Goal: Task Accomplishment & Management: Manage account settings

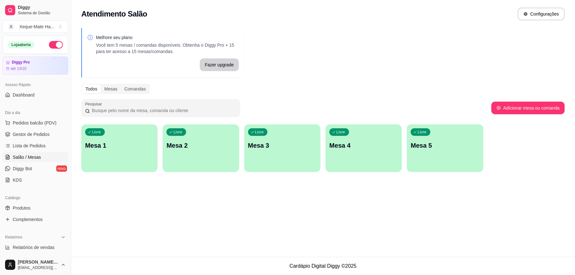
click at [120, 153] on div "Livre Mesa 1" at bounding box center [119, 145] width 76 height 40
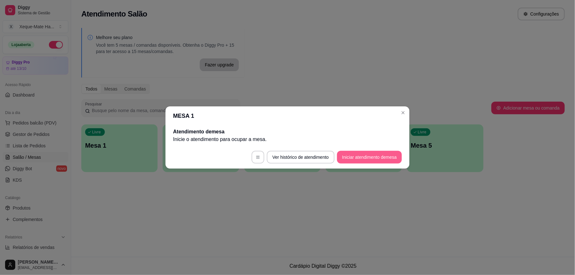
click at [375, 157] on button "Iniciar atendimento de mesa" at bounding box center [369, 157] width 65 height 13
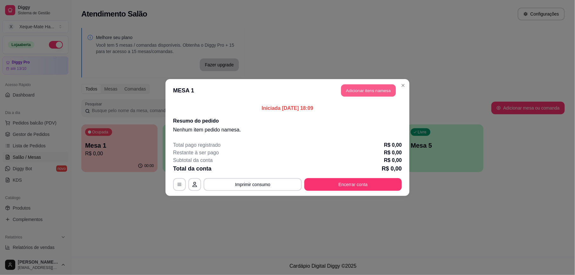
click at [366, 93] on button "Adicionar itens na mesa" at bounding box center [368, 91] width 55 height 12
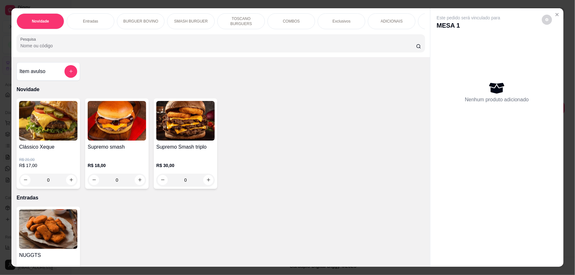
scroll to position [178, 0]
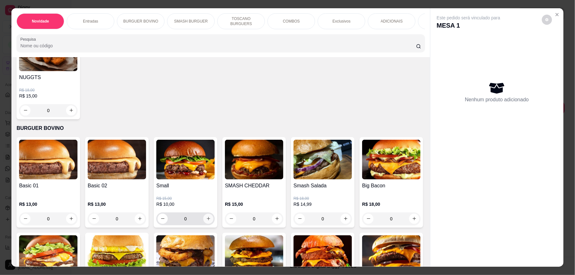
click at [206, 221] on icon "increase-product-quantity" at bounding box center [208, 218] width 5 height 5
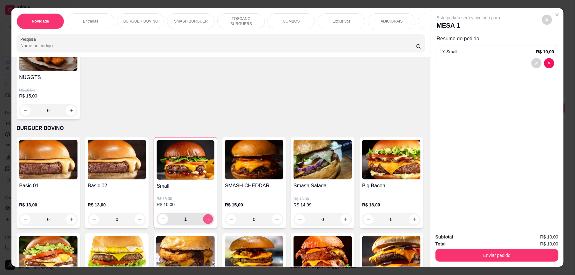
click at [206, 222] on icon "increase-product-quantity" at bounding box center [208, 219] width 5 height 5
type input "2"
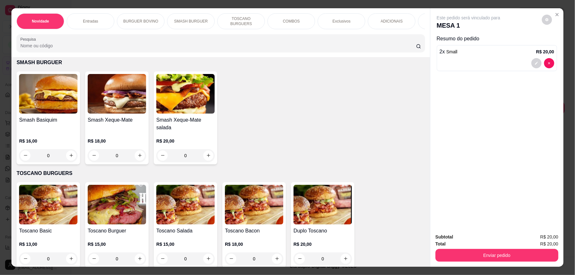
scroll to position [356, 0]
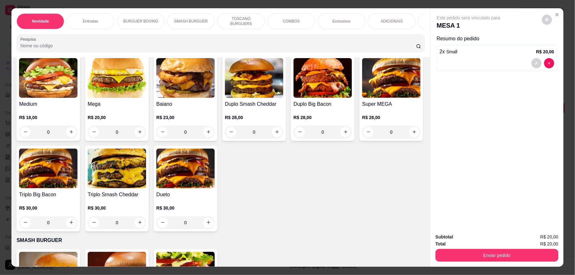
click at [412, 44] on icon "increase-product-quantity" at bounding box center [414, 41] width 5 height 5
type input "1"
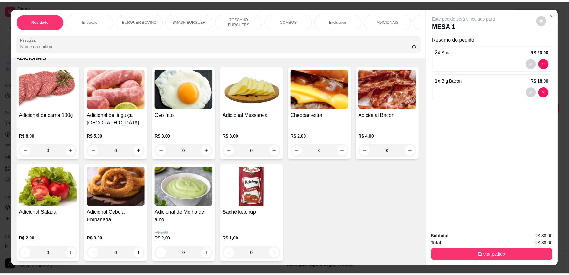
scroll to position [1246, 0]
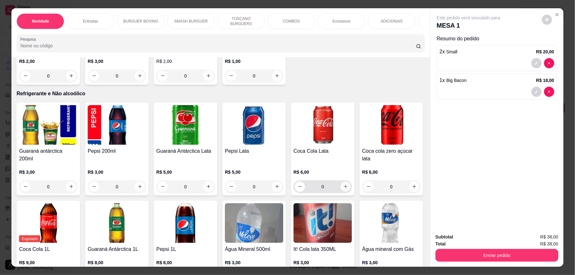
click at [346, 184] on button "increase-product-quantity" at bounding box center [346, 187] width 10 height 10
type input "1"
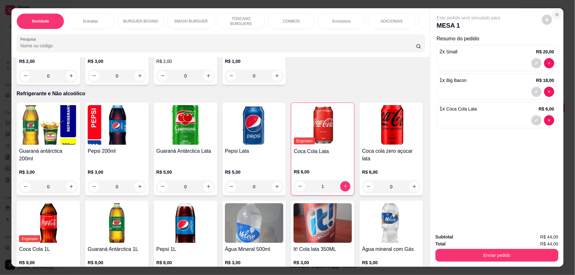
click at [556, 15] on icon "Close" at bounding box center [557, 14] width 5 height 5
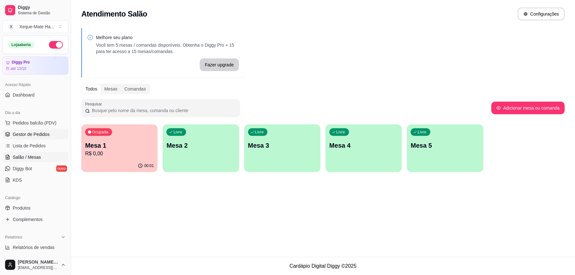
click at [45, 137] on span "Gestor de Pedidos" at bounding box center [31, 134] width 37 height 6
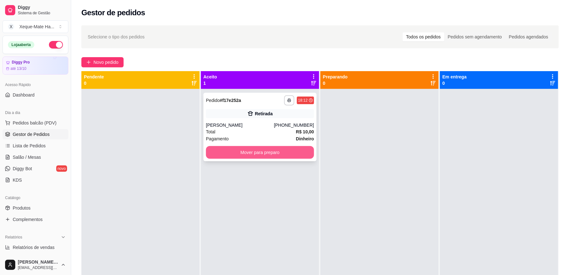
click at [265, 150] on button "Mover para preparo" at bounding box center [260, 152] width 108 height 13
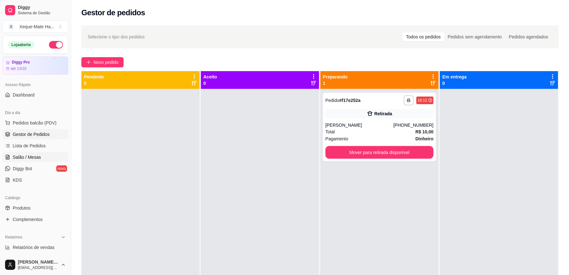
click at [46, 157] on link "Salão / Mesas" at bounding box center [36, 157] width 66 height 10
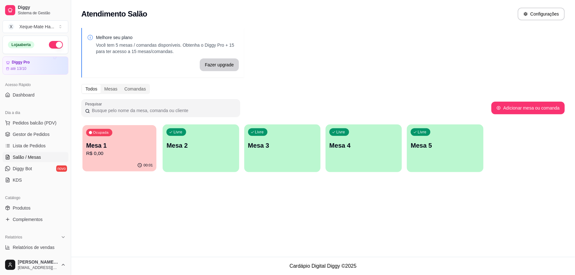
click at [109, 140] on div "Ocupada Mesa 1 R$ 0,00" at bounding box center [120, 142] width 74 height 34
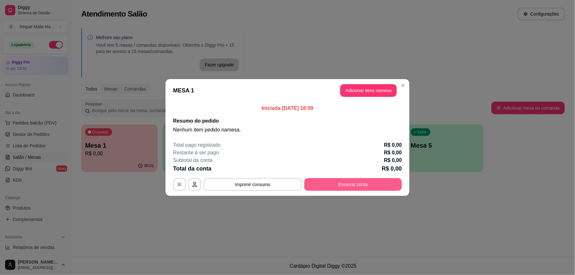
click at [355, 185] on button "Encerrar conta" at bounding box center [354, 184] width 98 height 13
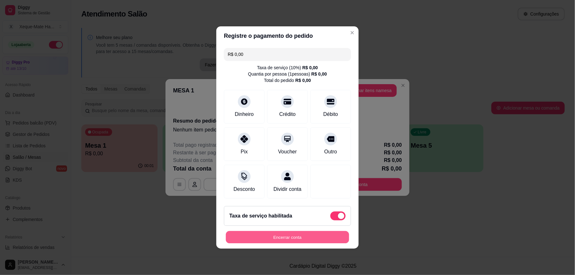
click at [317, 239] on button "Encerrar conta" at bounding box center [287, 237] width 123 height 12
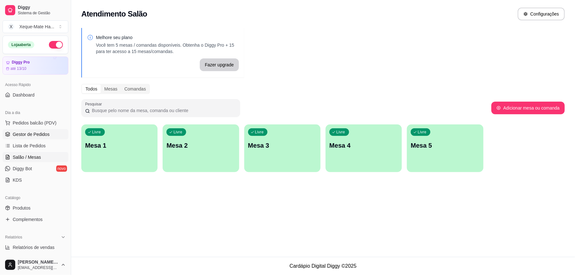
click at [41, 131] on link "Gestor de Pedidos" at bounding box center [36, 134] width 66 height 10
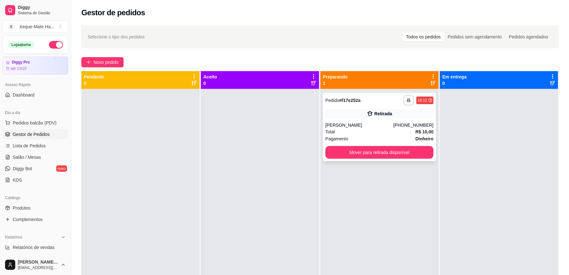
click at [382, 121] on div "**********" at bounding box center [379, 127] width 113 height 69
click at [37, 158] on span "Salão / Mesas" at bounding box center [27, 157] width 28 height 6
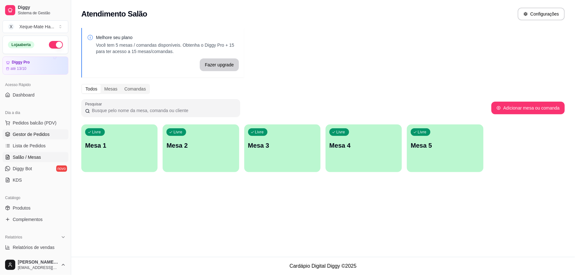
click at [25, 134] on span "Gestor de Pedidos" at bounding box center [31, 134] width 37 height 6
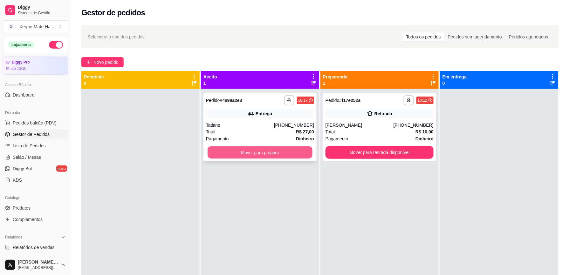
click at [240, 152] on button "Mover para preparo" at bounding box center [260, 153] width 105 height 12
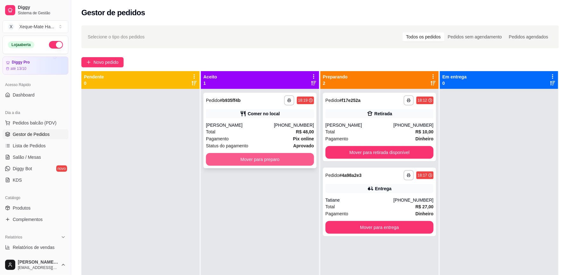
click at [249, 161] on button "Mover para preparo" at bounding box center [260, 159] width 108 height 13
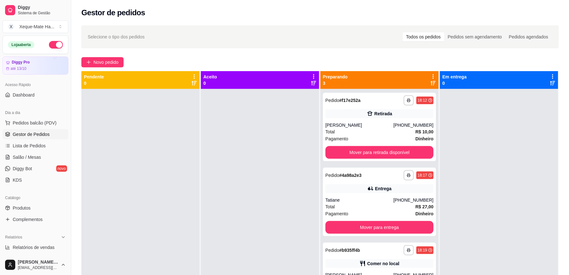
drag, startPoint x: 467, startPoint y: 263, endPoint x: 280, endPoint y: 221, distance: 191.4
click at [280, 221] on div at bounding box center [260, 226] width 118 height 275
click at [23, 209] on span "Produtos" at bounding box center [22, 208] width 18 height 6
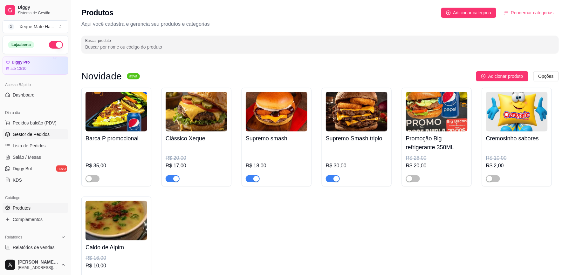
click at [30, 135] on span "Gestor de Pedidos" at bounding box center [31, 134] width 37 height 6
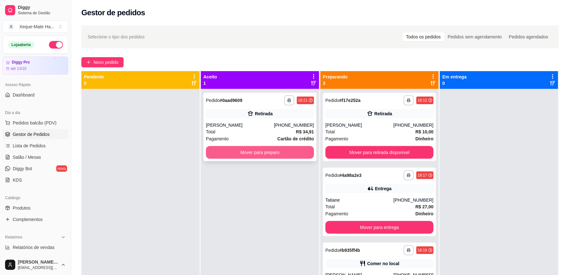
click at [243, 152] on button "Mover para preparo" at bounding box center [260, 152] width 108 height 13
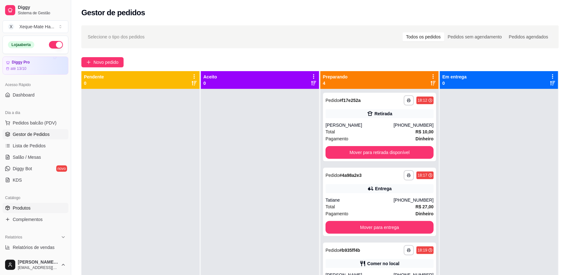
click at [20, 207] on span "Produtos" at bounding box center [22, 208] width 18 height 6
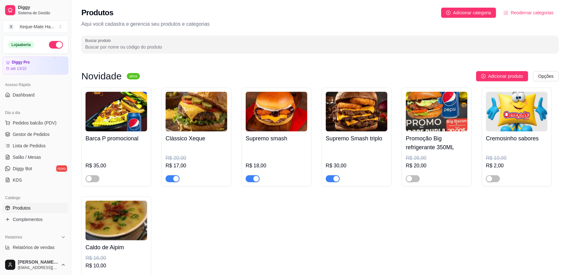
drag, startPoint x: 566, startPoint y: 145, endPoint x: 566, endPoint y: 148, distance: 3.2
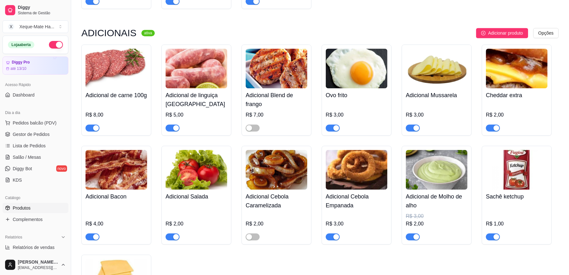
scroll to position [1685, 0]
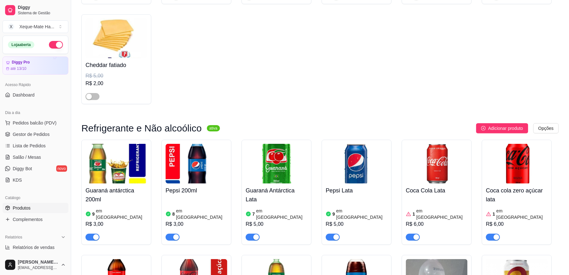
click at [342, 195] on div "Pepsi Lata 9 em estoque R$ 5,00" at bounding box center [357, 212] width 62 height 57
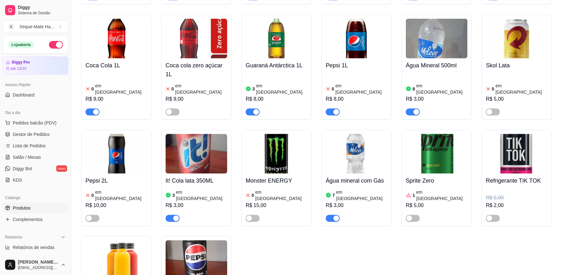
click at [359, 53] on img at bounding box center [357, 39] width 62 height 40
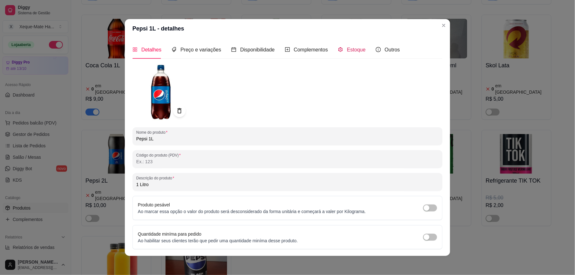
click at [349, 52] on span "Estoque" at bounding box center [356, 49] width 19 height 5
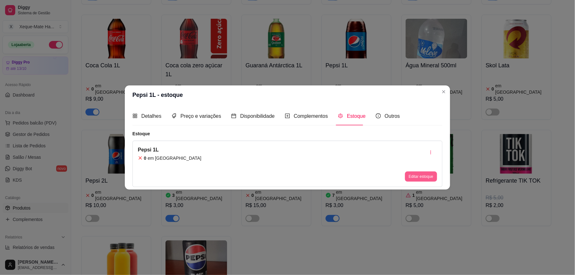
click at [421, 175] on button "Editar estoque" at bounding box center [421, 177] width 32 height 10
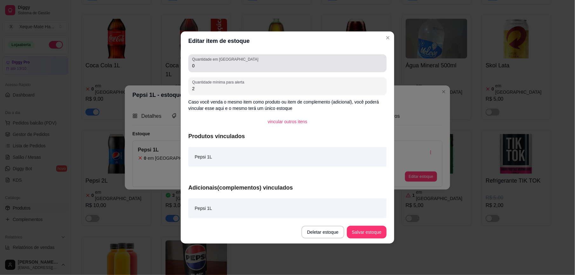
click at [305, 62] on div "0" at bounding box center [287, 63] width 191 height 13
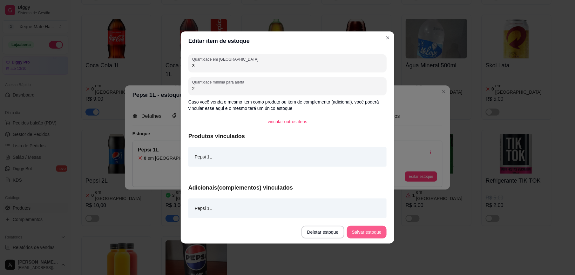
type input "3"
click at [367, 233] on button "Salvar estoque" at bounding box center [366, 232] width 39 height 12
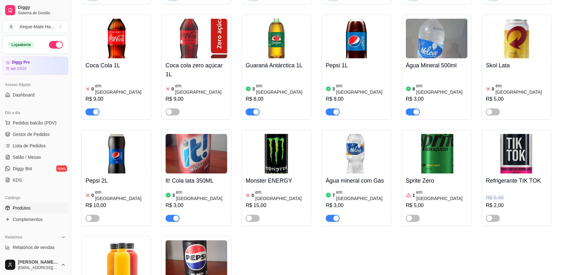
click at [296, 51] on img at bounding box center [277, 39] width 62 height 40
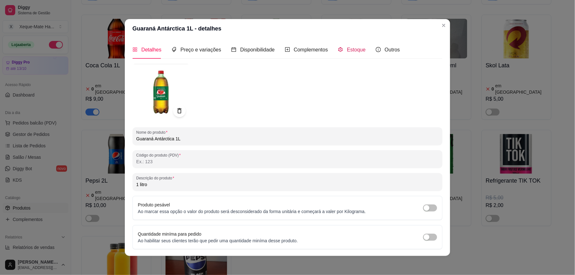
click at [341, 47] on div "Estoque" at bounding box center [352, 50] width 28 height 8
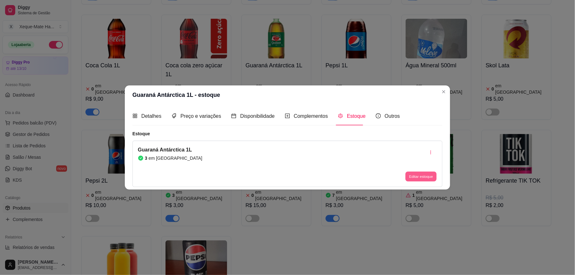
click at [426, 175] on button "Editar estoque" at bounding box center [421, 177] width 31 height 10
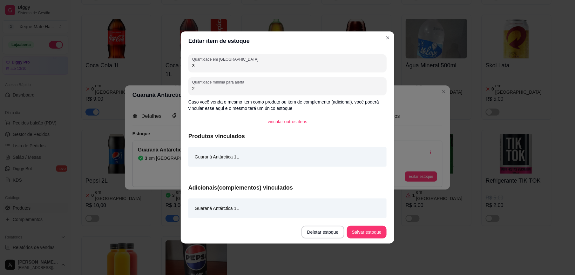
click at [271, 68] on input "3" at bounding box center [287, 66] width 191 height 6
type input "9"
click at [374, 229] on button "Salvar estoque" at bounding box center [367, 232] width 40 height 13
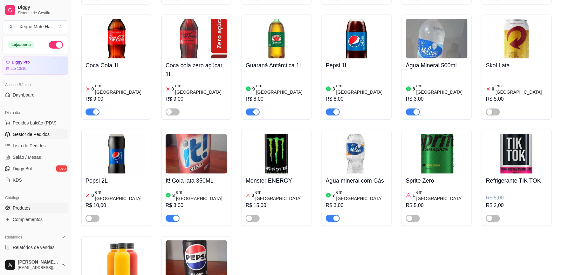
click at [46, 135] on span "Gestor de Pedidos" at bounding box center [31, 134] width 37 height 6
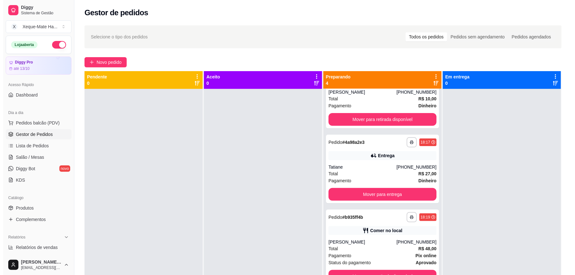
scroll to position [38, 0]
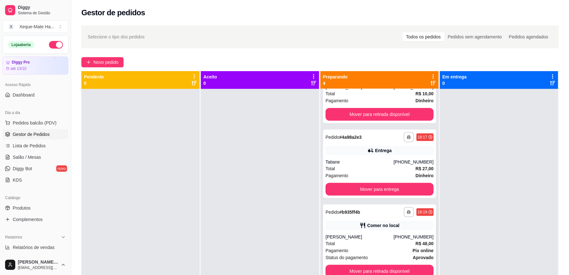
click at [383, 236] on div "[PERSON_NAME]" at bounding box center [359, 237] width 68 height 6
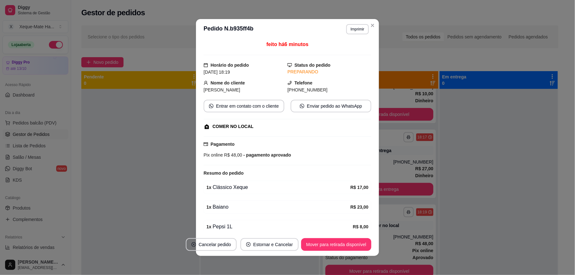
scroll to position [0, 0]
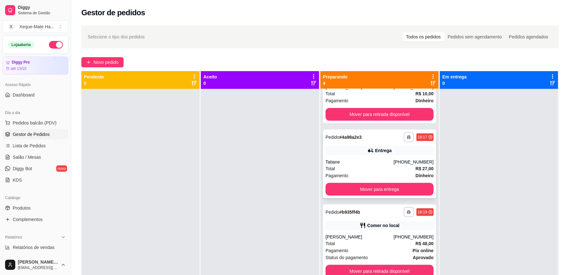
click at [372, 158] on div "**********" at bounding box center [379, 164] width 113 height 69
click at [377, 161] on div "Tatiane" at bounding box center [359, 162] width 68 height 6
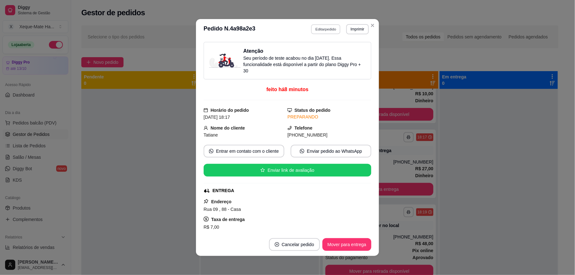
click at [317, 30] on button "Editar pedido" at bounding box center [327, 29] width 30 height 10
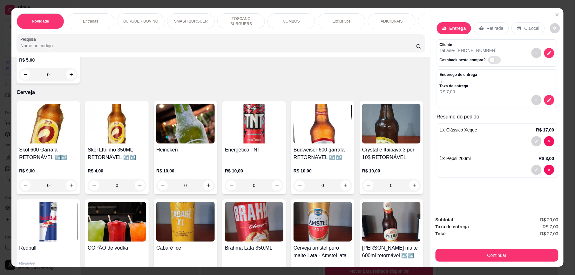
scroll to position [1549, 0]
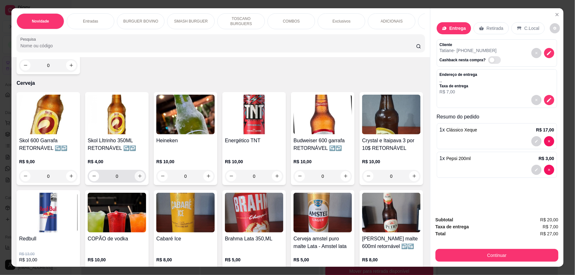
click at [138, 178] on icon "increase-product-quantity" at bounding box center [140, 176] width 5 height 5
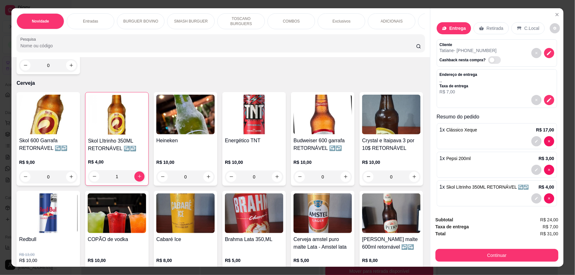
scroll to position [11, 0]
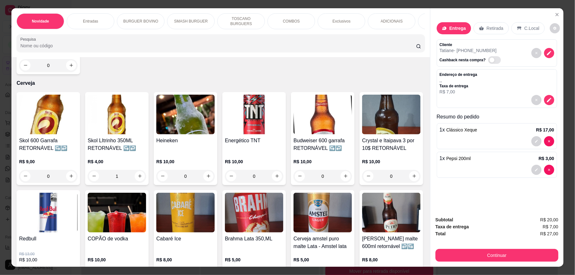
type input "0"
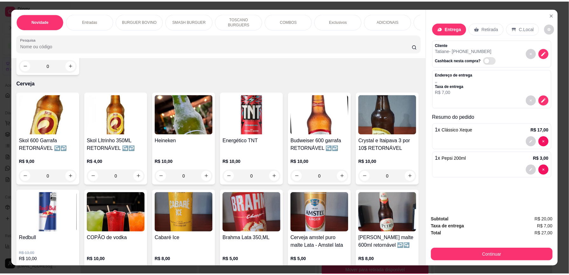
scroll to position [0, 0]
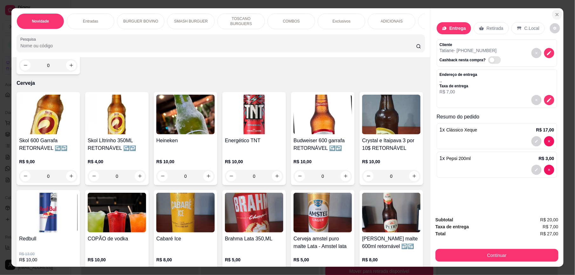
click at [556, 11] on button "Close" at bounding box center [557, 15] width 10 height 10
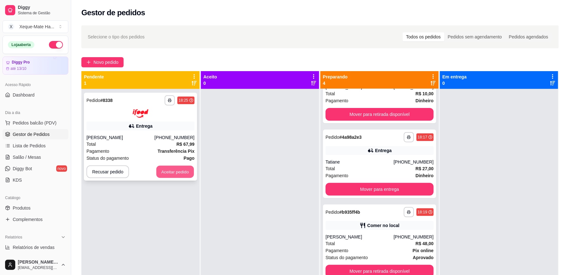
click at [161, 172] on button "Aceitar pedido" at bounding box center [175, 172] width 38 height 12
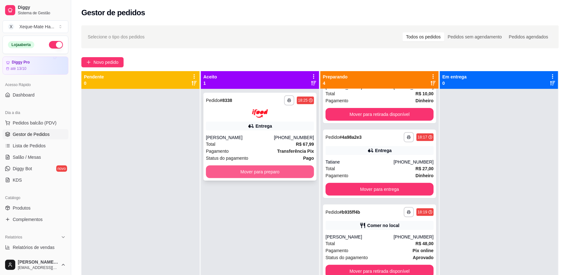
click at [248, 169] on button "Mover para preparo" at bounding box center [260, 172] width 108 height 13
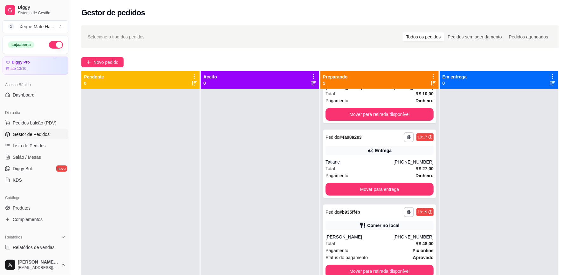
click at [427, 256] on div "**********" at bounding box center [379, 226] width 118 height 275
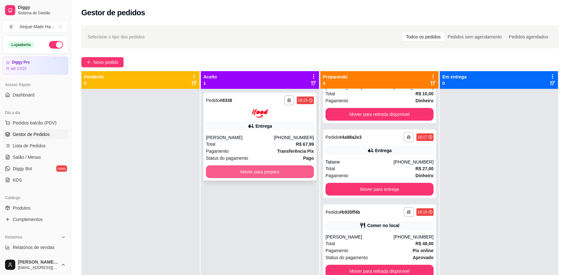
click at [277, 169] on button "Mover para preparo" at bounding box center [260, 172] width 108 height 13
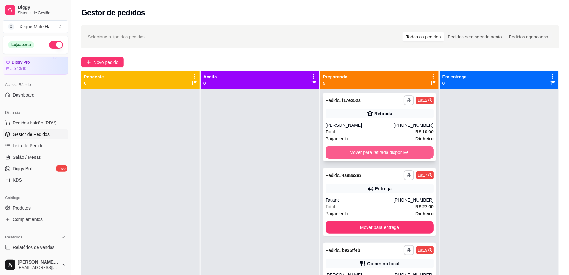
click at [383, 151] on button "Mover para retirada disponível" at bounding box center [379, 152] width 108 height 13
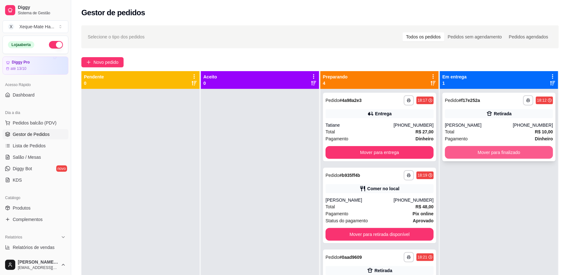
click at [495, 151] on button "Mover para finalizado" at bounding box center [499, 152] width 108 height 13
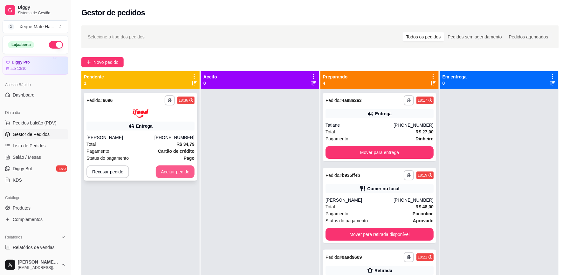
click at [171, 170] on button "Aceitar pedido" at bounding box center [175, 172] width 39 height 13
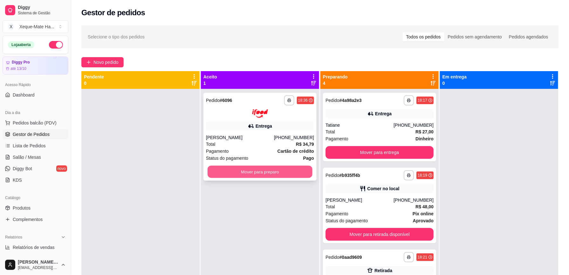
click at [266, 169] on button "Mover para preparo" at bounding box center [260, 172] width 105 height 12
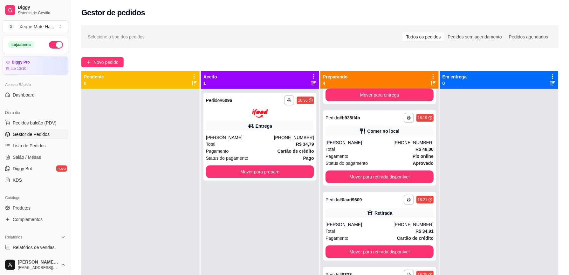
scroll to position [57, 0]
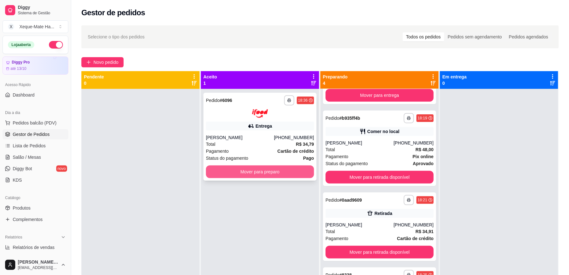
click at [275, 170] on button "Mover para preparo" at bounding box center [260, 172] width 108 height 13
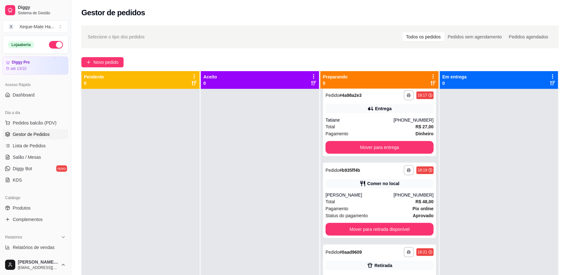
scroll to position [0, 0]
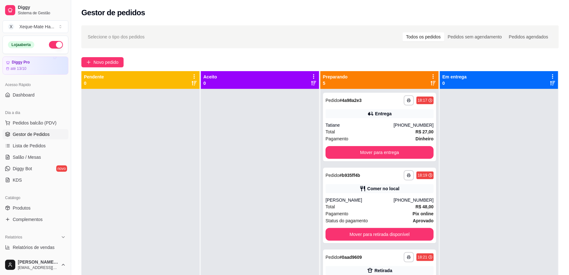
click at [491, 236] on div at bounding box center [499, 226] width 118 height 275
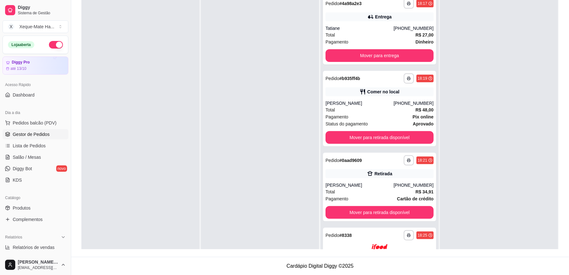
scroll to position [151, 0]
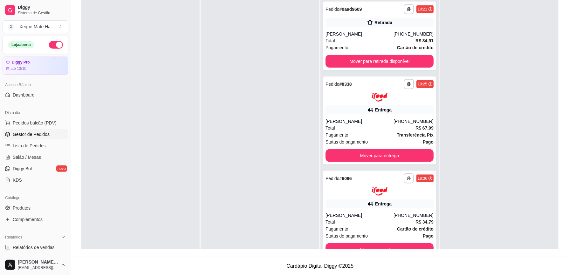
click at [552, 233] on div "Em entrega 0" at bounding box center [499, 120] width 119 height 293
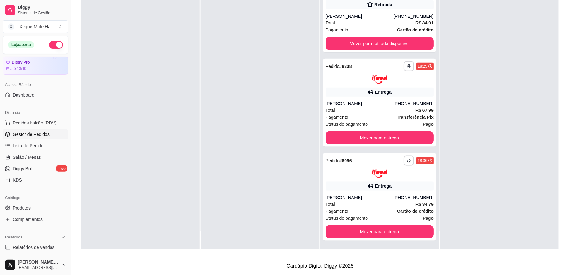
scroll to position [0, 0]
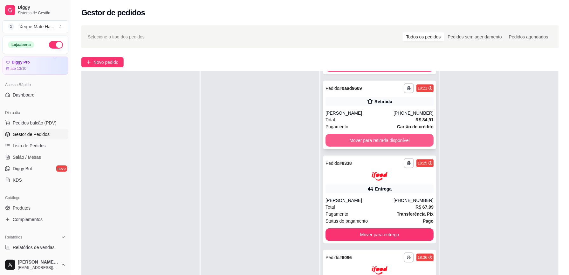
click at [373, 141] on button "Mover para retirada disponível" at bounding box center [379, 140] width 108 height 13
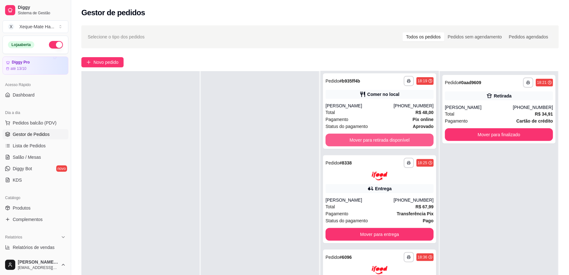
scroll to position [76, 0]
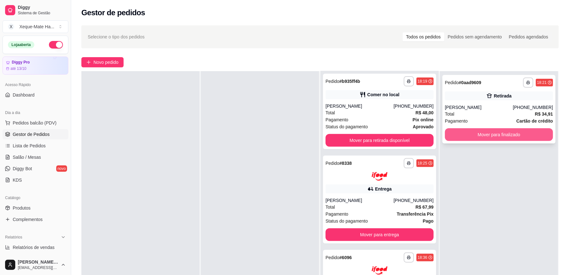
click at [475, 135] on button "Mover para finalizado" at bounding box center [499, 134] width 108 height 13
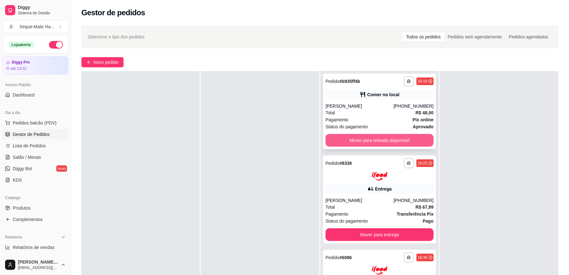
click at [363, 136] on button "Mover para retirada disponível" at bounding box center [379, 140] width 108 height 13
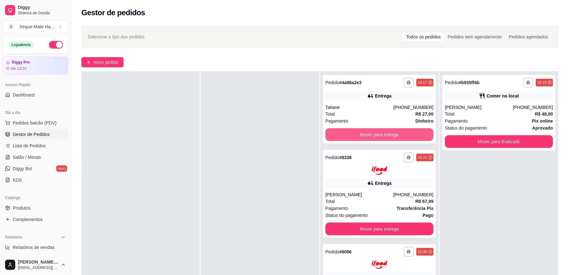
scroll to position [0, 0]
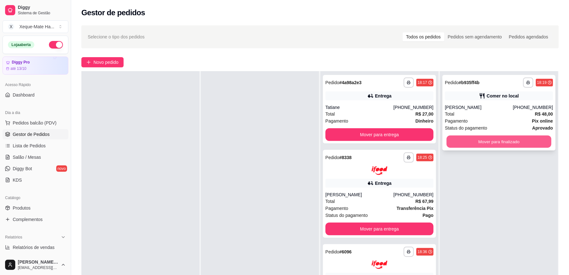
click at [480, 140] on button "Mover para finalizado" at bounding box center [499, 142] width 105 height 12
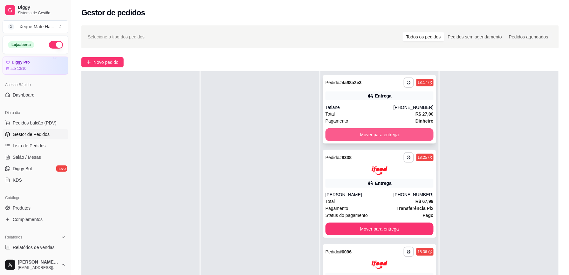
click at [400, 135] on button "Mover para entrega" at bounding box center [379, 134] width 108 height 13
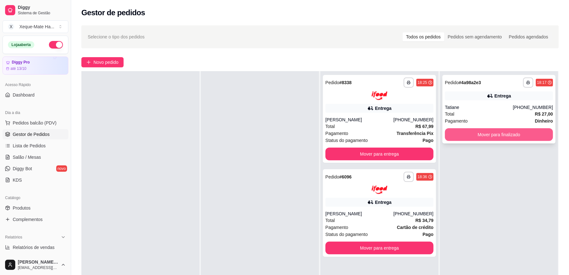
click at [483, 133] on button "Mover para finalizado" at bounding box center [499, 134] width 108 height 13
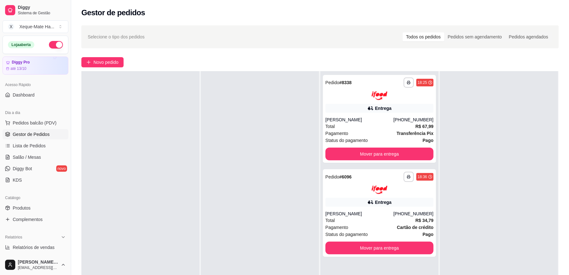
drag, startPoint x: 424, startPoint y: 177, endPoint x: 436, endPoint y: 197, distance: 24.3
click at [436, 197] on div "**********" at bounding box center [319, 208] width 477 height 275
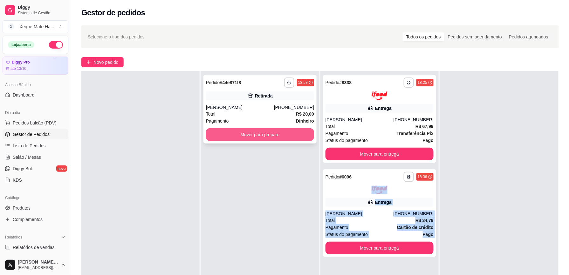
click at [283, 136] on button "Mover para preparo" at bounding box center [260, 134] width 108 height 13
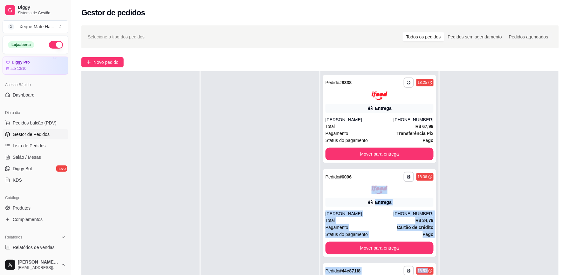
click at [507, 153] on div at bounding box center [499, 208] width 118 height 275
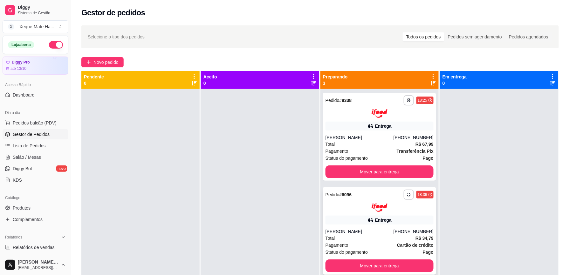
click at [430, 260] on div "**********" at bounding box center [379, 231] width 113 height 88
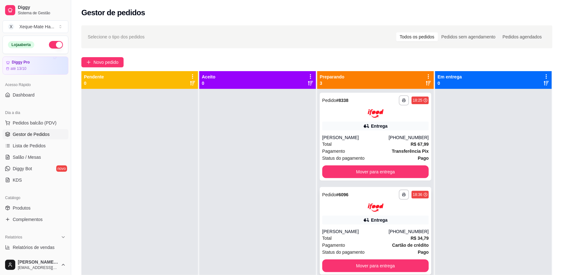
click at [439, 254] on div at bounding box center [493, 226] width 117 height 275
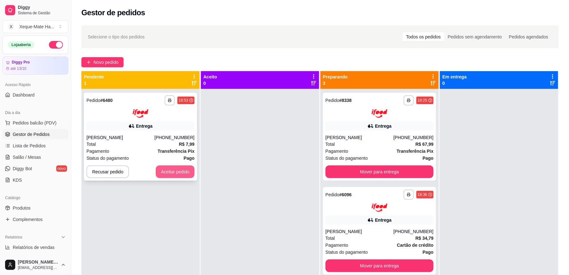
click at [174, 172] on button "Aceitar pedido" at bounding box center [175, 172] width 39 height 13
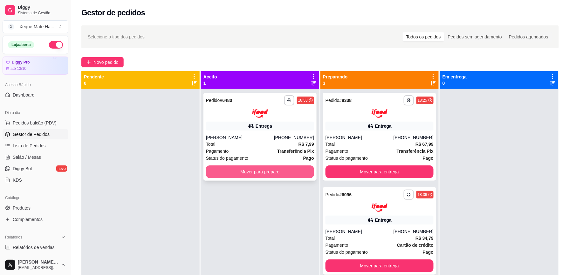
click at [246, 173] on button "Mover para preparo" at bounding box center [260, 172] width 108 height 13
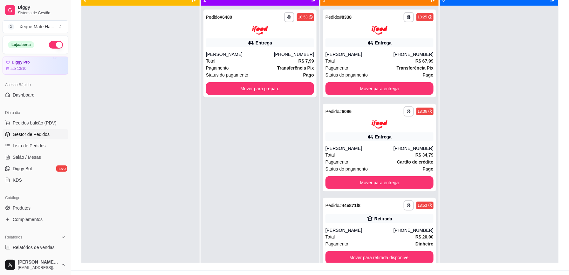
scroll to position [97, 0]
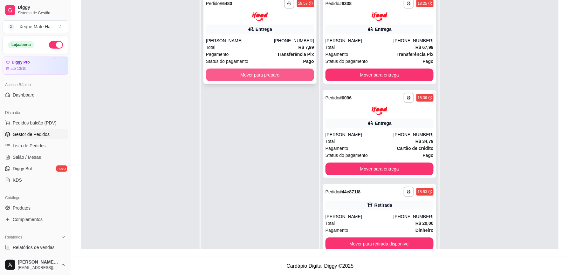
click at [255, 72] on button "Mover para preparo" at bounding box center [260, 75] width 108 height 13
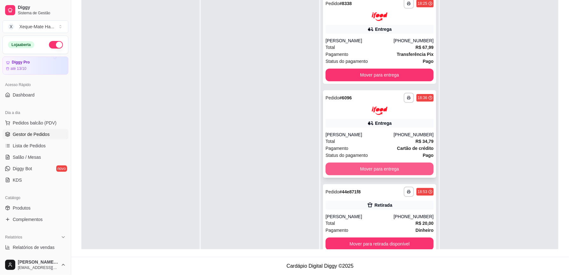
click at [406, 166] on button "Mover para entrega" at bounding box center [379, 169] width 108 height 13
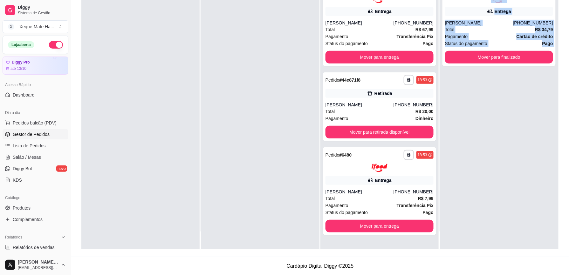
scroll to position [41, 0]
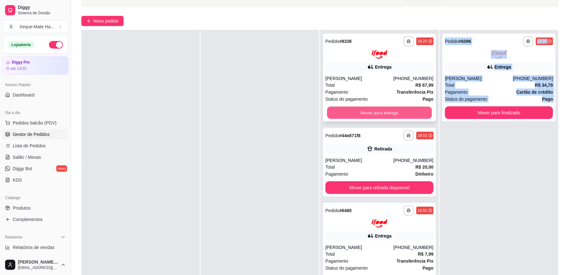
click at [366, 112] on button "Mover para entrega" at bounding box center [379, 112] width 105 height 12
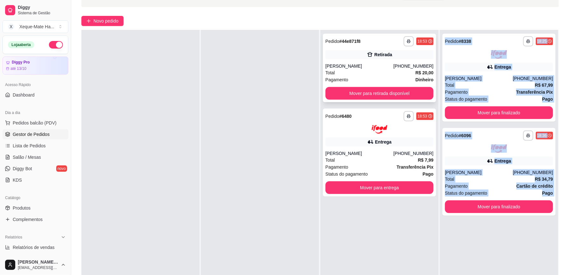
click at [361, 67] on div "[PERSON_NAME]" at bounding box center [359, 66] width 68 height 6
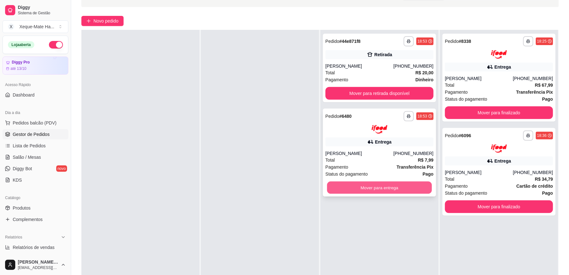
click at [368, 187] on button "Mover para entrega" at bounding box center [379, 188] width 105 height 12
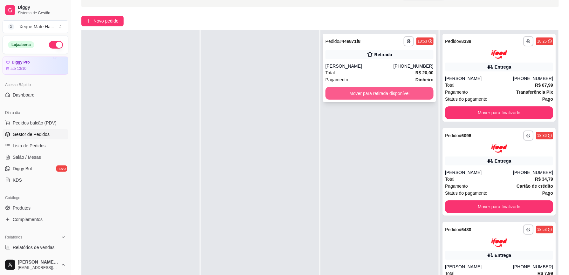
click at [359, 92] on button "Mover para retirada disponível" at bounding box center [379, 93] width 108 height 13
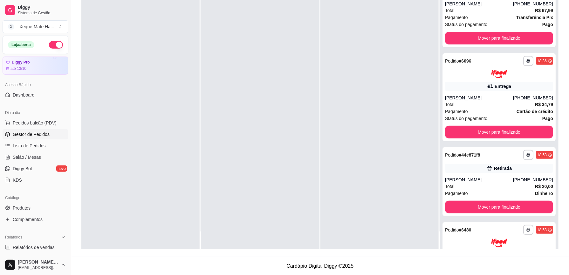
scroll to position [0, 0]
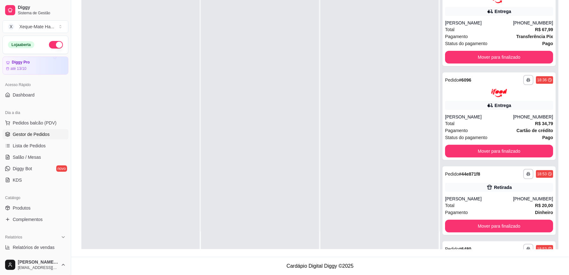
click at [568, 59] on div "**********" at bounding box center [320, 91] width 498 height 332
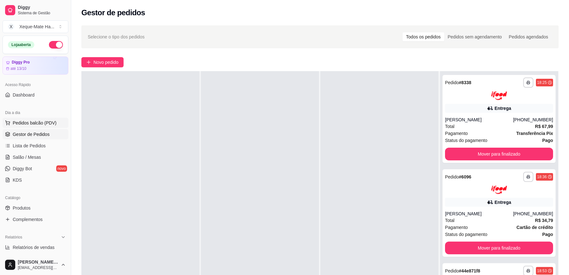
click at [41, 123] on span "Pedidos balcão (PDV)" at bounding box center [35, 123] width 44 height 6
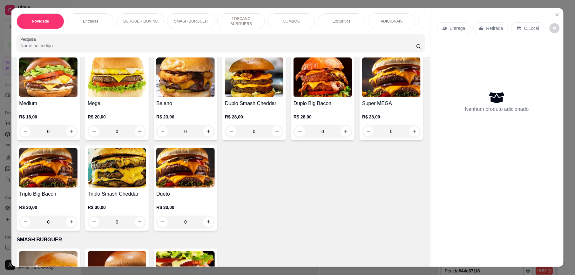
scroll to position [178, 0]
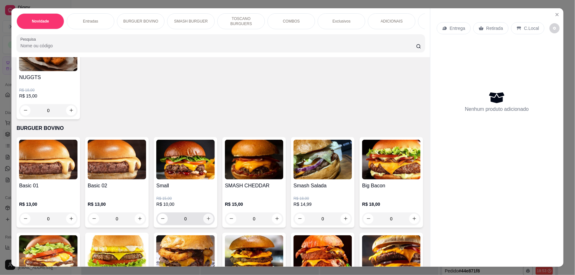
click at [206, 221] on icon "increase-product-quantity" at bounding box center [208, 218] width 5 height 5
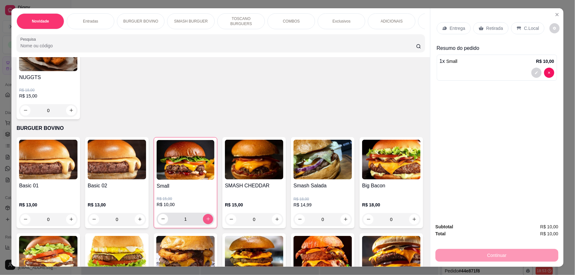
click at [206, 222] on icon "increase-product-quantity" at bounding box center [208, 219] width 5 height 5
type input "2"
click at [490, 29] on p "Retirada" at bounding box center [495, 28] width 17 height 6
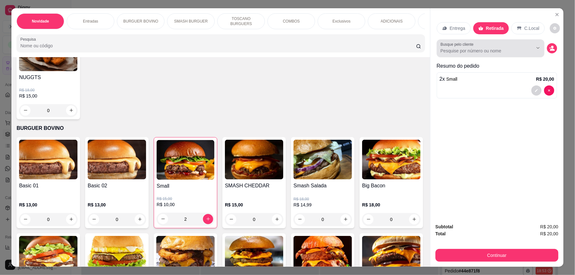
click at [489, 50] on input "Busque pelo cliente" at bounding box center [482, 51] width 82 height 6
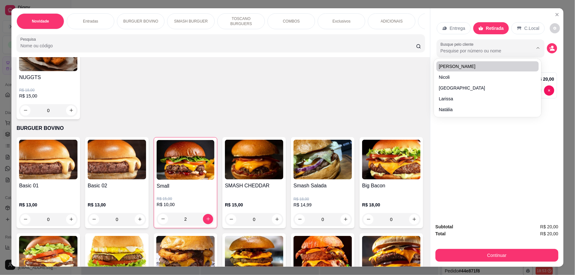
click at [482, 51] on input "Busque pelo cliente" at bounding box center [482, 51] width 82 height 6
click at [454, 55] on div "Busque pelo cliente" at bounding box center [491, 48] width 108 height 18
click at [455, 50] on input "Busque pelo cliente" at bounding box center [482, 51] width 82 height 6
paste input "a"
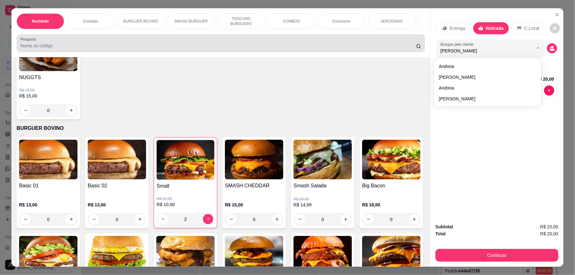
type input "[PERSON_NAME]"
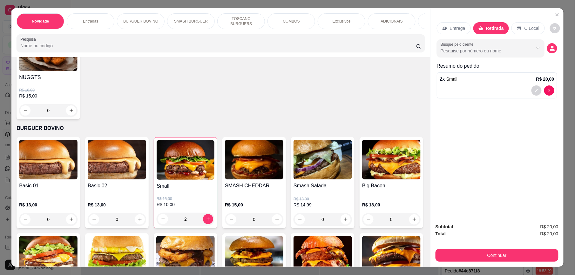
click at [370, 81] on div "NUGGTS R$ 18,00 R$ 15,00 0" at bounding box center [221, 74] width 409 height 91
click at [486, 50] on input "Busque pelo cliente" at bounding box center [482, 51] width 82 height 6
paste input "a"
type input "andreia"
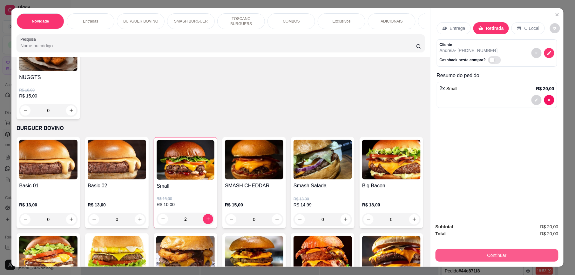
click at [484, 257] on button "Continuar" at bounding box center [497, 255] width 123 height 13
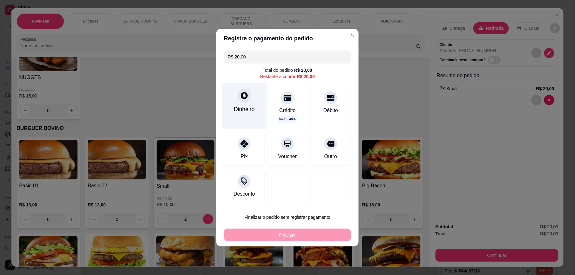
click at [242, 106] on div "Dinheiro" at bounding box center [244, 109] width 21 height 8
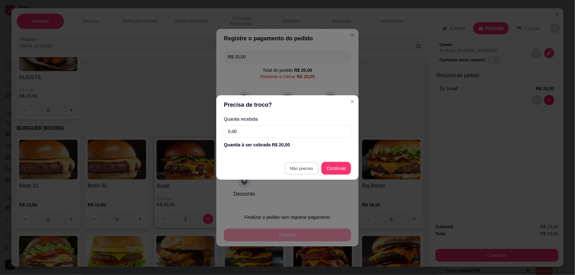
type input "R$ 0,00"
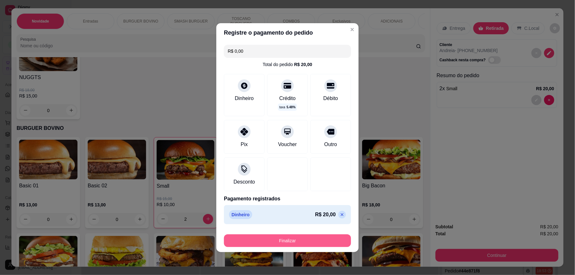
click at [279, 244] on button "Finalizar" at bounding box center [287, 241] width 127 height 13
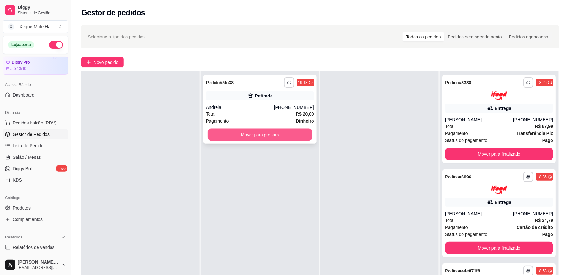
click at [285, 136] on button "Mover para preparo" at bounding box center [260, 135] width 105 height 12
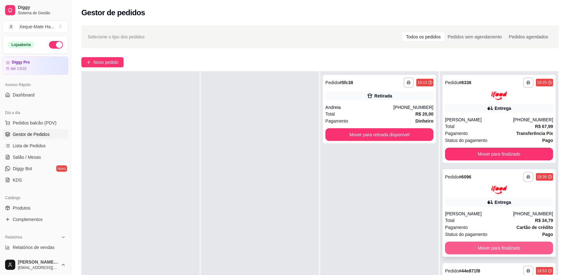
click at [483, 245] on button "Mover para finalizado" at bounding box center [499, 248] width 108 height 13
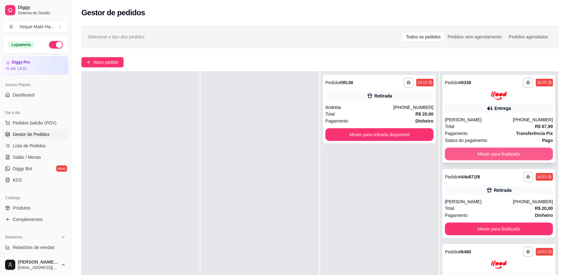
click at [493, 151] on button "Mover para finalizado" at bounding box center [499, 154] width 108 height 13
click at [493, 151] on div "Mover para finalizado" at bounding box center [499, 154] width 108 height 13
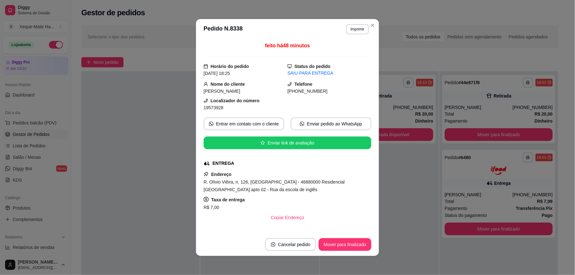
click at [370, 25] on div "**********" at bounding box center [320, 188] width 498 height 332
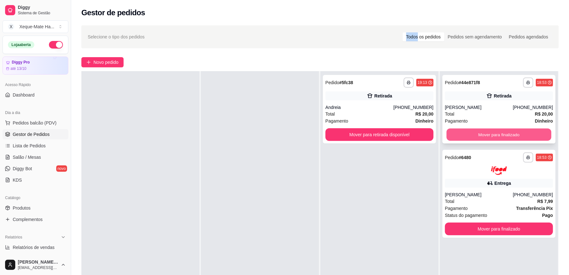
click at [482, 135] on button "Mover para finalizado" at bounding box center [499, 135] width 105 height 12
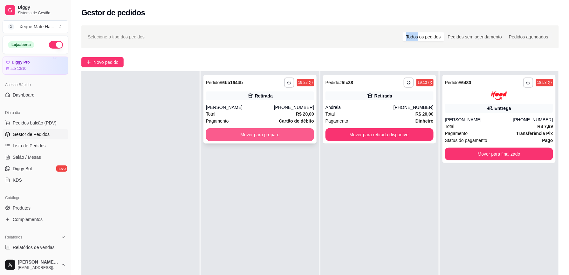
click at [250, 130] on button "Mover para preparo" at bounding box center [260, 134] width 108 height 13
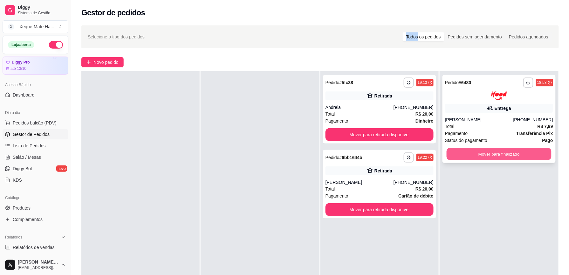
click at [498, 154] on button "Mover para finalizado" at bounding box center [499, 154] width 105 height 12
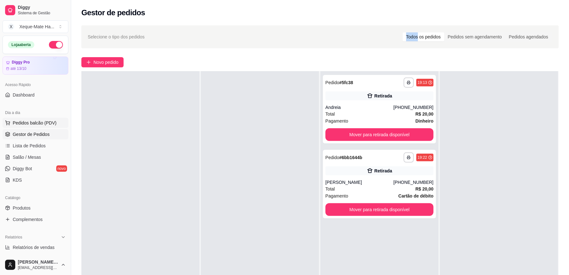
click at [48, 124] on span "Pedidos balcão (PDV)" at bounding box center [35, 123] width 44 height 6
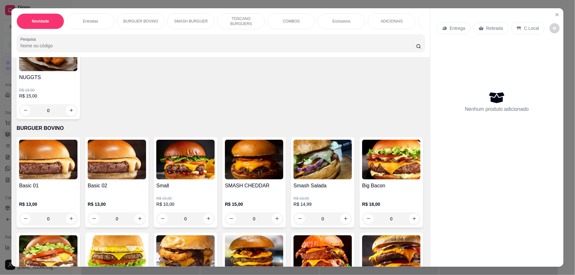
scroll to position [356, 0]
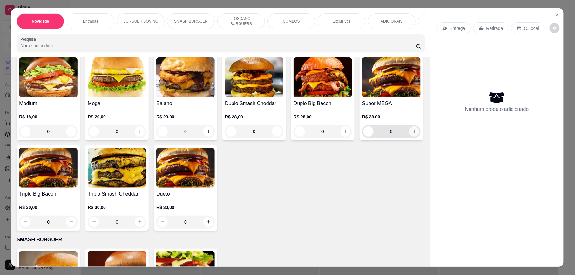
click at [412, 134] on icon "increase-product-quantity" at bounding box center [414, 131] width 5 height 5
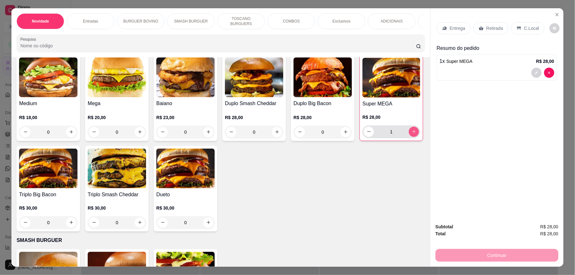
type input "1"
click at [363, 98] on img at bounding box center [392, 78] width 58 height 40
click at [527, 29] on p "C.Local" at bounding box center [531, 28] width 15 height 6
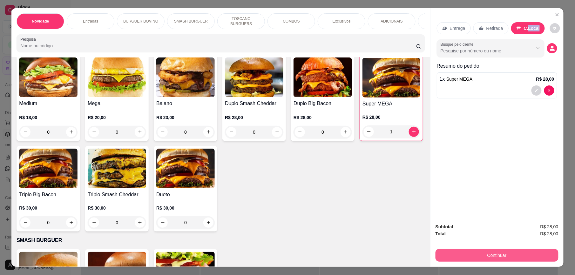
click at [504, 252] on button "Continuar" at bounding box center [497, 255] width 123 height 13
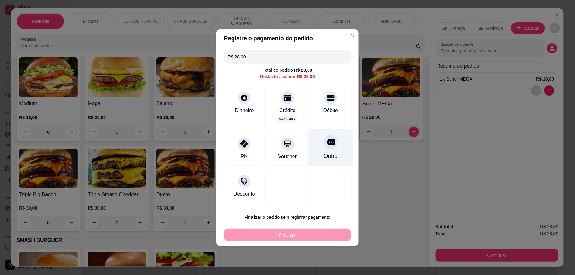
click at [327, 144] on icon at bounding box center [331, 142] width 8 height 6
type input "R$ 0,00"
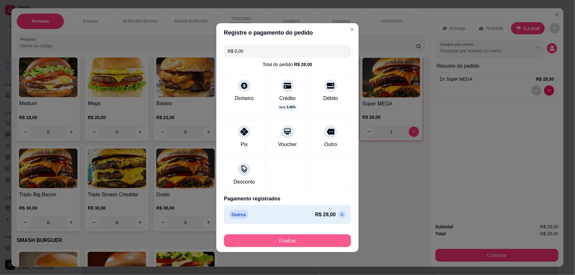
click at [295, 239] on button "Finalizar" at bounding box center [287, 241] width 127 height 13
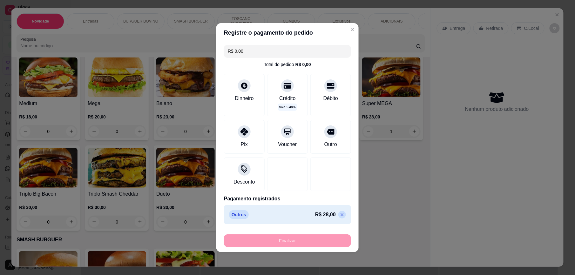
type input "0"
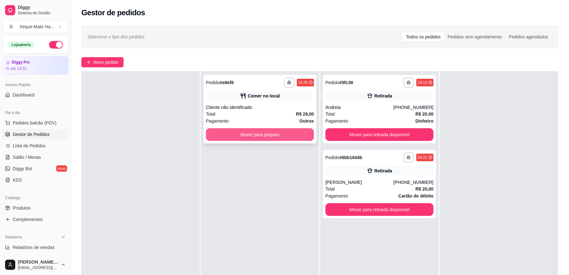
click at [244, 135] on button "Mover para preparo" at bounding box center [260, 134] width 108 height 13
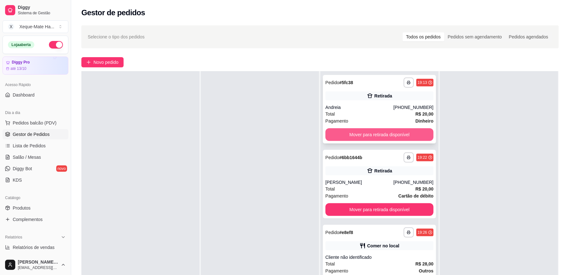
click at [410, 134] on button "Mover para retirada disponível" at bounding box center [379, 134] width 108 height 13
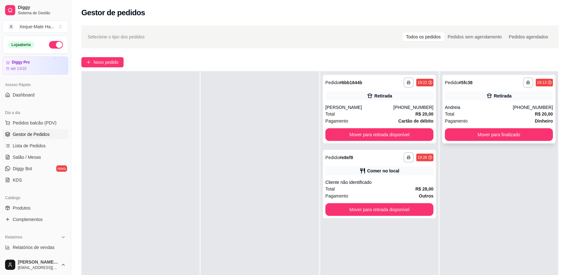
click at [506, 105] on div "Andreia" at bounding box center [479, 107] width 68 height 6
click at [368, 178] on div "**********" at bounding box center [379, 184] width 113 height 69
click at [372, 134] on button "Mover para retirada disponível" at bounding box center [379, 135] width 105 height 12
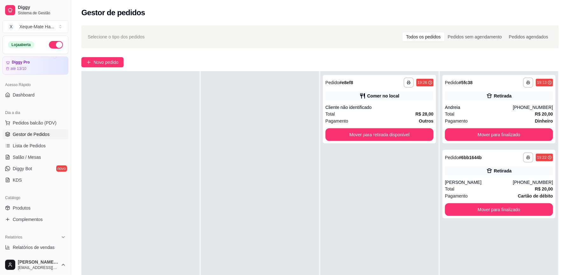
drag, startPoint x: 349, startPoint y: 114, endPoint x: 484, endPoint y: 64, distance: 144.2
click at [484, 64] on div "Novo pedido" at bounding box center [319, 62] width 477 height 10
click at [479, 135] on button "Mover para finalizado" at bounding box center [499, 135] width 105 height 12
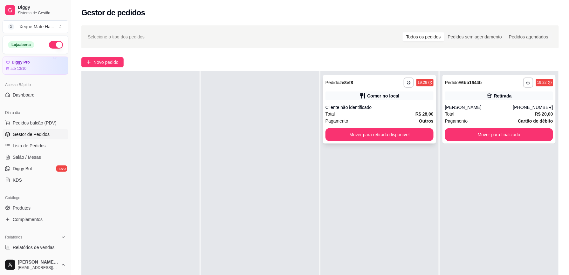
click at [387, 109] on div "Cliente não identificado" at bounding box center [379, 107] width 108 height 6
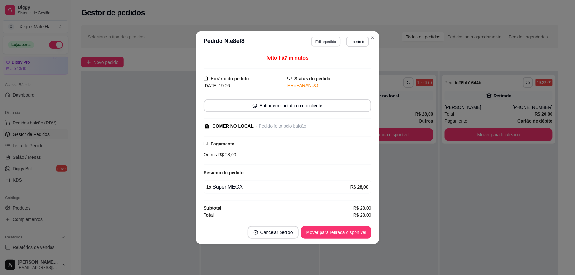
click at [335, 40] on button "Editar pedido" at bounding box center [327, 42] width 30 height 10
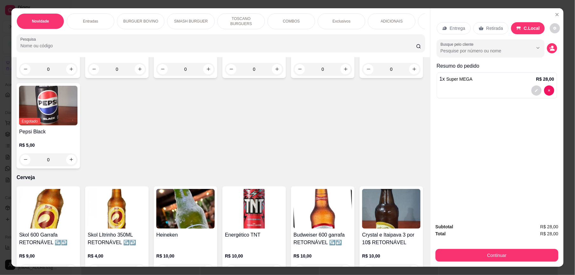
scroll to position [1277, 0]
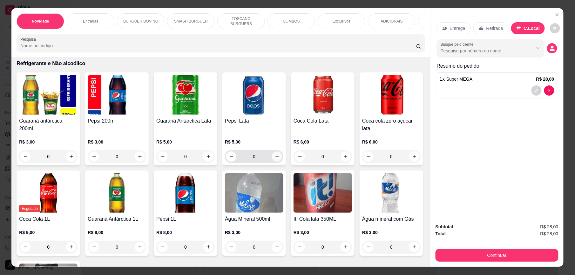
click at [275, 154] on icon "increase-product-quantity" at bounding box center [277, 156] width 5 height 5
type input "1"
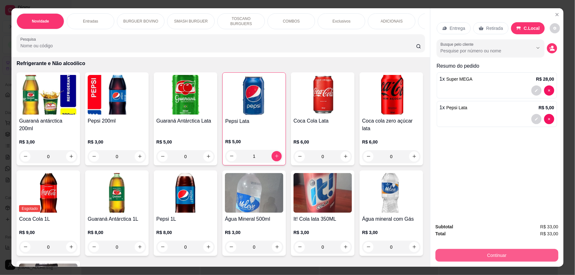
click at [468, 255] on button "Continuar" at bounding box center [497, 255] width 123 height 13
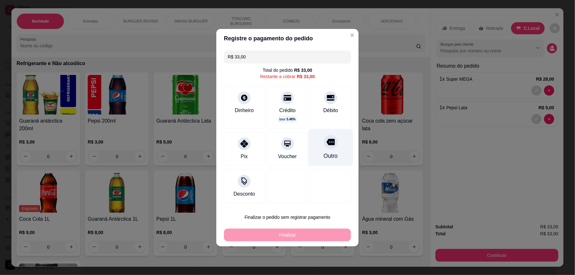
click at [326, 147] on div at bounding box center [331, 142] width 14 height 14
type input "R$ 0,00"
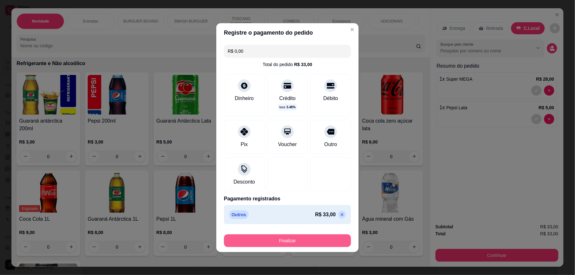
click at [301, 239] on button "Finalizar" at bounding box center [287, 241] width 127 height 13
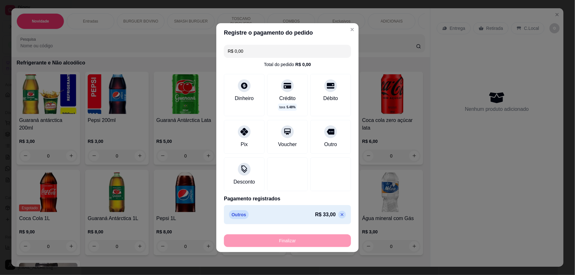
type input "0"
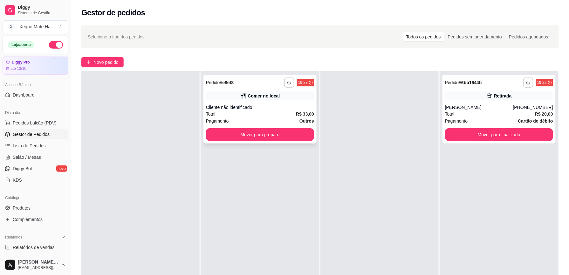
click at [242, 107] on div "Cliente não identificado" at bounding box center [260, 107] width 108 height 6
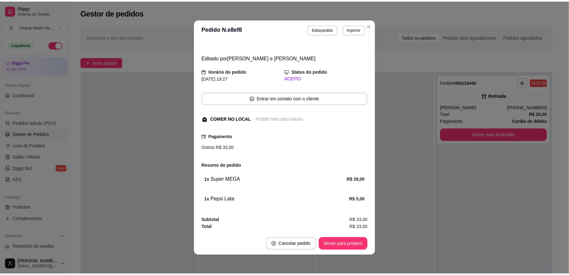
scroll to position [11, 0]
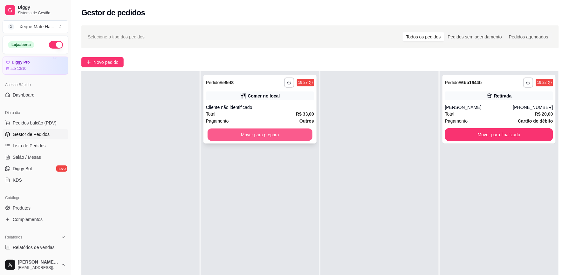
click at [273, 130] on button "Mover para preparo" at bounding box center [260, 135] width 105 height 12
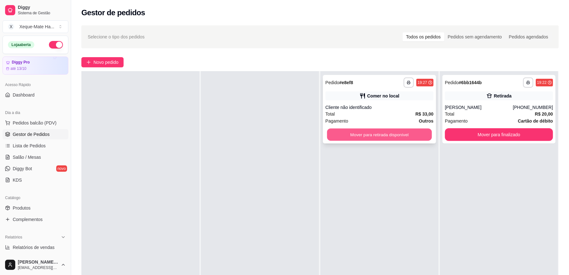
click at [367, 134] on button "Mover para retirada disponível" at bounding box center [379, 135] width 105 height 12
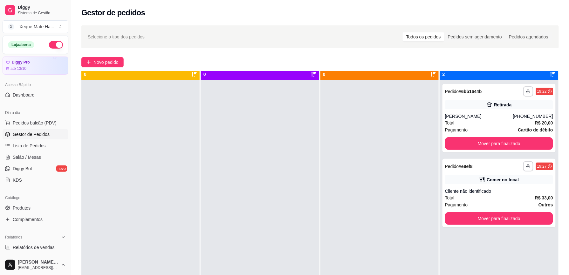
scroll to position [0, 0]
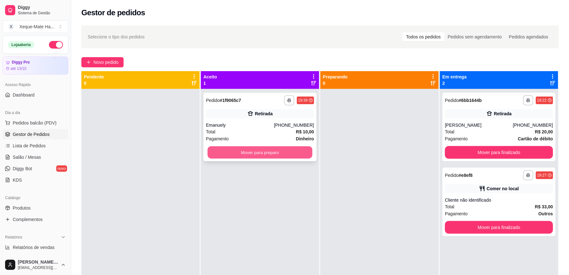
click at [254, 152] on button "Mover para preparo" at bounding box center [260, 153] width 105 height 12
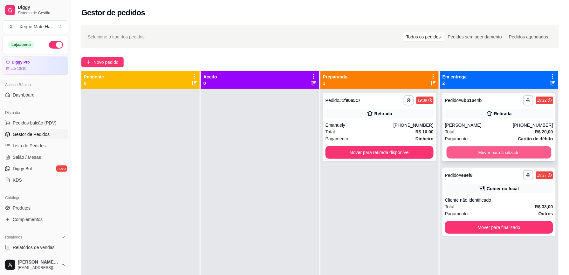
click at [472, 154] on button "Mover para finalizado" at bounding box center [499, 153] width 105 height 12
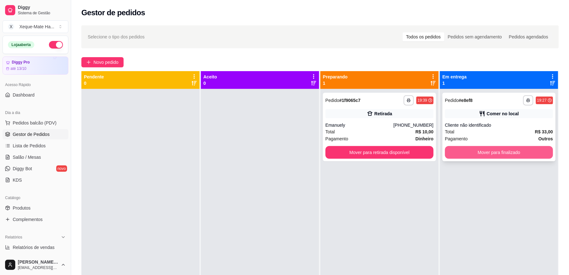
click at [466, 152] on button "Mover para finalizado" at bounding box center [499, 152] width 108 height 13
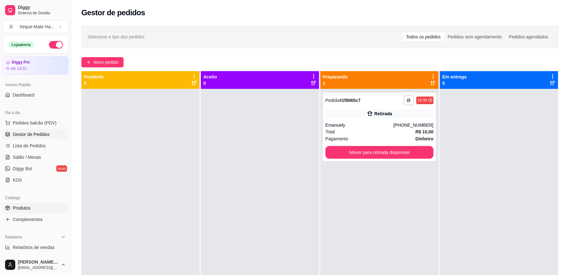
click at [14, 205] on link "Produtos" at bounding box center [36, 208] width 66 height 10
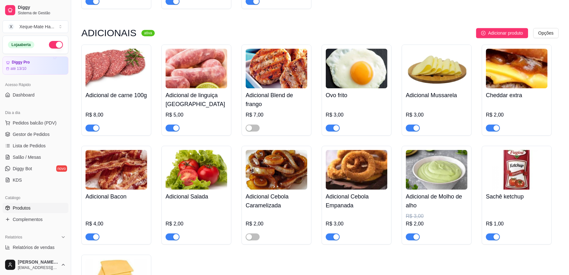
scroll to position [1685, 0]
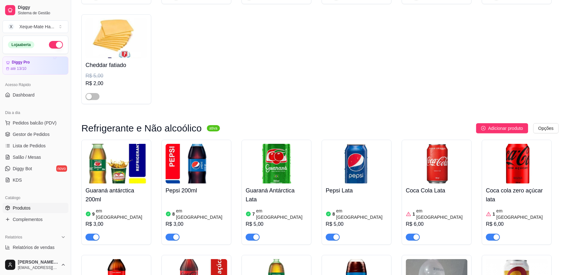
click at [516, 219] on article "em [GEOGRAPHIC_DATA]" at bounding box center [522, 214] width 51 height 13
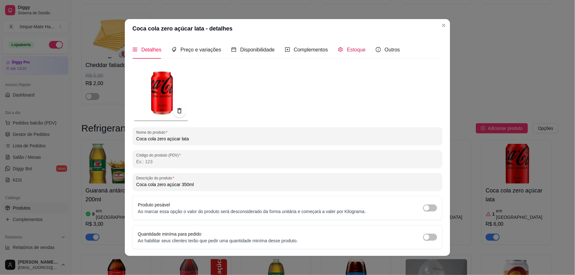
click at [350, 47] on span "Estoque" at bounding box center [356, 49] width 19 height 5
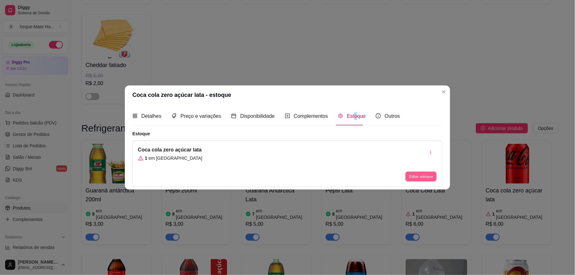
click at [420, 177] on button "Editar estoque" at bounding box center [421, 177] width 31 height 10
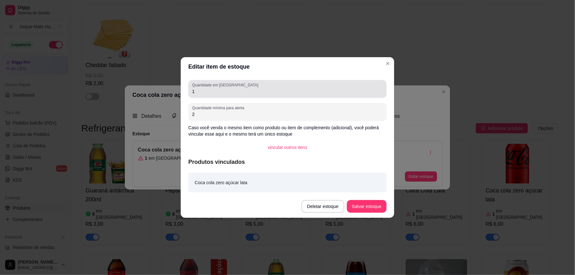
click at [279, 95] on div "1" at bounding box center [287, 89] width 191 height 13
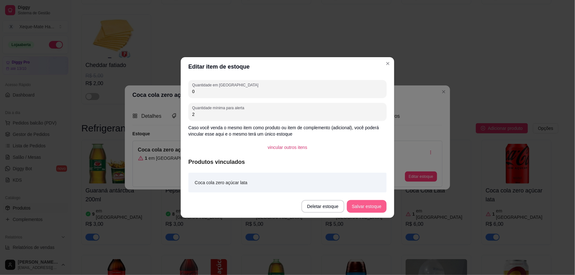
type input "0"
click at [371, 208] on button "Salvar estoque" at bounding box center [367, 206] width 40 height 13
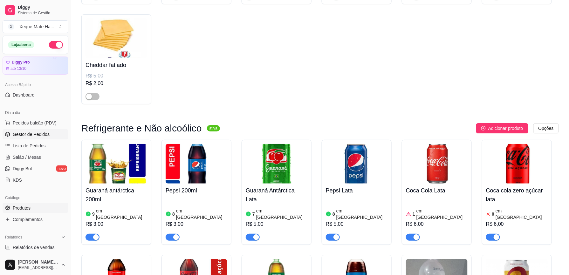
click at [36, 134] on span "Gestor de Pedidos" at bounding box center [31, 134] width 37 height 6
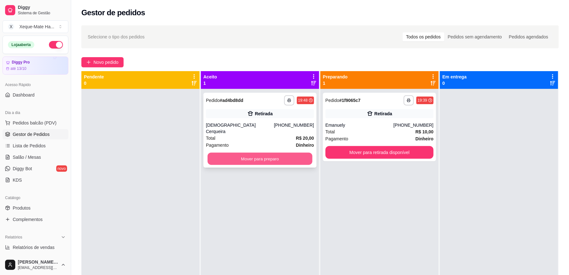
click at [280, 153] on button "Mover para preparo" at bounding box center [260, 159] width 105 height 12
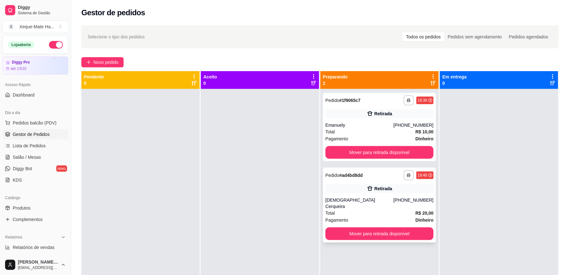
click at [367, 200] on div "[DEMOGRAPHIC_DATA] Cerqueira" at bounding box center [359, 203] width 68 height 13
click at [397, 155] on button "Mover para retirada disponível" at bounding box center [379, 152] width 108 height 13
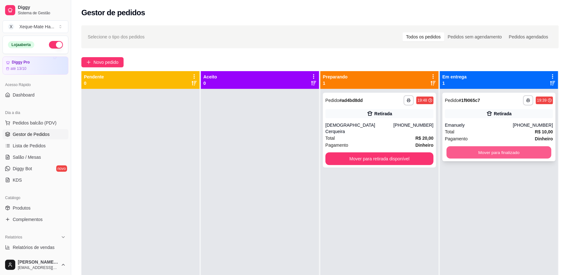
click at [491, 154] on button "Mover para finalizado" at bounding box center [499, 153] width 105 height 12
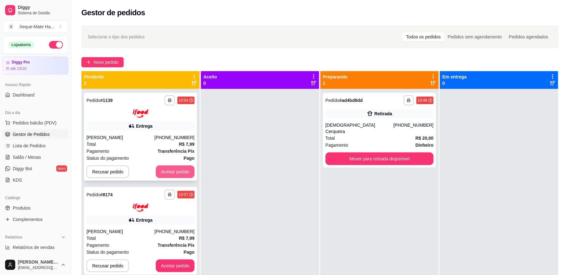
click at [192, 173] on button "Aceitar pedido" at bounding box center [175, 172] width 39 height 13
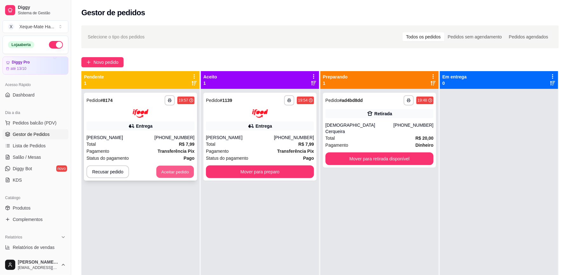
click at [180, 168] on button "Aceitar pedido" at bounding box center [175, 172] width 38 height 12
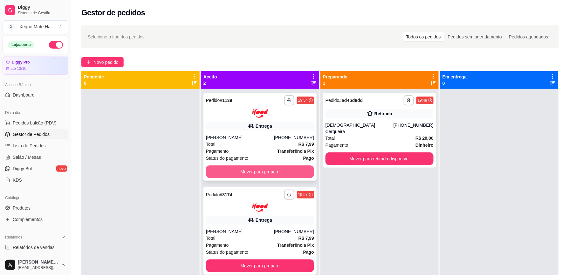
click at [244, 167] on button "Mover para preparo" at bounding box center [260, 172] width 108 height 13
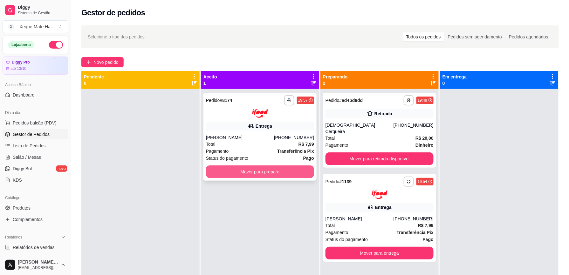
click at [253, 173] on button "Mover para preparo" at bounding box center [260, 172] width 108 height 13
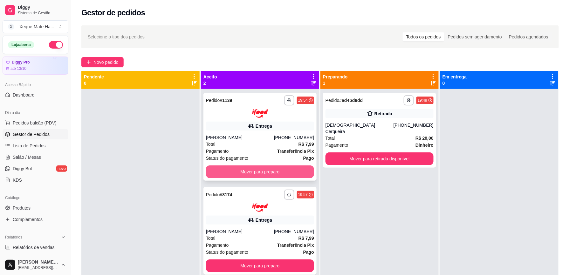
click at [254, 169] on button "Mover para preparo" at bounding box center [260, 172] width 108 height 13
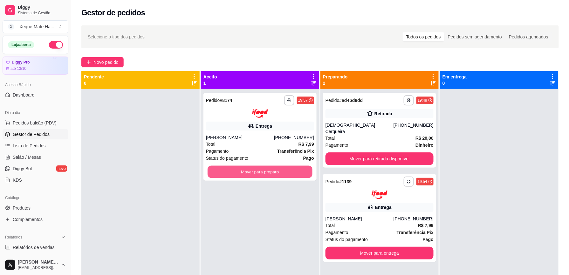
click at [254, 169] on button "Mover para preparo" at bounding box center [260, 172] width 105 height 12
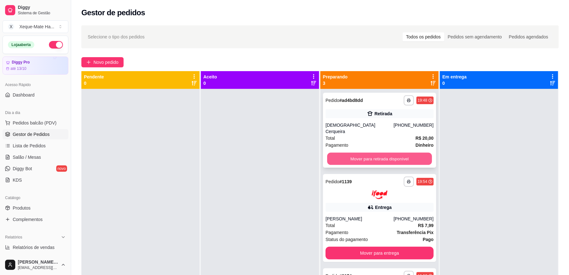
click at [413, 153] on button "Mover para retirada disponível" at bounding box center [379, 159] width 105 height 12
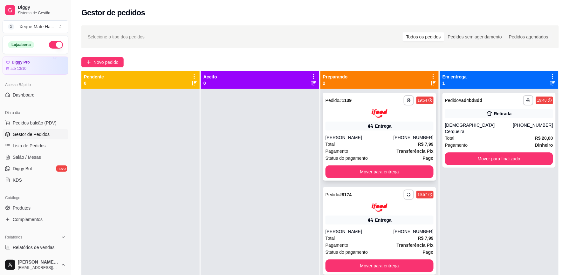
click at [394, 144] on div "Total R$ 7,99" at bounding box center [379, 144] width 108 height 7
click at [378, 144] on div "Total R$ 7,99" at bounding box center [379, 144] width 108 height 7
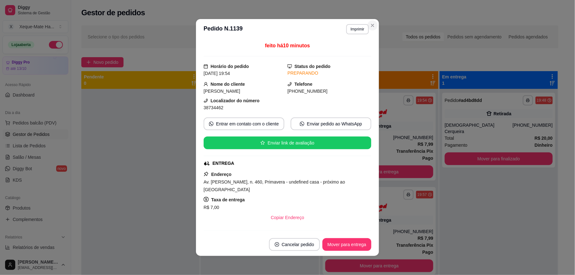
click at [371, 24] on div "**********" at bounding box center [320, 188] width 498 height 332
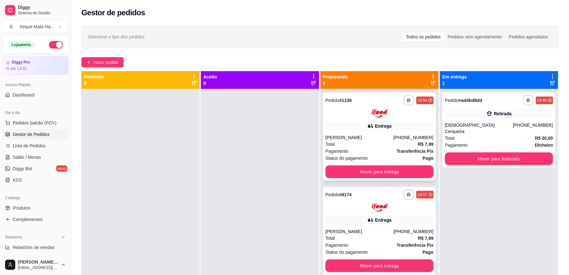
click at [378, 133] on div "**********" at bounding box center [379, 137] width 113 height 88
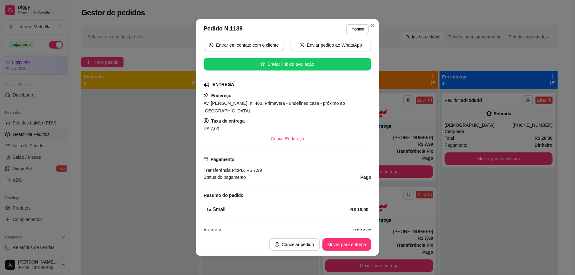
scroll to position [80, 0]
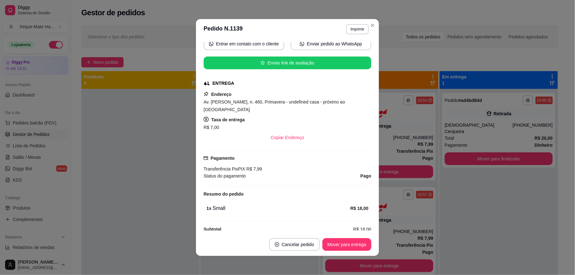
drag, startPoint x: 361, startPoint y: 171, endPoint x: 365, endPoint y: 168, distance: 4.6
click at [365, 168] on div "feito há 11 minutos Horário do pedido [DATE] 19:54 Status do pedido PREPARANDO …" at bounding box center [288, 136] width 168 height 189
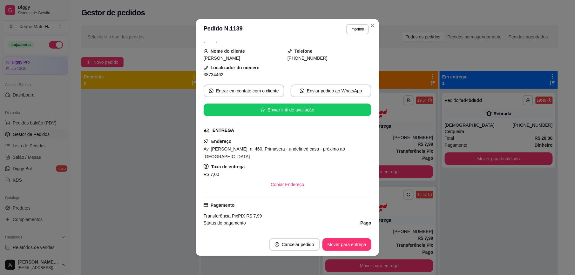
scroll to position [0, 0]
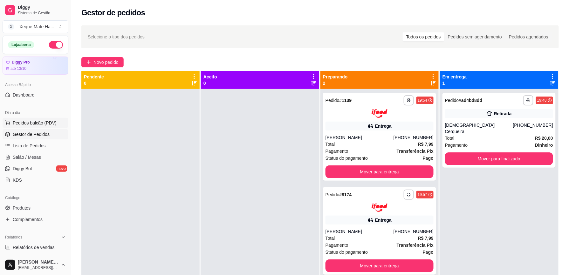
click at [32, 124] on span "Pedidos balcão (PDV)" at bounding box center [35, 123] width 44 height 6
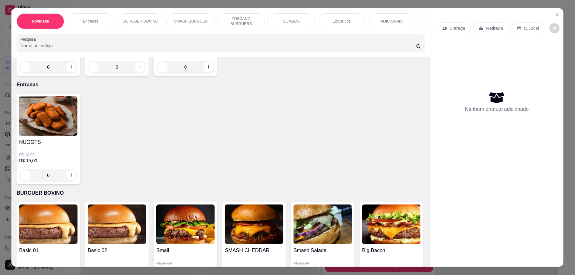
scroll to position [41, 0]
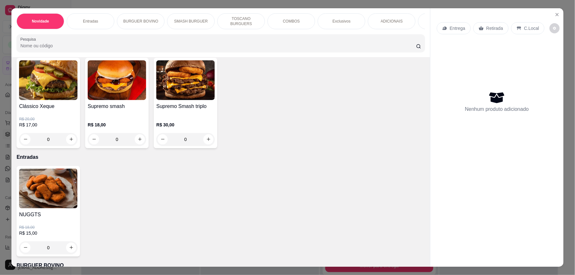
drag, startPoint x: 431, startPoint y: 87, endPoint x: 432, endPoint y: 83, distance: 3.9
click at [432, 83] on div "Entrega Retirada C.Local Nenhum produto adicionado" at bounding box center [497, 132] width 133 height 249
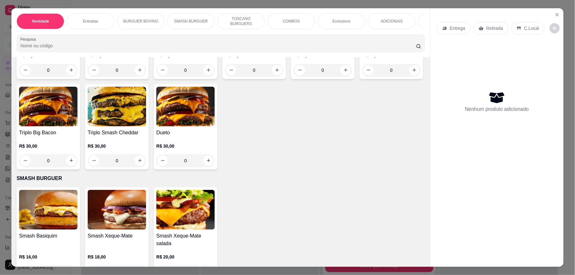
scroll to position [426, 0]
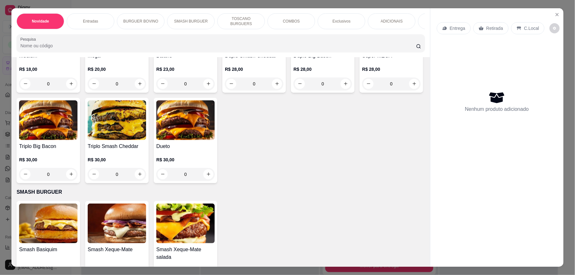
click at [420, 100] on div "Item avulso Novidade Clássico Xeque R$ 20,00 R$ 17,00 0 Supremo smash R$ 18,00 …" at bounding box center [220, 162] width 419 height 210
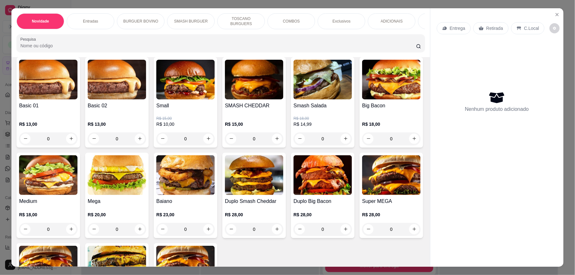
click at [419, 93] on div "Item avulso Novidade Clássico Xeque R$ 20,00 R$ 17,00 0 Supremo smash R$ 18,00 …" at bounding box center [220, 162] width 419 height 210
click at [556, 14] on icon "Close" at bounding box center [557, 14] width 3 height 3
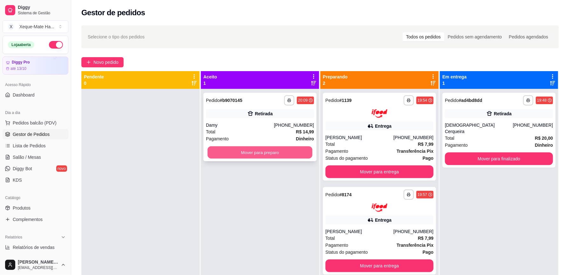
click at [249, 151] on button "Mover para preparo" at bounding box center [260, 153] width 105 height 12
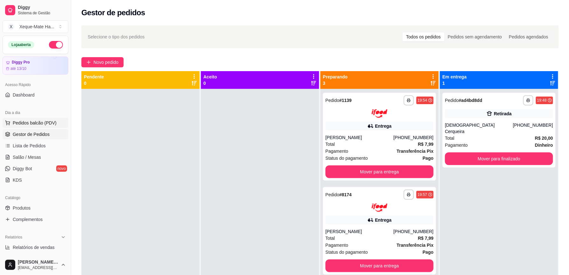
click at [29, 123] on span "Pedidos balcão (PDV)" at bounding box center [35, 123] width 44 height 6
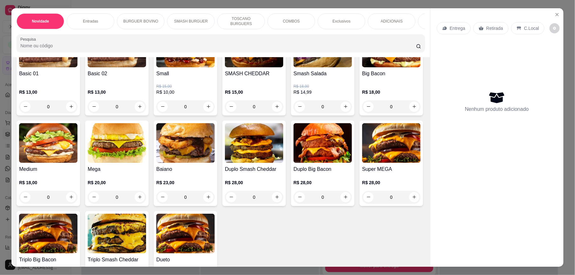
scroll to position [308, 0]
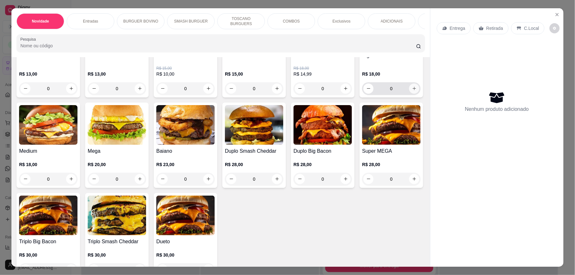
click at [409, 94] on button "increase-product-quantity" at bounding box center [414, 89] width 10 height 10
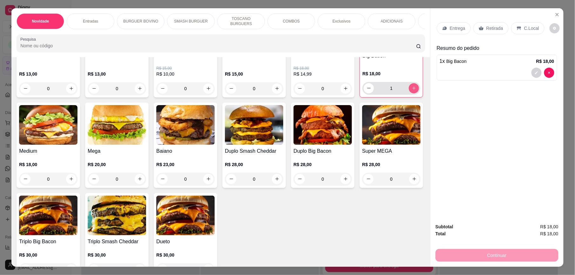
type input "1"
click at [363, 60] on h4 "Big Bacon" at bounding box center [392, 56] width 58 height 8
click at [492, 27] on p "Retirada" at bounding box center [495, 28] width 17 height 6
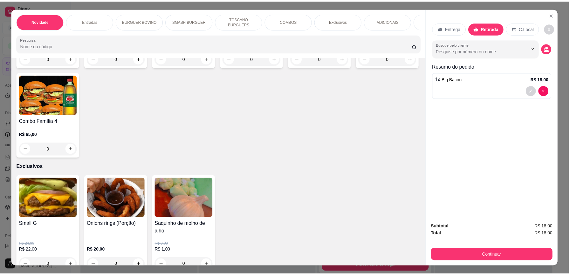
scroll to position [1198, 0]
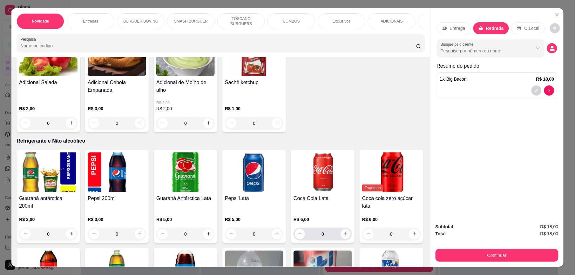
click at [344, 236] on icon "increase-product-quantity" at bounding box center [346, 234] width 5 height 5
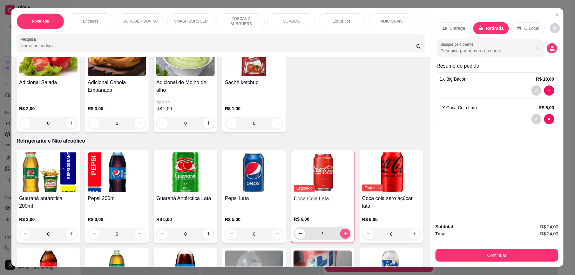
type input "1"
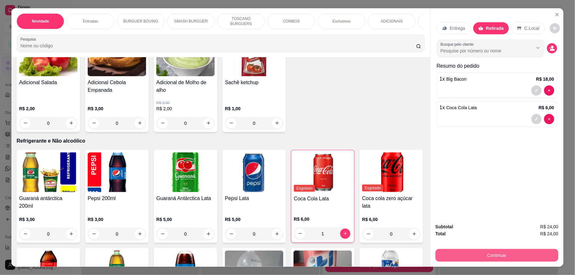
click at [489, 256] on button "Continuar" at bounding box center [497, 255] width 123 height 13
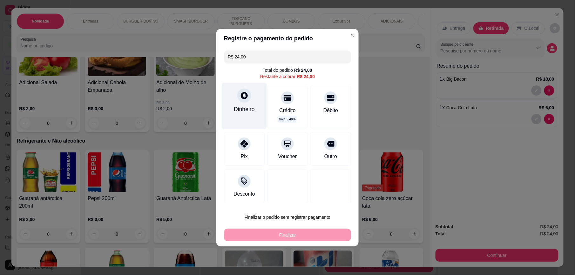
click at [238, 111] on div "Dinheiro" at bounding box center [244, 109] width 21 height 8
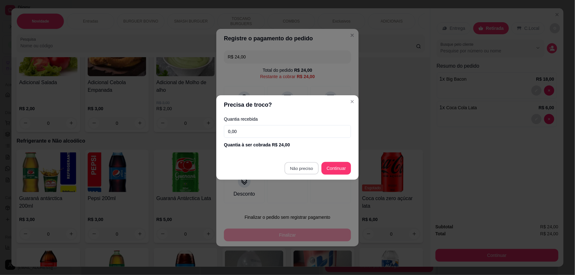
type input "R$ 0,00"
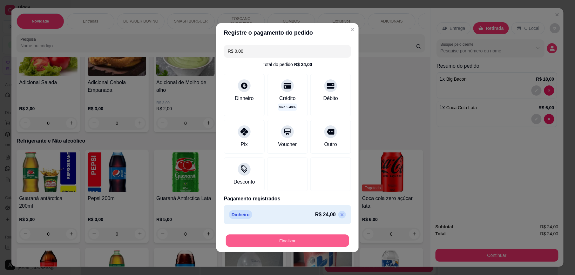
click at [289, 239] on button "Finalizar" at bounding box center [287, 241] width 123 height 12
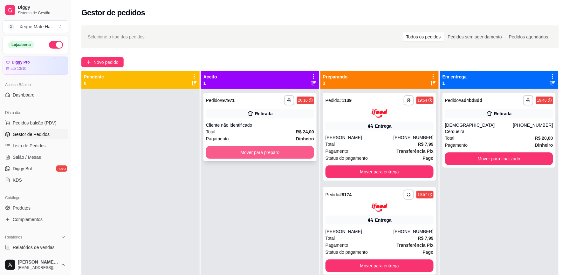
click at [281, 151] on button "Mover para preparo" at bounding box center [260, 152] width 108 height 13
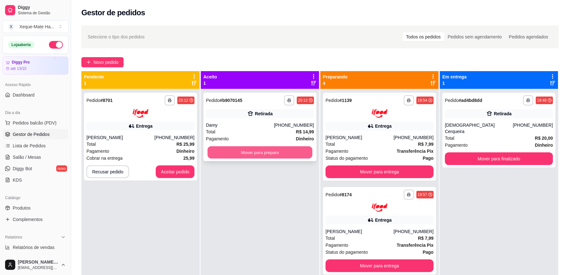
click at [247, 151] on button "Mover para preparo" at bounding box center [260, 153] width 105 height 12
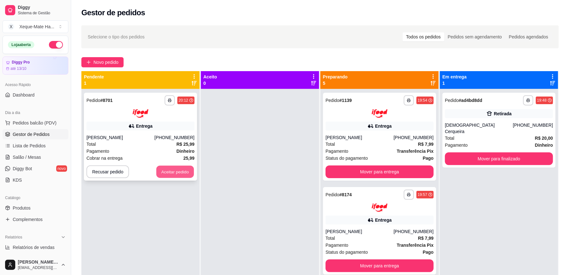
click at [175, 170] on button "Aceitar pedido" at bounding box center [175, 172] width 38 height 12
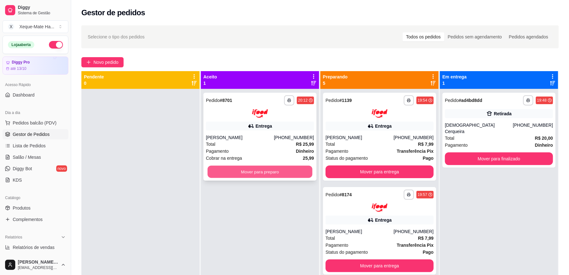
click at [222, 168] on button "Mover para preparo" at bounding box center [260, 172] width 105 height 12
click at [257, 171] on button "Mover para preparo" at bounding box center [260, 172] width 108 height 13
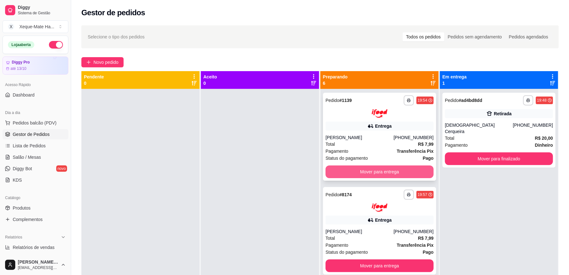
click at [383, 171] on button "Mover para entrega" at bounding box center [379, 172] width 108 height 13
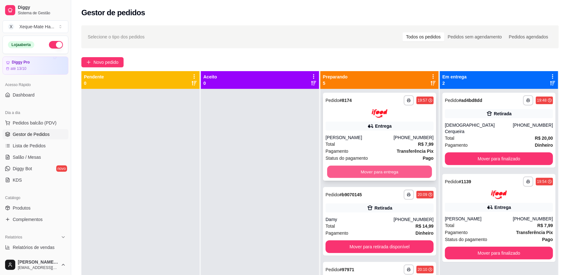
click at [406, 171] on button "Mover para entrega" at bounding box center [379, 172] width 105 height 12
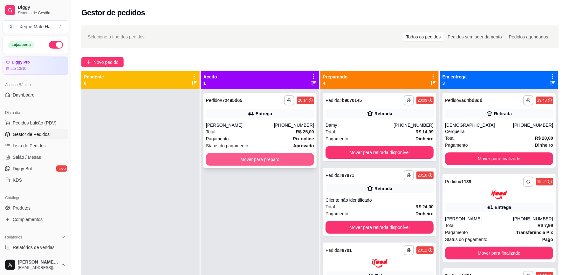
click at [254, 158] on button "Mover para preparo" at bounding box center [260, 159] width 108 height 13
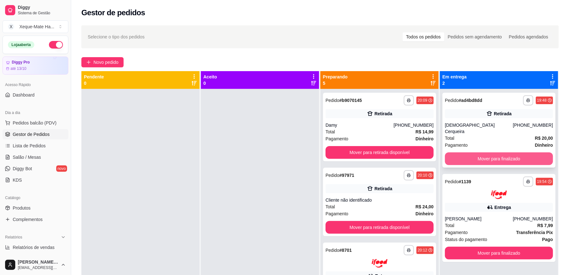
click at [474, 153] on button "Mover para finalizado" at bounding box center [499, 159] width 108 height 13
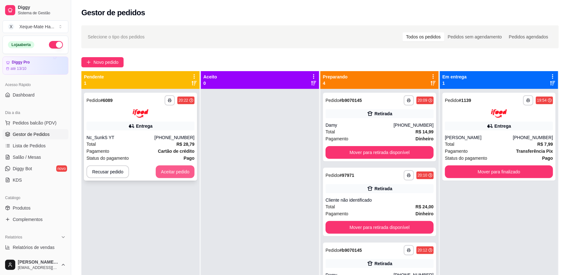
click at [180, 168] on button "Aceitar pedido" at bounding box center [175, 172] width 39 height 13
click at [181, 167] on button "Aceitar pedido" at bounding box center [175, 172] width 39 height 13
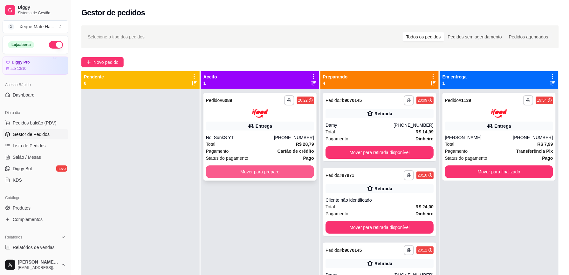
click at [243, 171] on button "Mover para preparo" at bounding box center [260, 172] width 108 height 13
drag, startPoint x: 246, startPoint y: 206, endPoint x: 252, endPoint y: 195, distance: 13.4
click at [250, 199] on div "**********" at bounding box center [260, 226] width 118 height 275
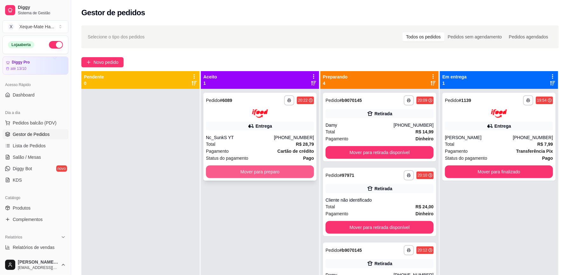
click at [263, 173] on button "Mover para preparo" at bounding box center [260, 172] width 108 height 13
click at [263, 173] on div "Mover para preparo" at bounding box center [260, 172] width 108 height 13
click at [290, 173] on button "Mover para preparo" at bounding box center [260, 172] width 108 height 13
click at [290, 173] on div "Mover para preparo" at bounding box center [260, 172] width 108 height 13
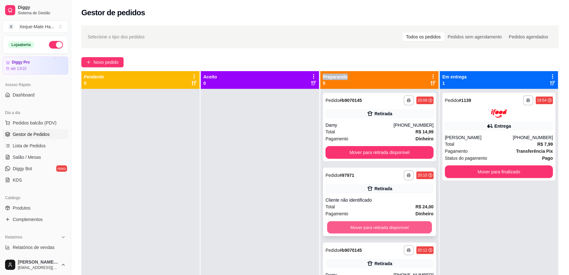
click at [368, 228] on button "Mover para retirada disponível" at bounding box center [379, 228] width 105 height 12
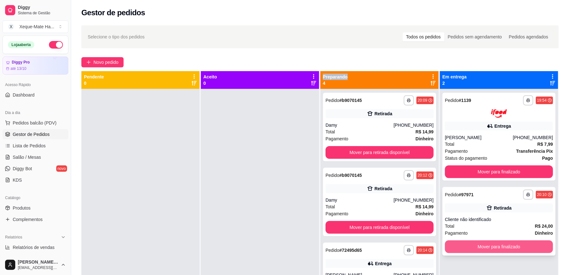
click at [505, 246] on button "Mover para finalizado" at bounding box center [499, 247] width 108 height 13
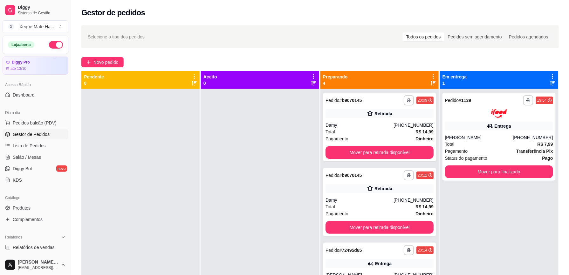
click at [288, 198] on div at bounding box center [260, 226] width 118 height 275
click at [346, 150] on button "Mover para retirada disponível" at bounding box center [379, 153] width 105 height 12
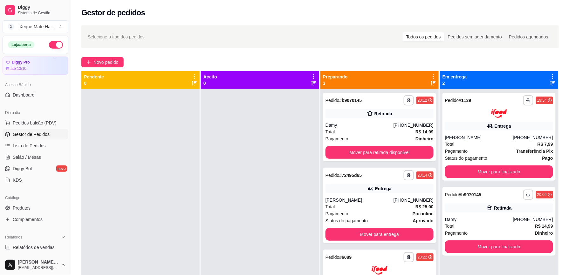
click at [283, 169] on div at bounding box center [260, 226] width 118 height 275
click at [499, 219] on div "Damy" at bounding box center [479, 219] width 68 height 6
click at [394, 125] on div "Damy" at bounding box center [359, 125] width 68 height 6
click at [374, 149] on button "Mover para retirada disponível" at bounding box center [379, 153] width 105 height 12
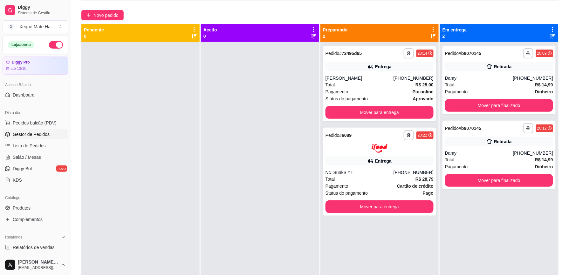
scroll to position [47, 0]
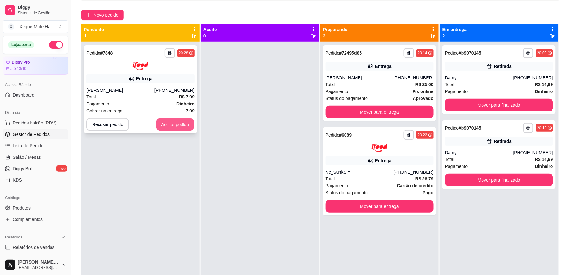
click at [179, 122] on button "Aceitar pedido" at bounding box center [175, 124] width 38 height 12
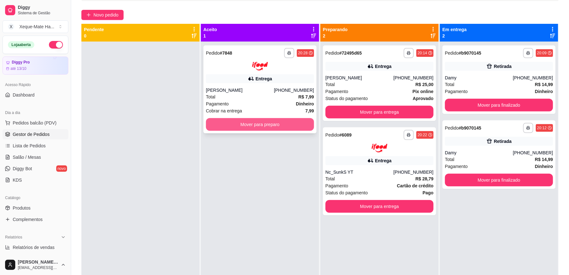
click at [238, 121] on button "Mover para preparo" at bounding box center [260, 124] width 108 height 13
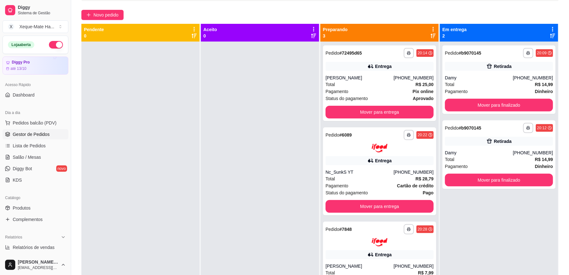
drag, startPoint x: 509, startPoint y: 221, endPoint x: 477, endPoint y: 239, distance: 37.2
click at [494, 238] on div "**********" at bounding box center [499, 179] width 118 height 275
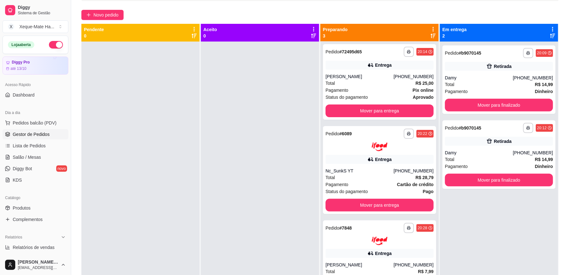
scroll to position [0, 0]
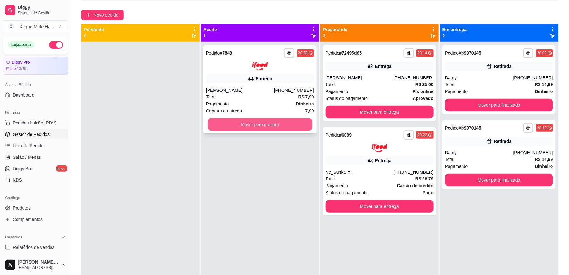
click at [285, 121] on button "Mover para preparo" at bounding box center [260, 124] width 105 height 12
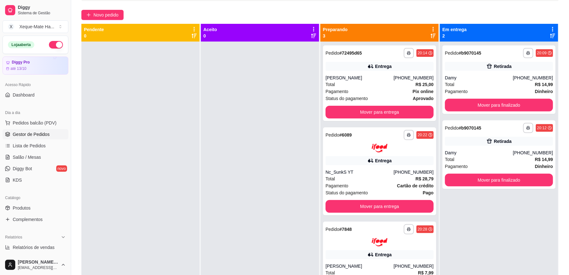
scroll to position [1, 0]
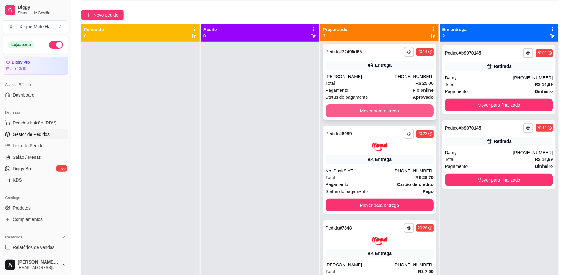
click at [395, 109] on button "Mover para entrega" at bounding box center [379, 111] width 108 height 13
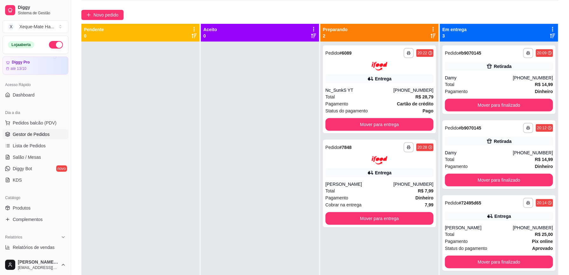
scroll to position [0, 0]
click at [384, 220] on button "Mover para entrega" at bounding box center [379, 218] width 108 height 13
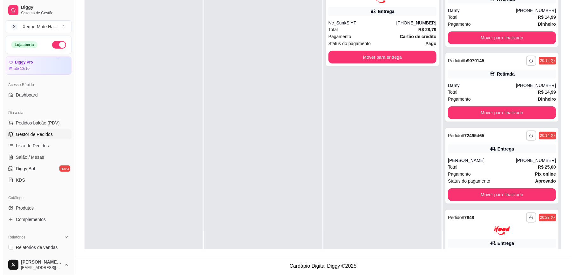
scroll to position [57, 0]
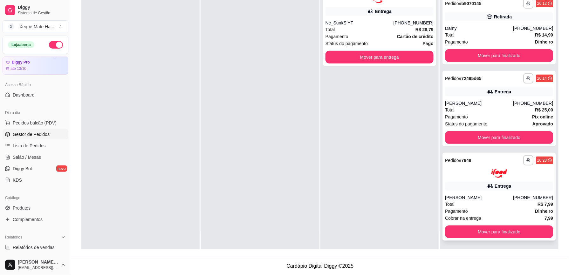
click at [499, 208] on div "Pagamento Dinheiro" at bounding box center [499, 211] width 108 height 7
click at [479, 191] on div "**********" at bounding box center [498, 197] width 113 height 88
click at [491, 177] on img at bounding box center [499, 173] width 16 height 9
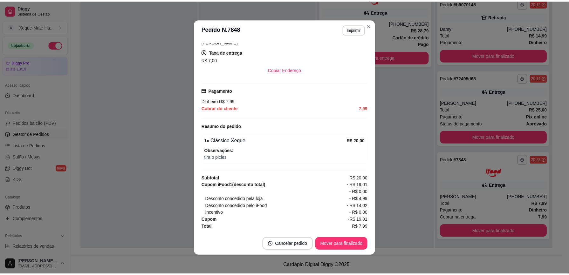
scroll to position [0, 0]
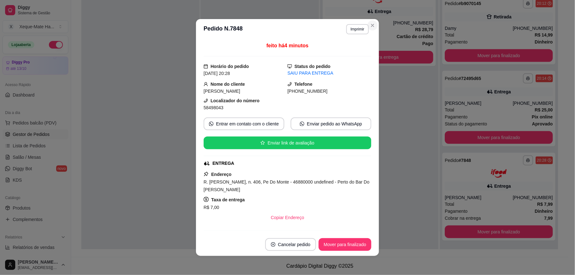
click at [161, 70] on div "**********" at bounding box center [287, 137] width 575 height 275
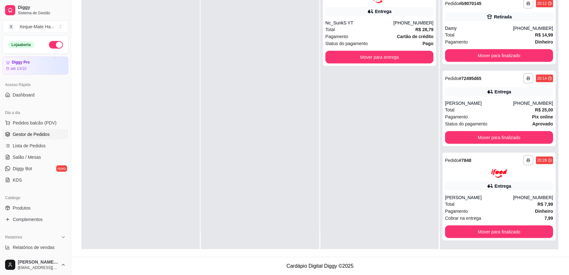
click at [343, 98] on div "**********" at bounding box center [379, 111] width 118 height 275
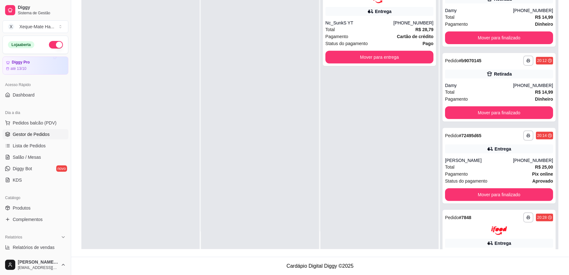
click at [544, 7] on div "**********" at bounding box center [499, 111] width 118 height 275
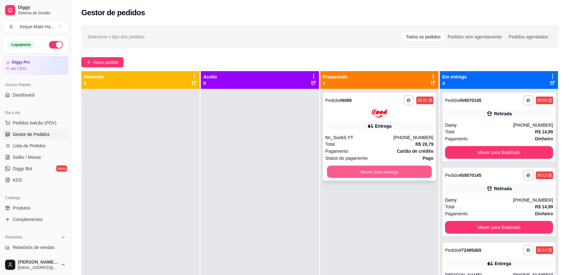
click at [379, 173] on button "Mover para entrega" at bounding box center [379, 172] width 105 height 12
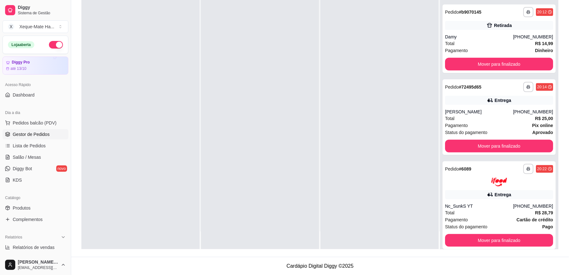
scroll to position [151, 0]
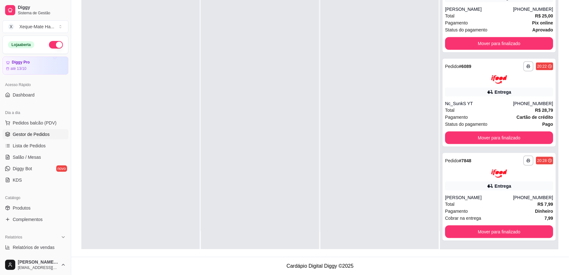
click at [545, 6] on div "**********" at bounding box center [499, 111] width 118 height 275
drag, startPoint x: 542, startPoint y: 6, endPoint x: 547, endPoint y: 7, distance: 4.9
click at [542, 6] on div "**********" at bounding box center [498, 15] width 113 height 76
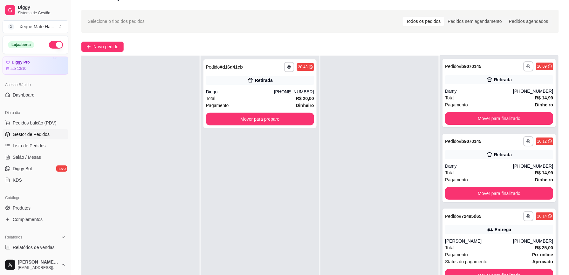
scroll to position [0, 0]
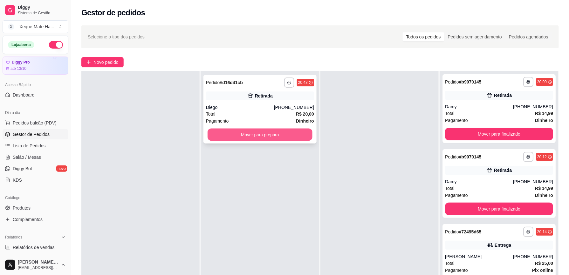
click at [262, 133] on button "Mover para preparo" at bounding box center [260, 135] width 105 height 12
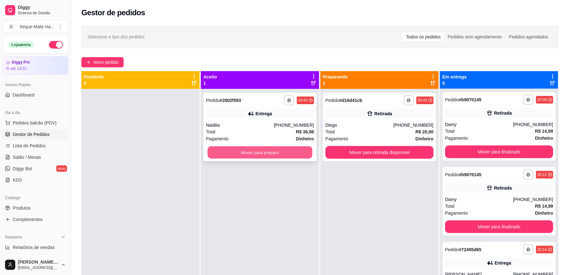
click at [247, 153] on button "Mover para preparo" at bounding box center [260, 153] width 105 height 12
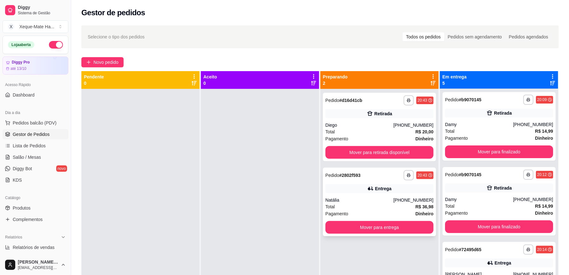
click at [370, 203] on div "Total R$ 36,98" at bounding box center [379, 206] width 108 height 7
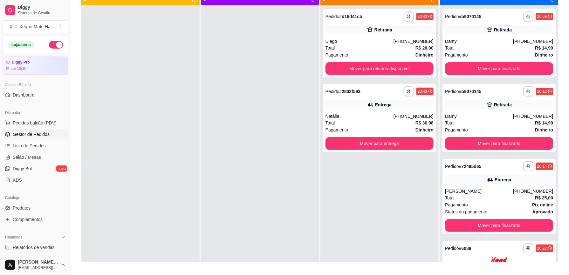
scroll to position [97, 0]
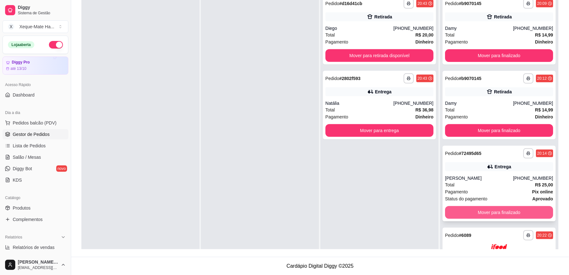
click at [510, 211] on button "Mover para finalizado" at bounding box center [499, 212] width 108 height 13
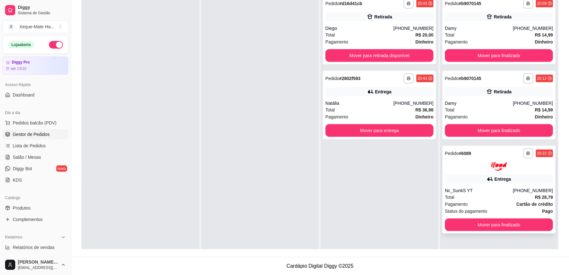
click at [492, 208] on div "Status do pagamento Pago" at bounding box center [499, 211] width 108 height 7
click at [463, 55] on button "Mover para finalizado" at bounding box center [499, 56] width 105 height 12
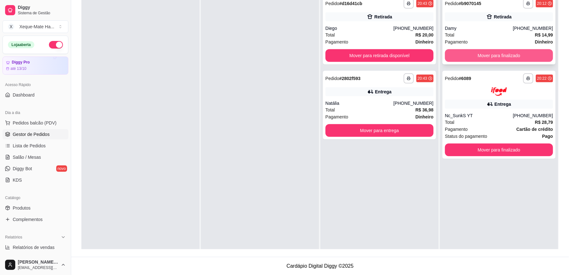
click at [485, 58] on button "Mover para finalizado" at bounding box center [499, 55] width 108 height 13
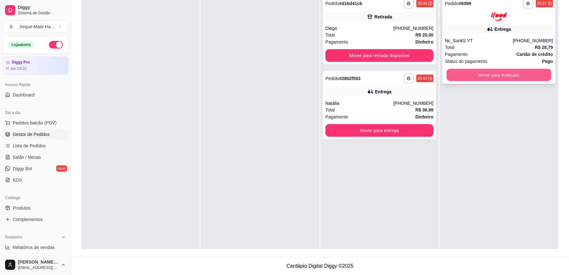
click at [485, 74] on button "Mover para finalizado" at bounding box center [499, 75] width 105 height 12
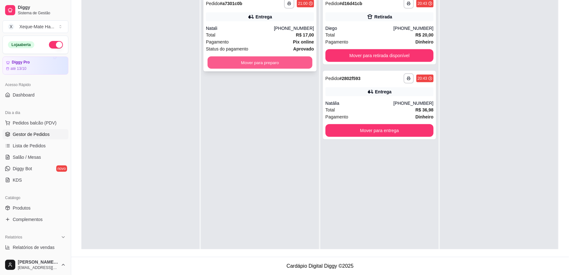
click at [280, 62] on button "Mover para preparo" at bounding box center [260, 63] width 105 height 12
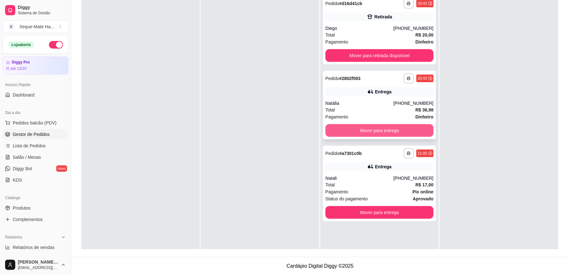
click at [361, 131] on button "Mover para entrega" at bounding box center [379, 130] width 108 height 13
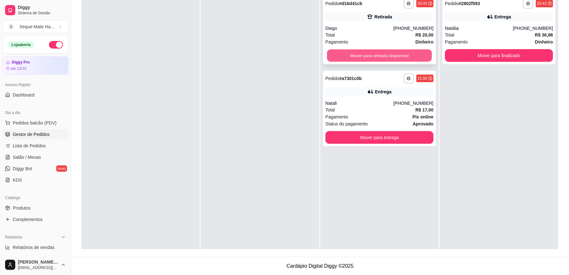
click at [373, 55] on button "Mover para retirada disponível" at bounding box center [379, 56] width 105 height 12
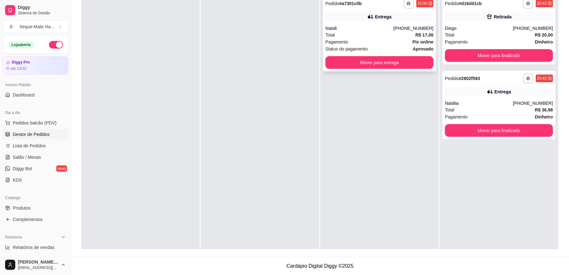
click at [339, 17] on div "Entrega" at bounding box center [379, 16] width 108 height 9
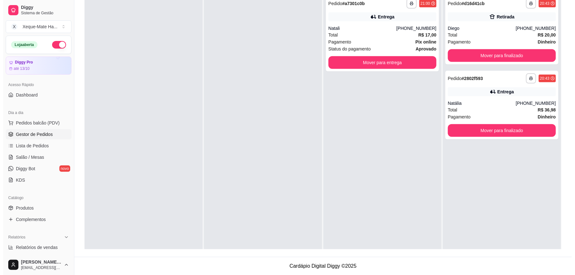
scroll to position [28, 0]
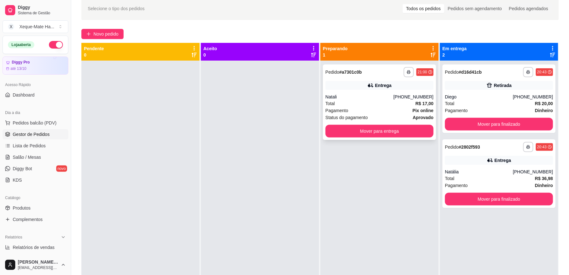
click at [377, 107] on div "Pagamento Pix online" at bounding box center [379, 110] width 108 height 7
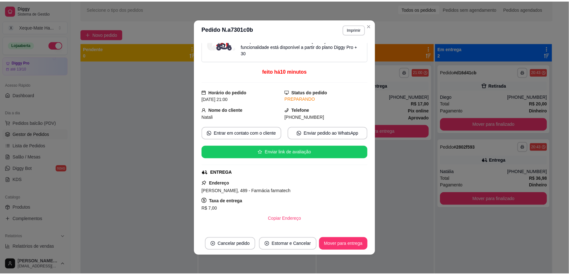
scroll to position [0, 0]
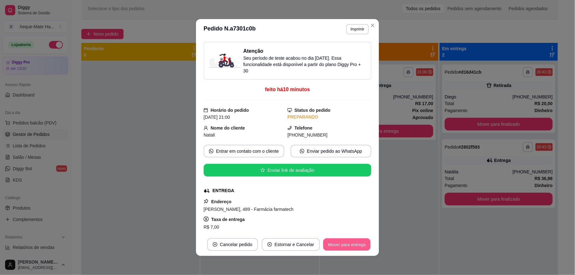
click at [346, 243] on button "Mover para entrega" at bounding box center [347, 245] width 48 height 12
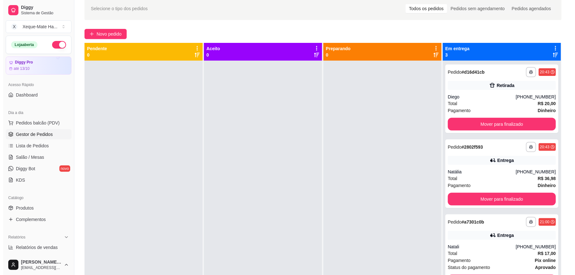
scroll to position [63, 0]
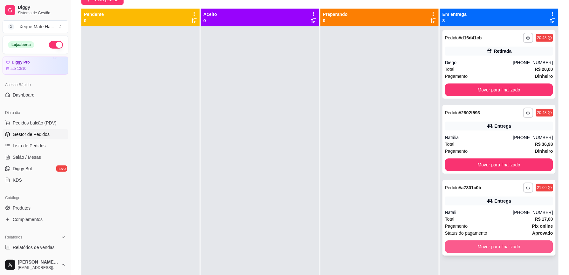
click at [489, 247] on button "Mover para finalizado" at bounding box center [499, 247] width 108 height 13
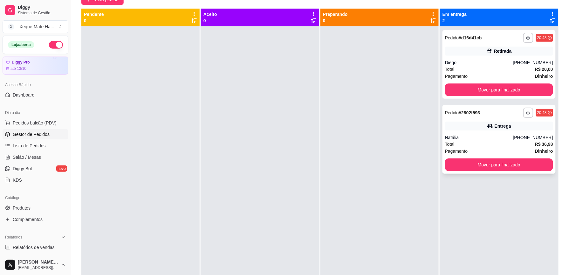
click at [512, 141] on div "Total R$ 36,98" at bounding box center [499, 144] width 108 height 7
click at [475, 89] on button "Mover para finalizado" at bounding box center [499, 90] width 108 height 13
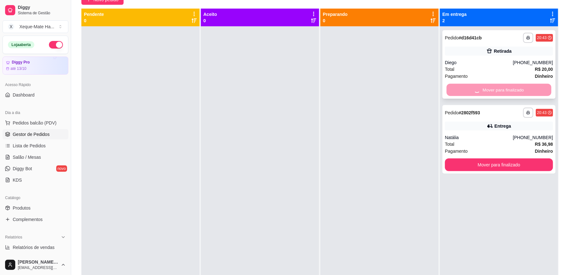
click at [475, 89] on div "Mover para finalizado" at bounding box center [499, 90] width 108 height 13
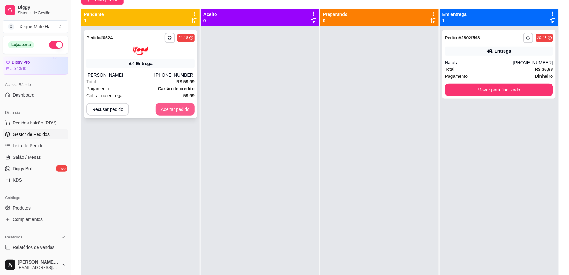
click at [177, 111] on button "Aceitar pedido" at bounding box center [175, 109] width 39 height 13
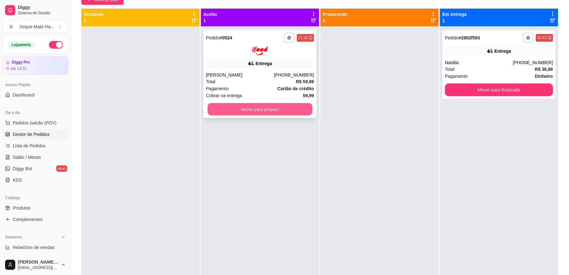
click at [229, 107] on button "Mover para preparo" at bounding box center [260, 109] width 105 height 12
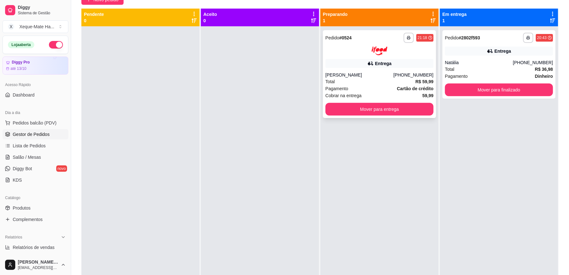
click at [336, 65] on div "Entrega" at bounding box center [379, 63] width 108 height 9
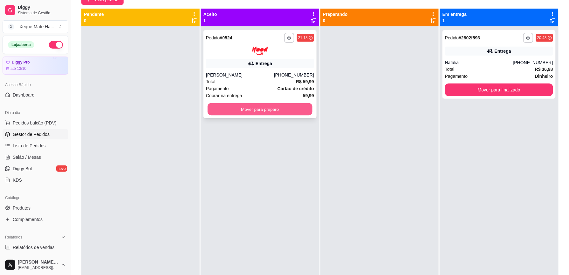
click at [277, 109] on button "Mover para preparo" at bounding box center [260, 109] width 105 height 12
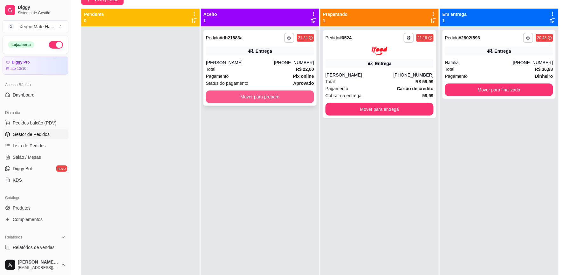
click at [268, 96] on button "Mover para preparo" at bounding box center [260, 97] width 108 height 13
click at [268, 96] on div "Mover para preparo" at bounding box center [260, 97] width 108 height 13
click at [284, 97] on button "Mover para preparo" at bounding box center [260, 97] width 108 height 13
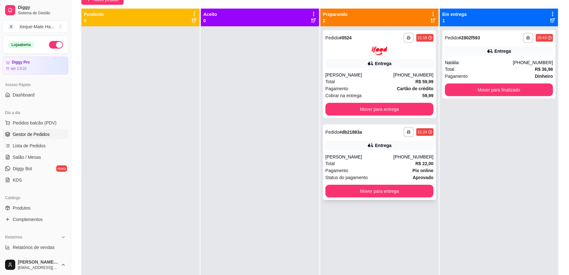
click at [378, 160] on div "[PERSON_NAME]" at bounding box center [359, 157] width 68 height 6
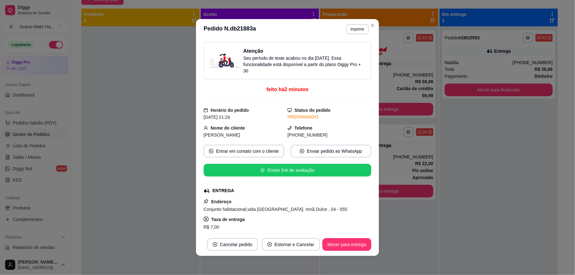
click at [369, 180] on div "Atenção Seu período de teste acabou no dia [DATE] . Essa funcionalidade está di…" at bounding box center [287, 136] width 183 height 194
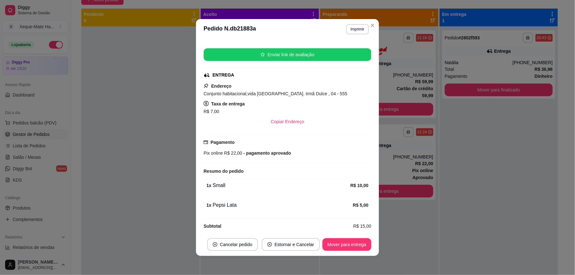
scroll to position [125, 0]
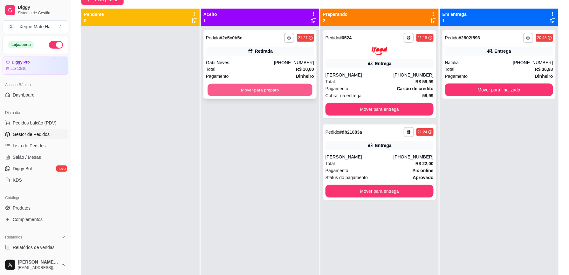
click at [283, 86] on button "Mover para preparo" at bounding box center [260, 90] width 105 height 12
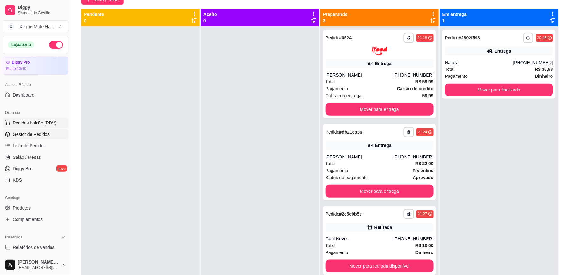
click at [32, 124] on span "Pedidos balcão (PDV)" at bounding box center [35, 123] width 44 height 6
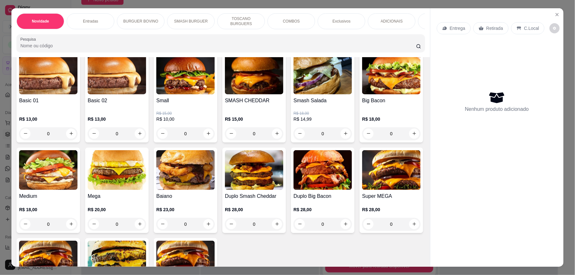
scroll to position [236, 0]
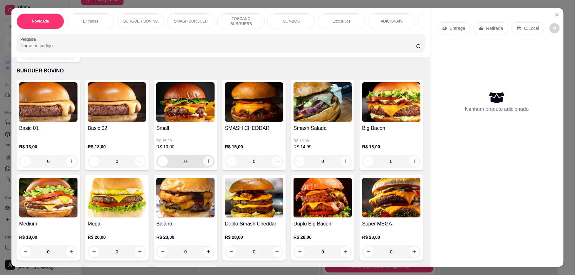
click at [206, 164] on icon "increase-product-quantity" at bounding box center [208, 161] width 5 height 5
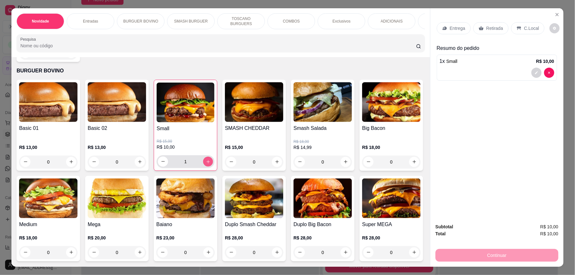
click at [206, 164] on icon "increase-product-quantity" at bounding box center [208, 162] width 5 height 5
type input "2"
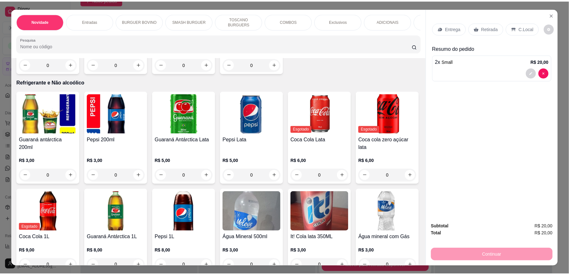
scroll to position [1348, 0]
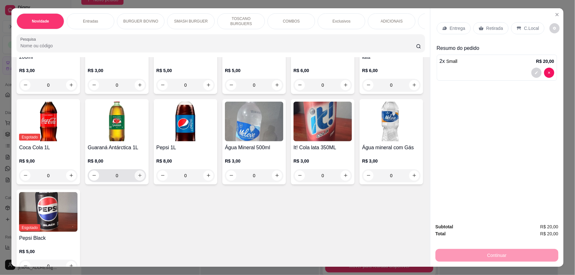
click at [142, 174] on icon "increase-product-quantity" at bounding box center [140, 175] width 5 height 5
type input "1"
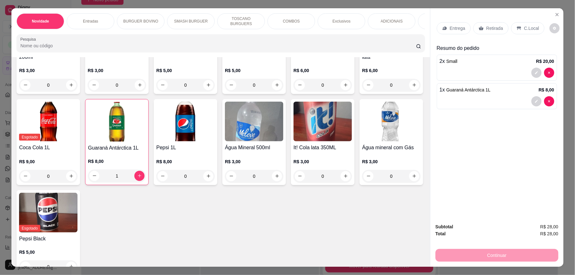
click at [531, 25] on p "C.Local" at bounding box center [531, 28] width 15 height 6
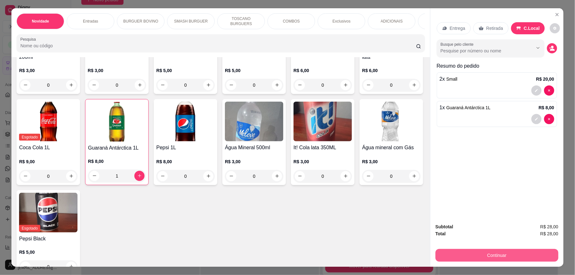
click at [477, 255] on button "Continuar" at bounding box center [497, 255] width 123 height 13
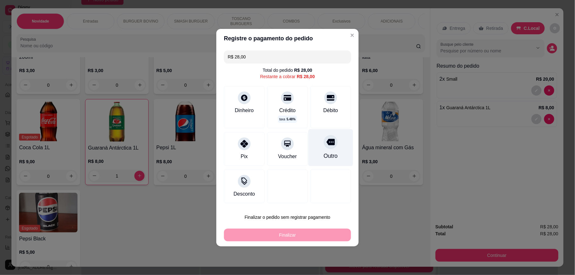
click at [324, 153] on div "Outro" at bounding box center [331, 156] width 14 height 8
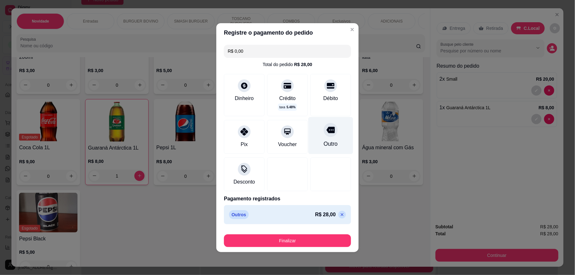
type input "R$ 0,00"
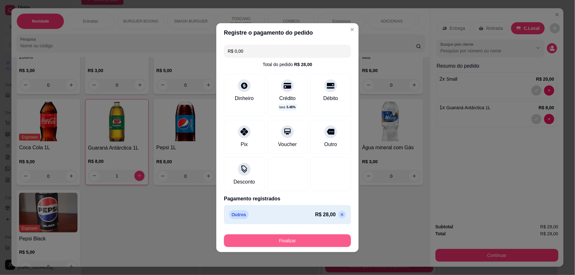
click at [297, 239] on button "Finalizar" at bounding box center [287, 241] width 127 height 13
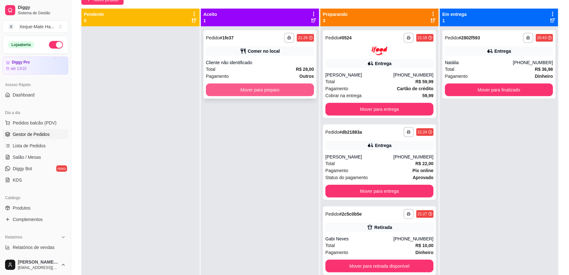
click at [285, 88] on button "Mover para preparo" at bounding box center [260, 90] width 108 height 13
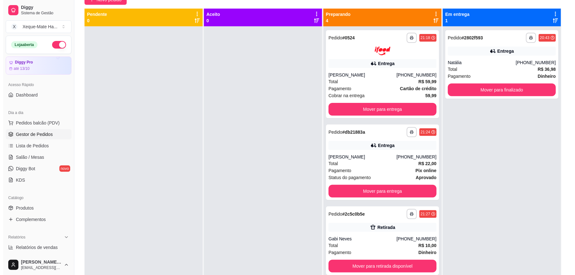
scroll to position [57, 0]
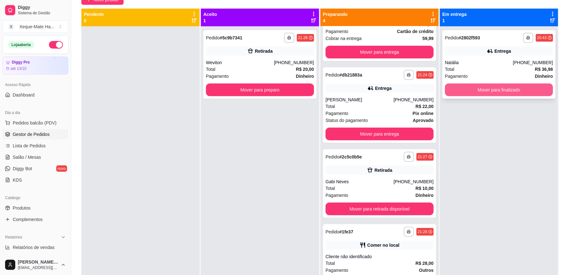
click at [486, 88] on button "Mover para finalizado" at bounding box center [499, 90] width 108 height 13
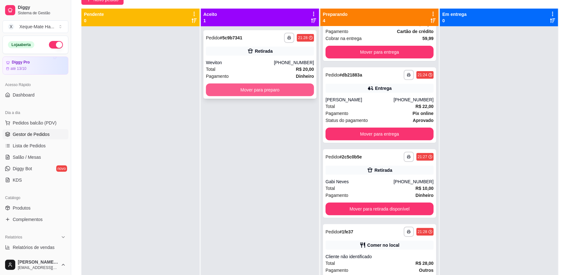
click at [267, 92] on button "Mover para preparo" at bounding box center [260, 90] width 108 height 13
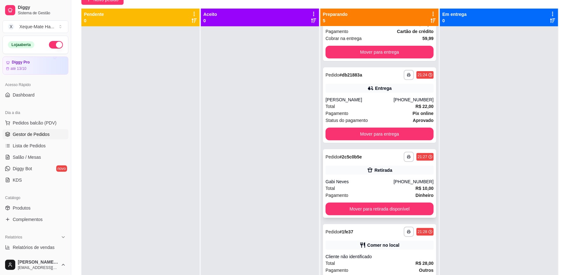
click at [360, 183] on div "Gabi Neves" at bounding box center [359, 182] width 68 height 6
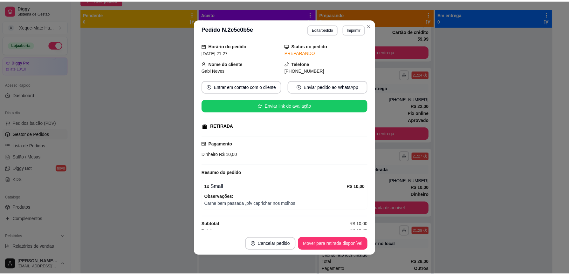
scroll to position [27, 0]
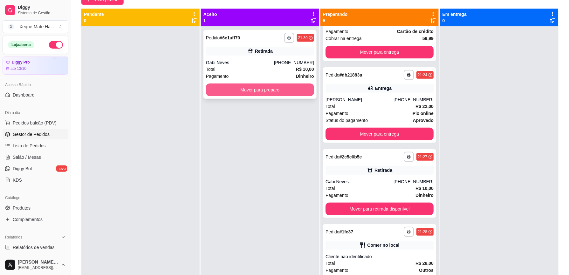
click at [268, 91] on button "Mover para preparo" at bounding box center [260, 90] width 108 height 13
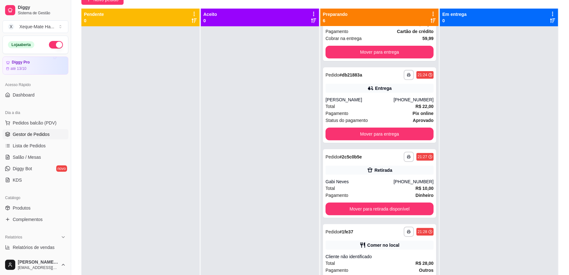
click at [434, 227] on div "**********" at bounding box center [379, 163] width 118 height 275
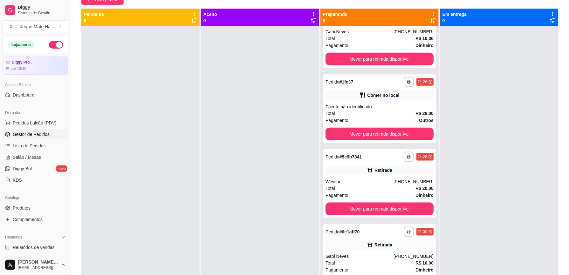
scroll to position [0, 0]
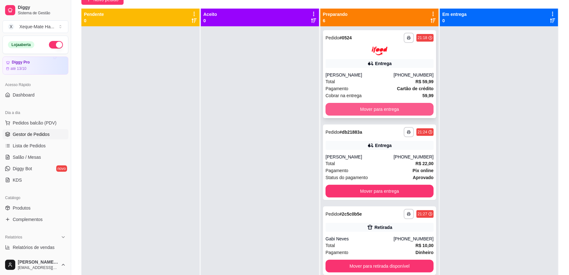
click at [382, 109] on button "Mover para entrega" at bounding box center [379, 109] width 108 height 13
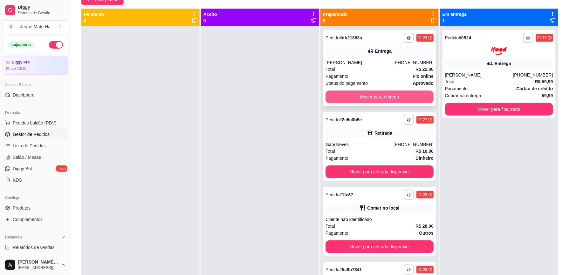
click at [383, 98] on button "Mover para entrega" at bounding box center [379, 97] width 108 height 13
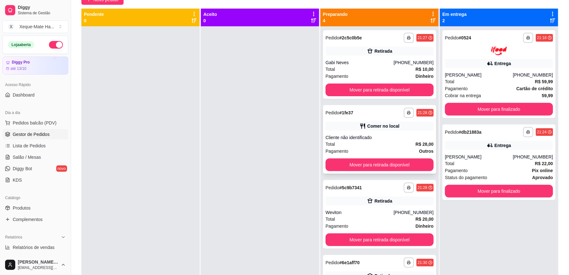
click at [368, 142] on div "Total R$ 28,00" at bounding box center [379, 144] width 108 height 7
click at [353, 168] on button "Mover para retirada disponível" at bounding box center [379, 165] width 108 height 13
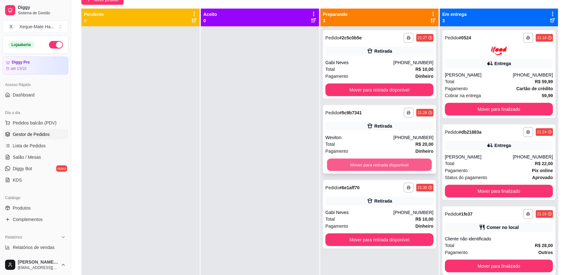
click at [371, 162] on button "Mover para retirada disponível" at bounding box center [379, 165] width 105 height 12
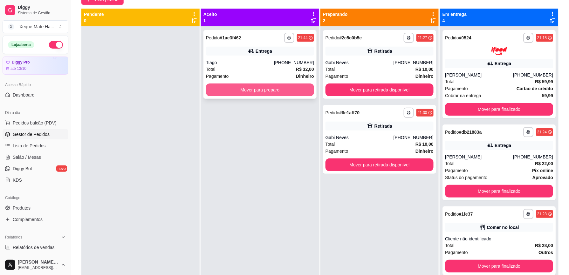
click at [264, 89] on button "Mover para preparo" at bounding box center [260, 90] width 108 height 13
click at [265, 89] on div "Mover para preparo" at bounding box center [260, 90] width 108 height 13
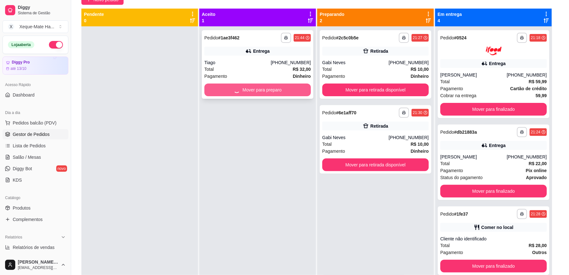
click at [265, 89] on div "Tiago" at bounding box center [242, 90] width 85 height 7
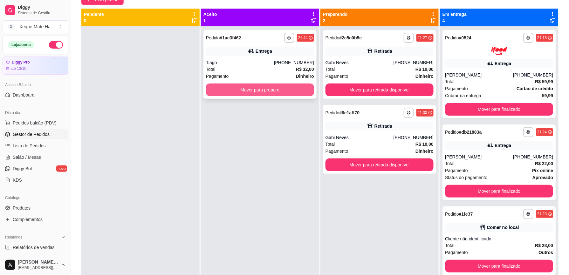
click at [295, 87] on button "Mover para preparo" at bounding box center [260, 90] width 108 height 13
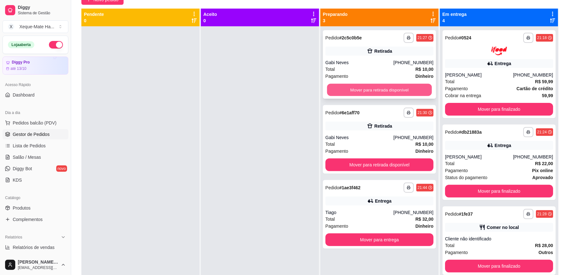
click at [383, 88] on button "Mover para retirada disponível" at bounding box center [379, 90] width 105 height 12
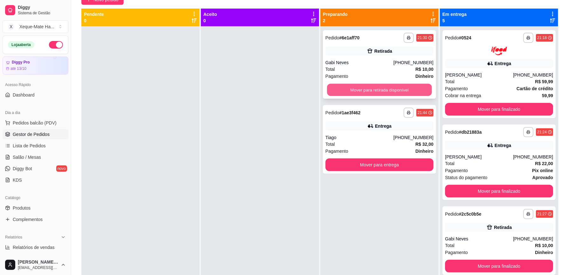
click at [360, 86] on button "Mover para retirada disponível" at bounding box center [379, 90] width 105 height 12
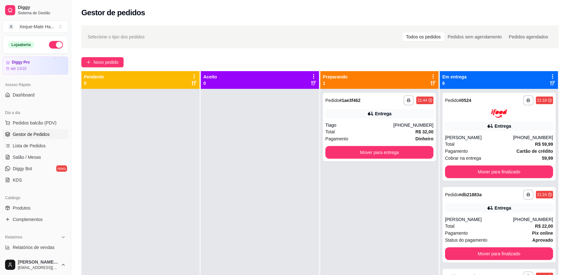
click at [440, 224] on div "**********" at bounding box center [499, 226] width 118 height 275
click at [440, 225] on div "**********" at bounding box center [499, 226] width 118 height 275
click at [43, 124] on span "Pedidos balcão (PDV)" at bounding box center [35, 123] width 44 height 6
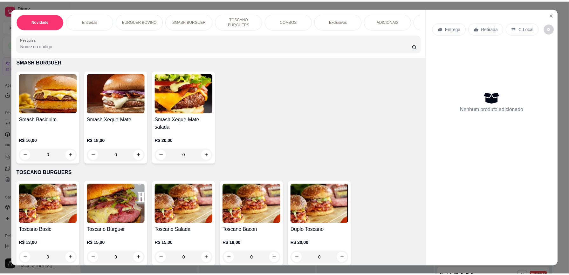
scroll to position [178, 0]
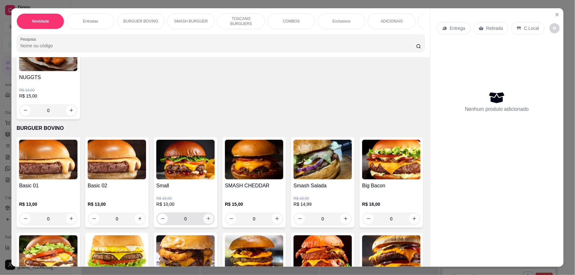
click at [207, 221] on icon "increase-product-quantity" at bounding box center [208, 218] width 3 height 3
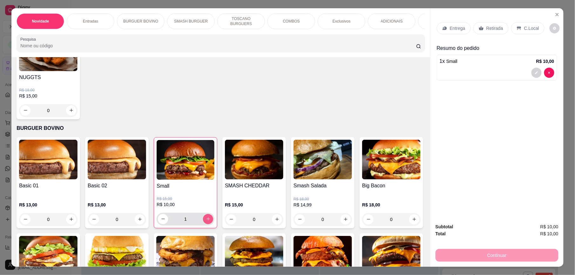
type input "1"
click at [494, 27] on p "Retirada" at bounding box center [495, 28] width 17 height 6
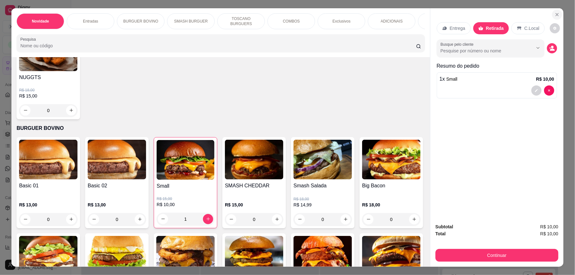
click at [555, 14] on icon "Close" at bounding box center [557, 14] width 5 height 5
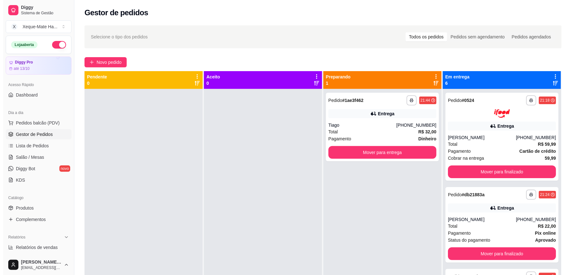
scroll to position [207, 0]
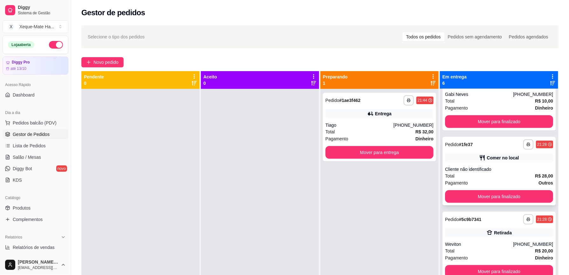
click at [515, 167] on div "Cliente não identificado" at bounding box center [499, 169] width 108 height 6
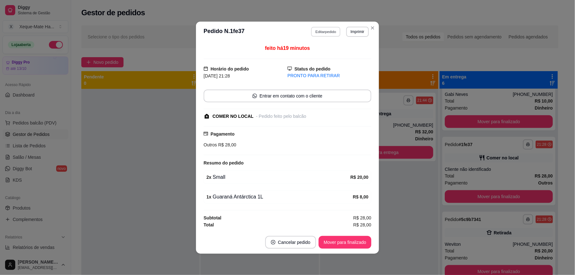
click at [327, 30] on button "Editar pedido" at bounding box center [327, 32] width 30 height 10
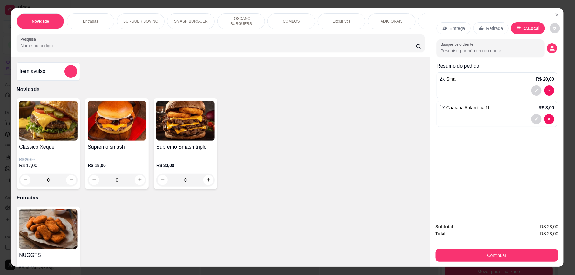
scroll to position [178, 0]
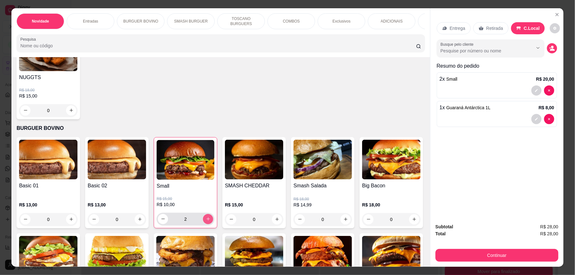
click at [206, 222] on icon "increase-product-quantity" at bounding box center [208, 219] width 5 height 5
type input "3"
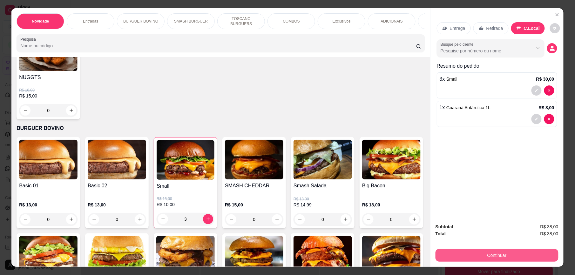
click at [468, 254] on button "Continuar" at bounding box center [497, 255] width 123 height 13
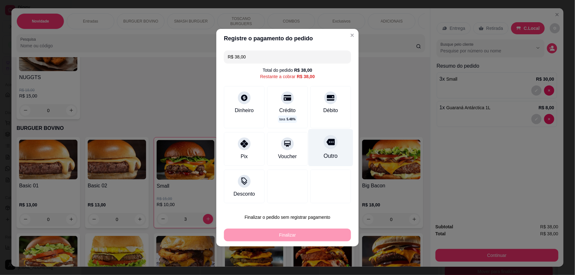
click at [324, 150] on div "Outro" at bounding box center [331, 147] width 45 height 37
type input "R$ 0,00"
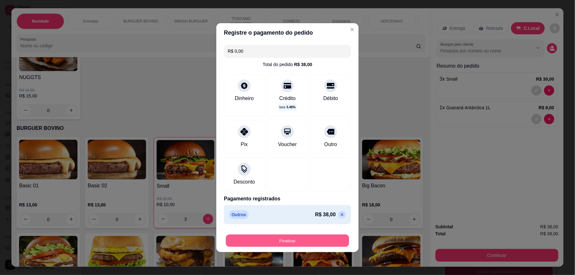
click at [292, 240] on button "Finalizar" at bounding box center [287, 241] width 123 height 12
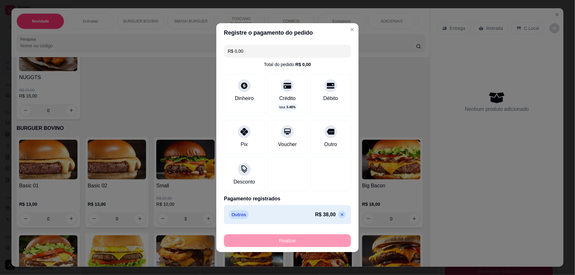
type input "0"
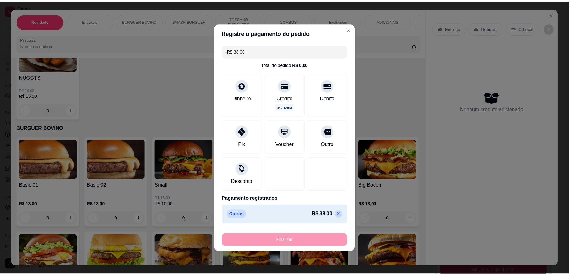
scroll to position [132, 0]
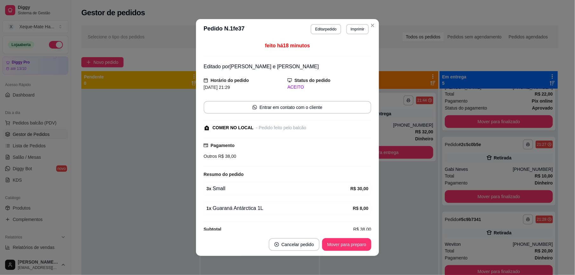
click at [370, 27] on div "Selecione o tipo dos pedidos Todos os pedidos Pedidos sem agendamento Pedidos a…" at bounding box center [319, 36] width 477 height 23
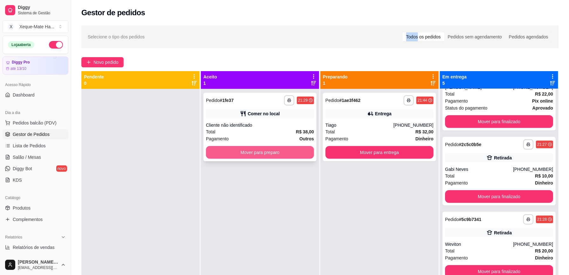
click at [252, 152] on button "Mover para preparo" at bounding box center [260, 152] width 108 height 13
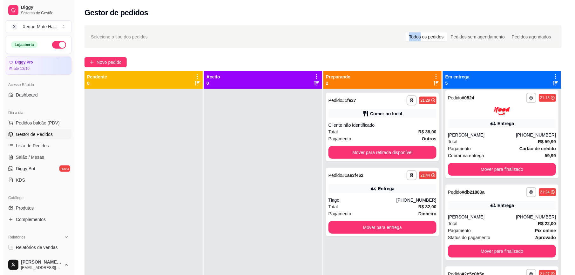
scroll to position [0, 0]
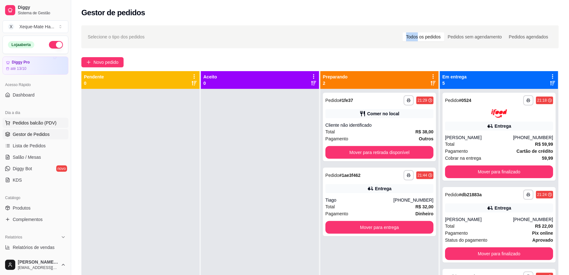
click at [36, 121] on span "Pedidos balcão (PDV)" at bounding box center [35, 123] width 44 height 6
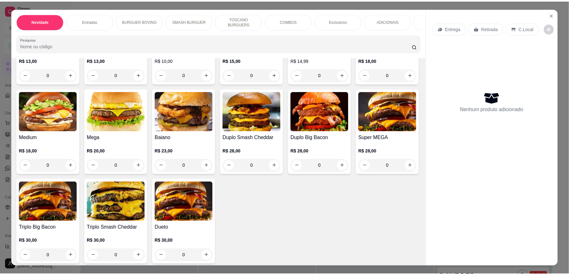
scroll to position [363, 0]
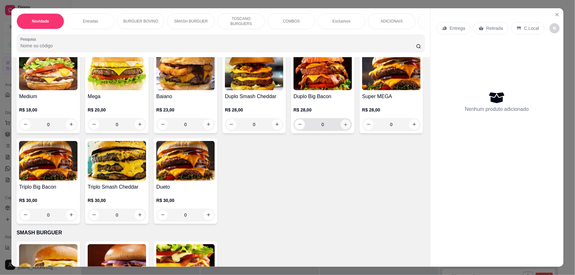
click at [344, 127] on icon "increase-product-quantity" at bounding box center [346, 124] width 5 height 5
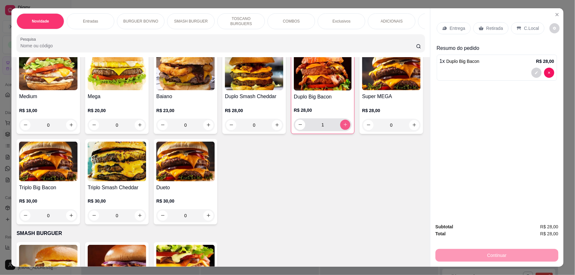
click at [344, 127] on icon "increase-product-quantity" at bounding box center [345, 124] width 3 height 3
type input "2"
drag, startPoint x: 523, startPoint y: 29, endPoint x: 387, endPoint y: 103, distance: 155.3
click at [387, 103] on div "Basic 01 R$ 13,00 0 Basic 02 R$ 13,00 0 Small R$ 15,00 R$ 10,00 0 SMASH CHEDDAR…" at bounding box center [221, 88] width 409 height 272
click at [524, 28] on p "C.Local" at bounding box center [531, 28] width 15 height 6
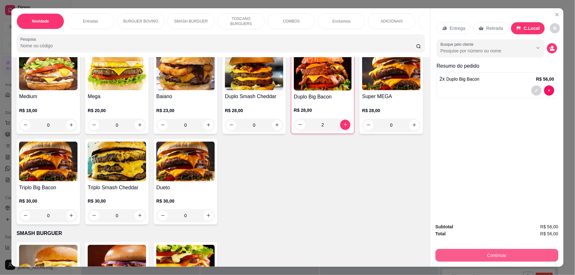
click at [474, 253] on button "Continuar" at bounding box center [497, 255] width 123 height 13
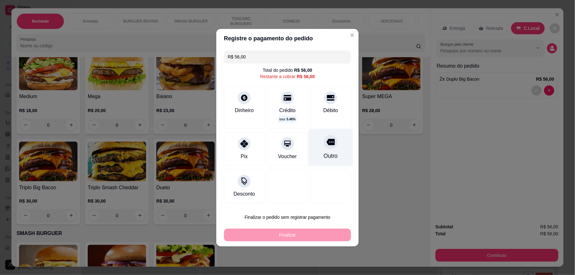
click at [327, 148] on div at bounding box center [331, 142] width 14 height 14
type input "R$ 0,00"
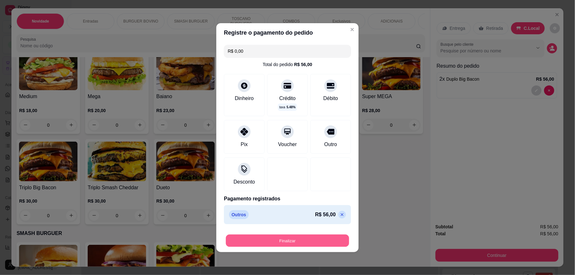
click at [277, 240] on button "Finalizar" at bounding box center [287, 241] width 123 height 12
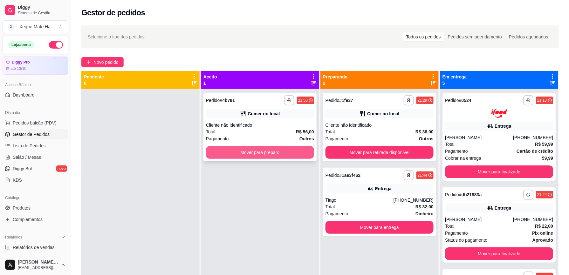
click at [267, 153] on button "Mover para preparo" at bounding box center [260, 152] width 108 height 13
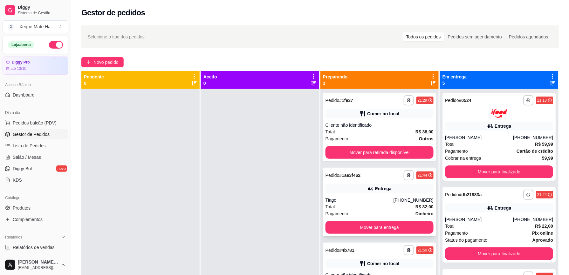
click at [374, 203] on div "Tiago" at bounding box center [359, 200] width 68 height 6
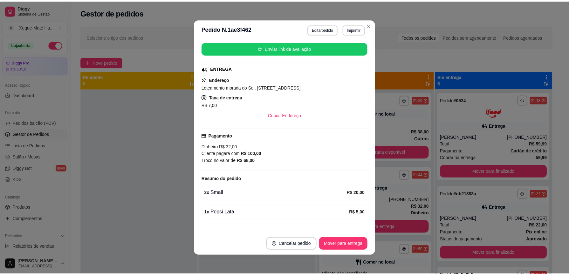
scroll to position [139, 0]
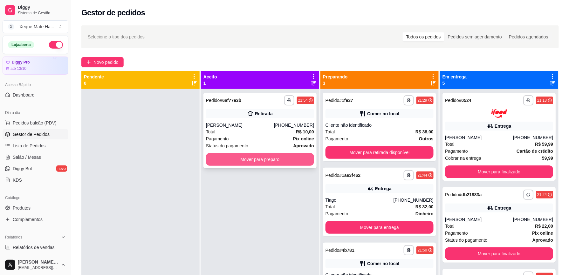
click at [256, 157] on button "Mover para preparo" at bounding box center [260, 159] width 108 height 13
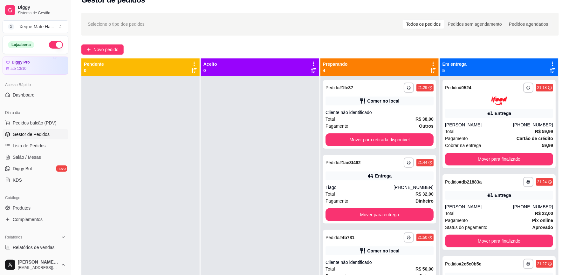
scroll to position [0, 0]
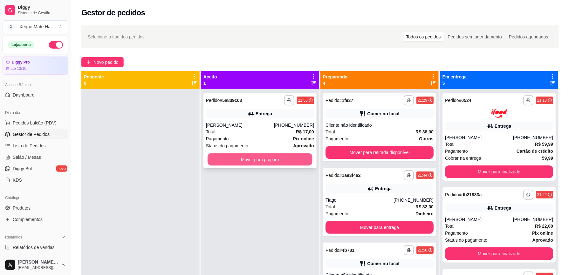
click at [257, 163] on button "Mover para preparo" at bounding box center [260, 160] width 105 height 12
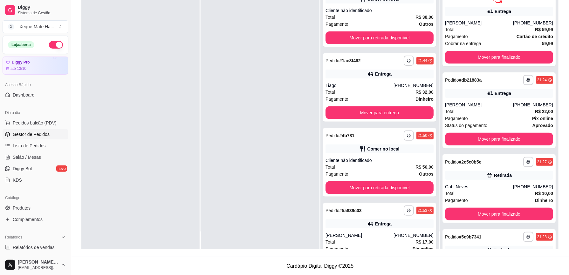
scroll to position [132, 0]
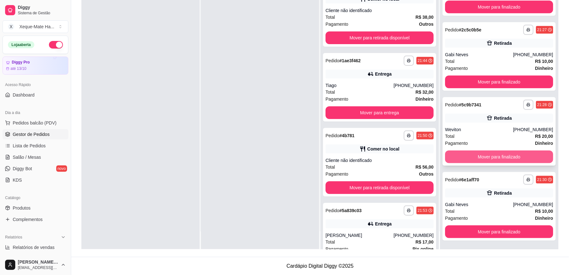
click at [511, 154] on button "Mover para finalizado" at bounding box center [499, 157] width 108 height 13
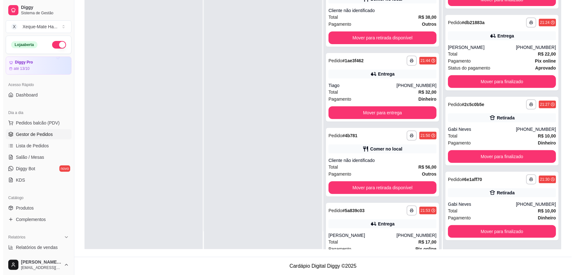
scroll to position [57, 0]
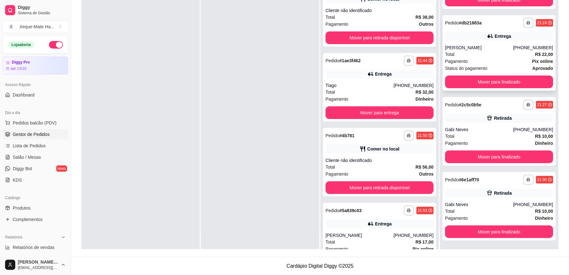
click at [484, 58] on div "Pagamento Pix online" at bounding box center [499, 61] width 108 height 7
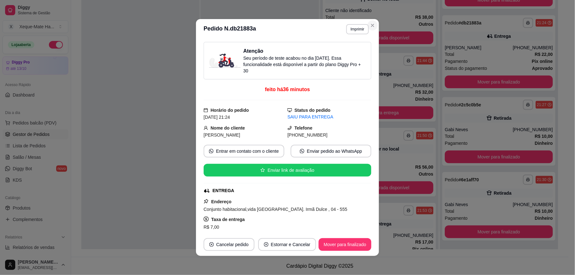
click at [368, 25] on div "Pagamento Outros" at bounding box center [379, 24] width 108 height 7
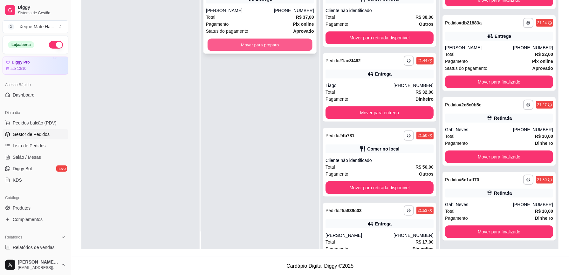
click at [266, 43] on button "Mover para preparo" at bounding box center [260, 45] width 105 height 12
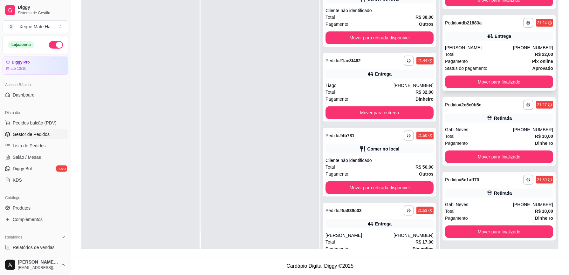
click at [477, 50] on div "[PERSON_NAME]" at bounding box center [479, 48] width 68 height 6
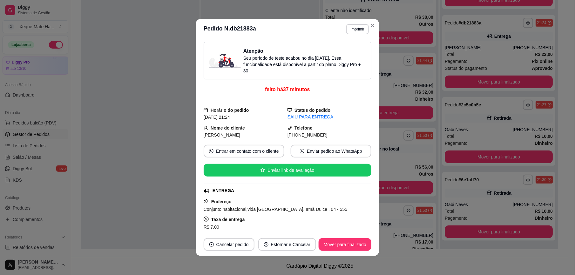
scroll to position [125, 0]
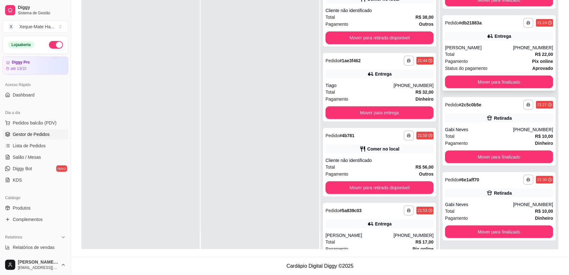
click at [495, 51] on div "Total R$ 22,00" at bounding box center [499, 54] width 108 height 7
click at [477, 53] on div "Total R$ 22,00" at bounding box center [499, 54] width 108 height 7
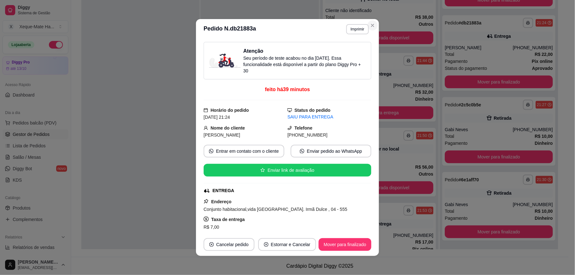
click at [370, 25] on div "Pagamento Outros" at bounding box center [379, 24] width 108 height 7
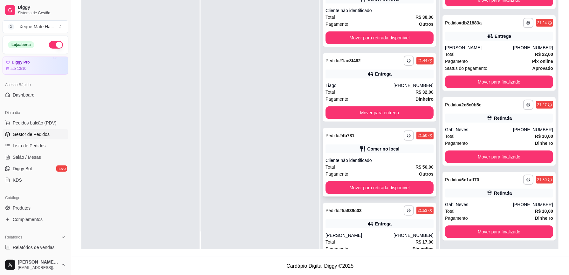
click at [373, 154] on div "**********" at bounding box center [379, 162] width 113 height 69
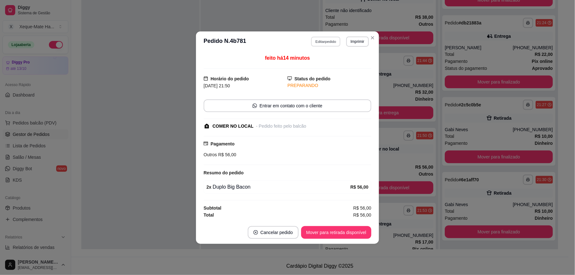
click at [332, 42] on button "Editar pedido" at bounding box center [327, 42] width 30 height 10
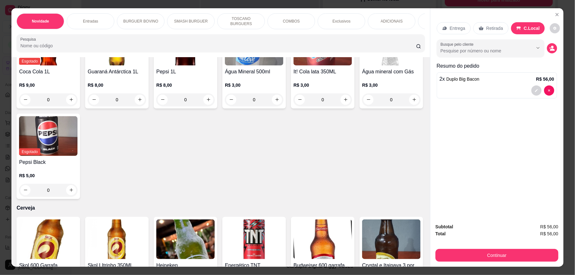
scroll to position [1246, 0]
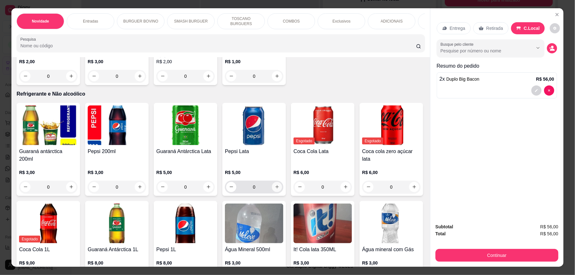
click at [275, 185] on icon "increase-product-quantity" at bounding box center [277, 187] width 5 height 5
type input "1"
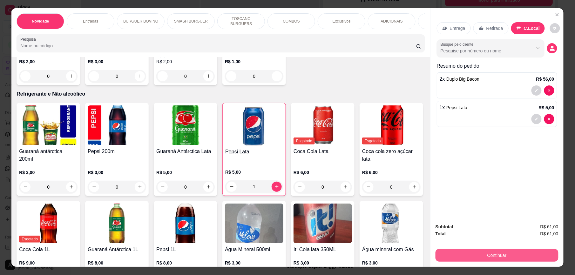
click at [471, 258] on button "Continuar" at bounding box center [497, 255] width 123 height 13
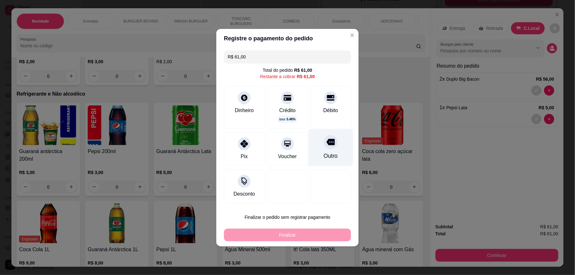
click at [322, 151] on div "Outro" at bounding box center [331, 147] width 45 height 37
type input "R$ 0,00"
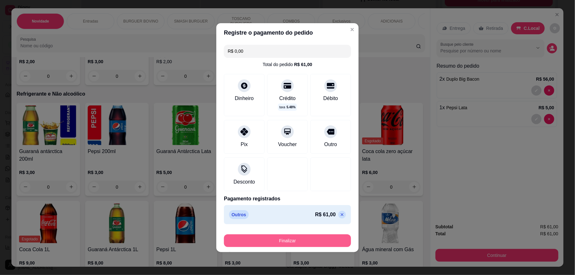
click at [302, 242] on button "Finalizar" at bounding box center [287, 241] width 127 height 13
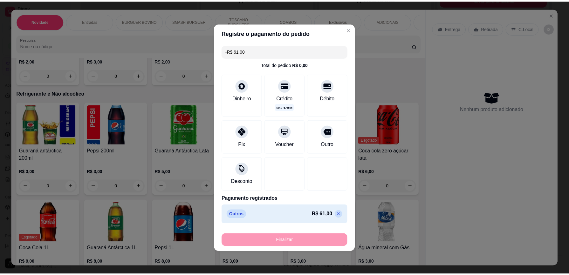
scroll to position [0, 0]
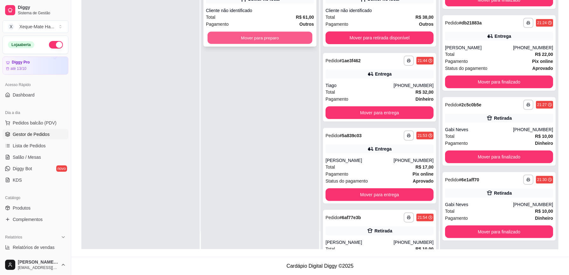
click at [270, 32] on button "Mover para preparo" at bounding box center [260, 38] width 105 height 12
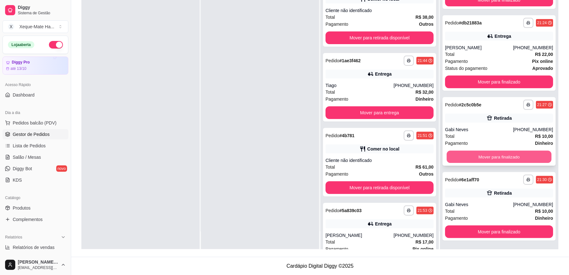
click at [490, 158] on button "Mover para finalizado" at bounding box center [499, 157] width 105 height 12
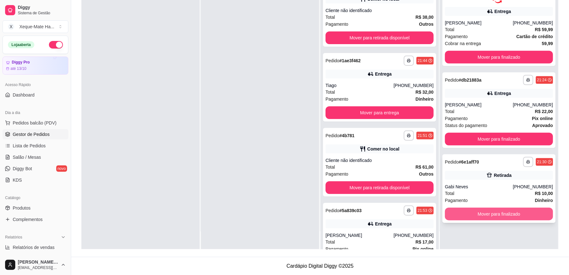
click at [491, 211] on button "Mover para finalizado" at bounding box center [499, 214] width 108 height 13
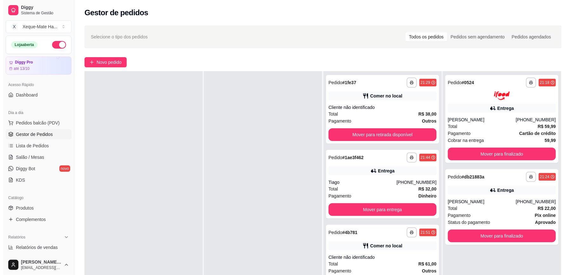
scroll to position [202, 0]
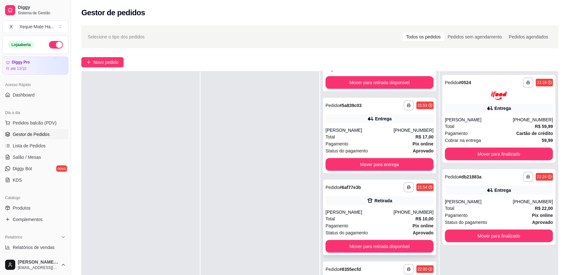
click at [347, 216] on div "Total R$ 10,00" at bounding box center [379, 219] width 108 height 7
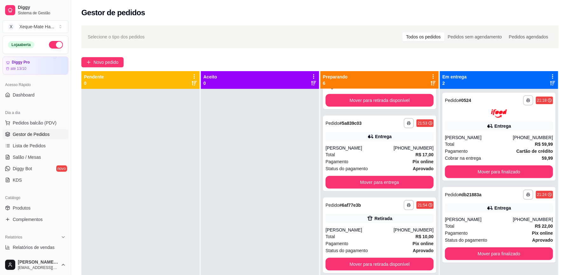
scroll to position [0, 0]
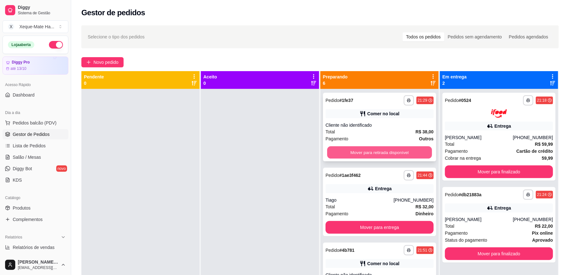
click at [346, 152] on button "Mover para retirada disponível" at bounding box center [379, 153] width 105 height 12
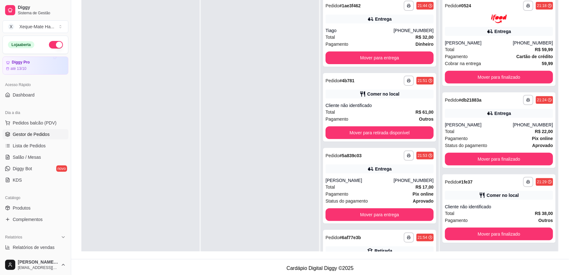
scroll to position [97, 0]
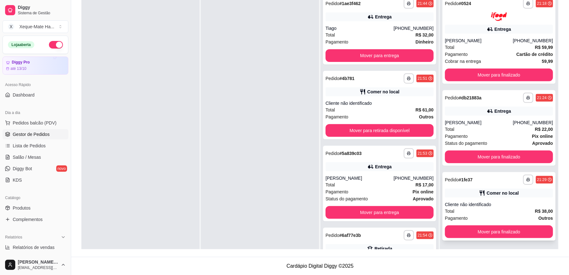
click at [510, 203] on div "Cliente não identificado" at bounding box center [499, 205] width 108 height 6
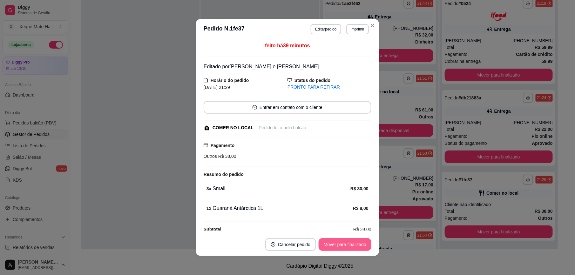
click at [332, 242] on button "Mover para finalizado" at bounding box center [345, 244] width 53 height 13
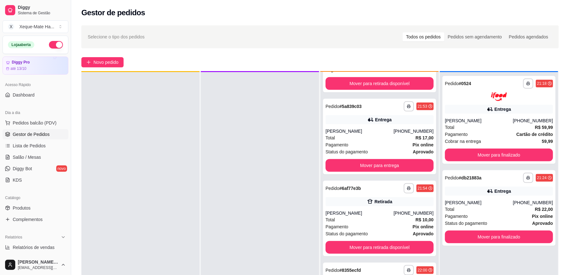
scroll to position [0, 0]
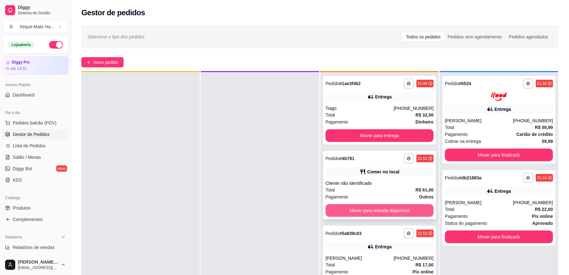
click at [384, 209] on button "Mover para retirada disponível" at bounding box center [379, 210] width 108 height 13
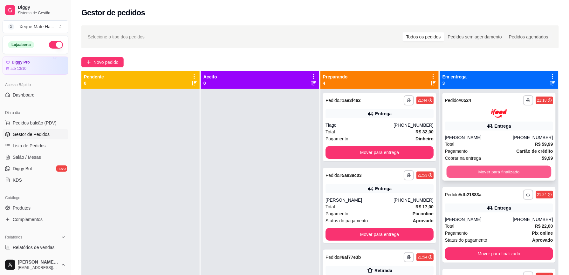
click at [481, 172] on button "Mover para finalizado" at bounding box center [499, 172] width 105 height 12
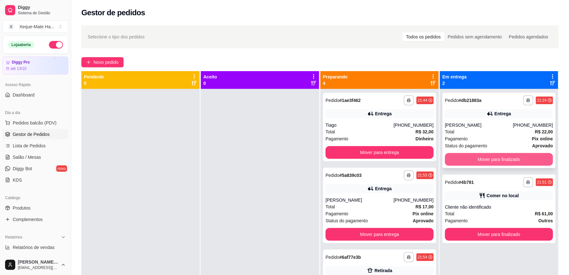
click at [485, 160] on button "Mover para finalizado" at bounding box center [499, 159] width 108 height 13
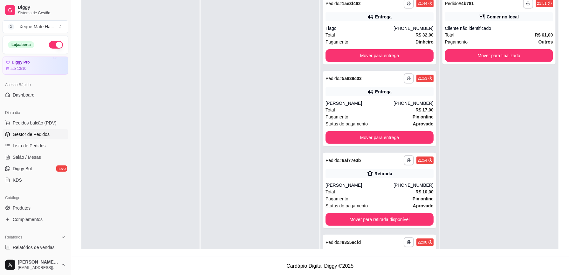
scroll to position [52, 0]
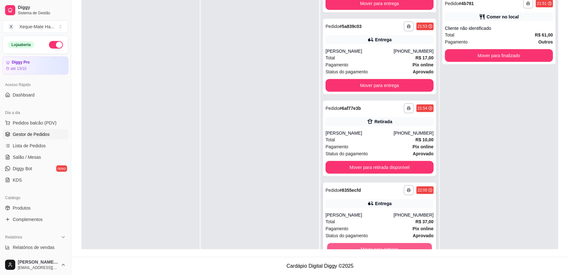
click at [407, 246] on button "Mover para entrega" at bounding box center [379, 249] width 105 height 12
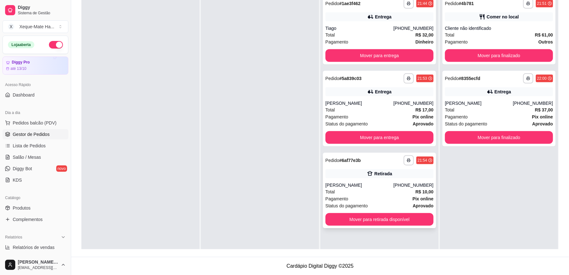
scroll to position [0, 0]
click at [377, 135] on button "Mover para entrega" at bounding box center [379, 137] width 108 height 13
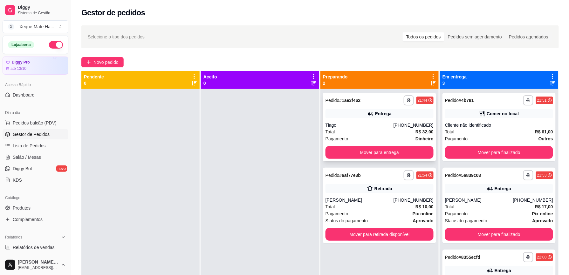
click at [377, 130] on div "Total R$ 32,00" at bounding box center [379, 131] width 108 height 7
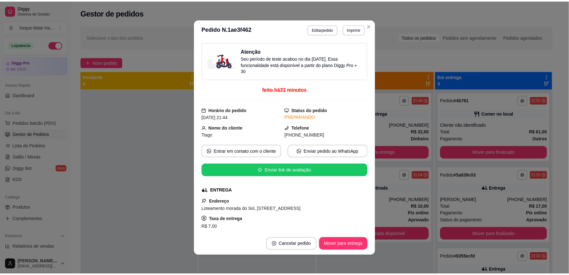
scroll to position [139, 0]
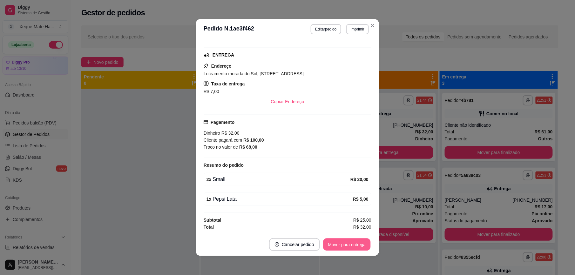
click at [344, 243] on button "Mover para entrega" at bounding box center [347, 245] width 48 height 12
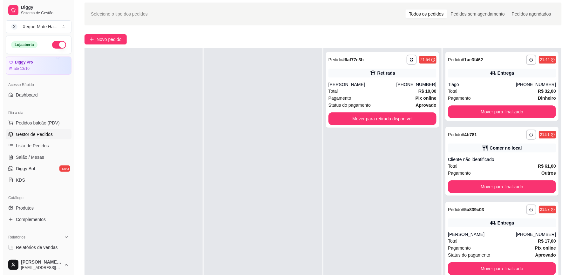
scroll to position [20, 0]
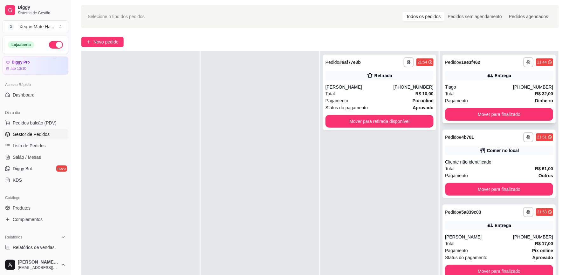
click at [480, 88] on div "Tiago" at bounding box center [479, 87] width 68 height 6
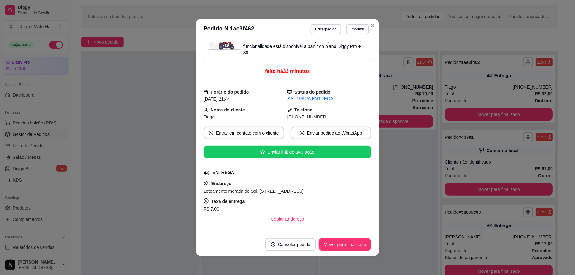
scroll to position [0, 0]
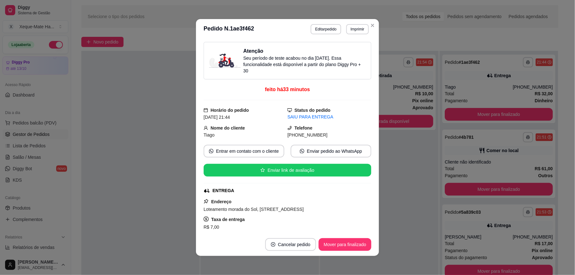
drag, startPoint x: 373, startPoint y: 144, endPoint x: 368, endPoint y: 142, distance: 5.1
click at [370, 143] on div "Atenção Seu período de teste acabou no dia [DATE] . Essa funcionalidade está di…" at bounding box center [287, 136] width 183 height 194
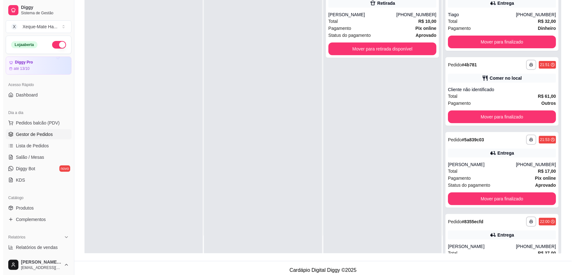
scroll to position [97, 0]
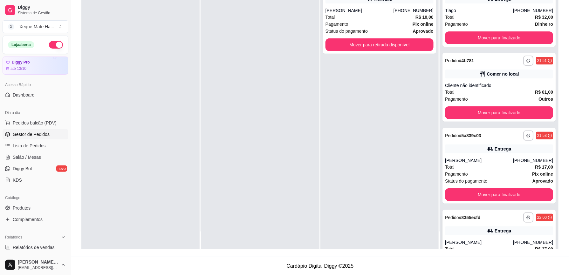
click at [490, 242] on div "[PERSON_NAME]" at bounding box center [479, 242] width 68 height 6
click at [468, 233] on div "Entrega" at bounding box center [499, 231] width 108 height 9
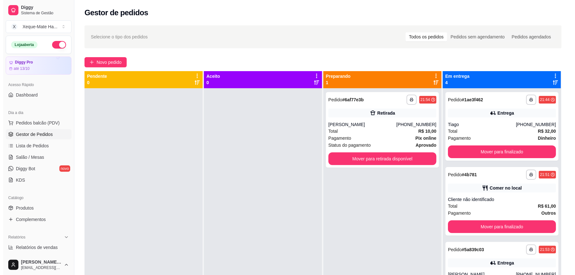
scroll to position [0, 0]
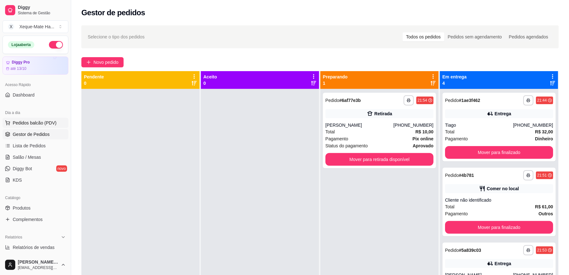
click at [39, 124] on span "Pedidos balcão (PDV)" at bounding box center [35, 123] width 44 height 6
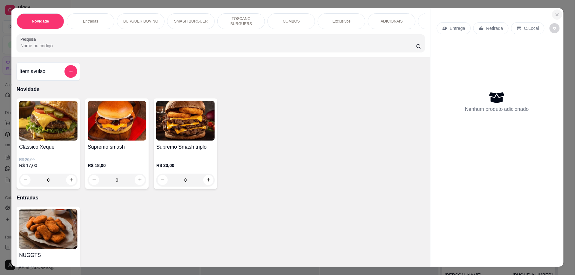
click at [558, 13] on button "Close" at bounding box center [557, 15] width 10 height 10
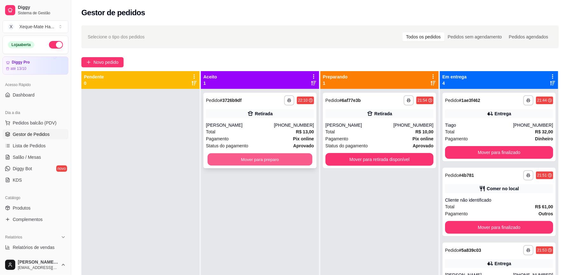
click at [238, 162] on button "Mover para preparo" at bounding box center [260, 160] width 105 height 12
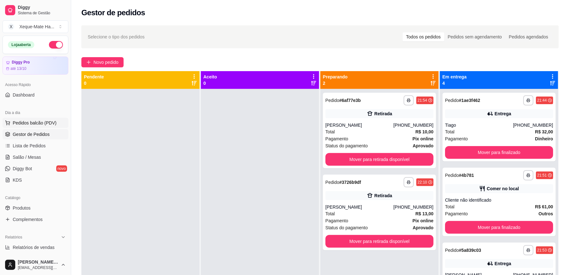
click at [37, 124] on span "Pedidos balcão (PDV)" at bounding box center [35, 123] width 44 height 6
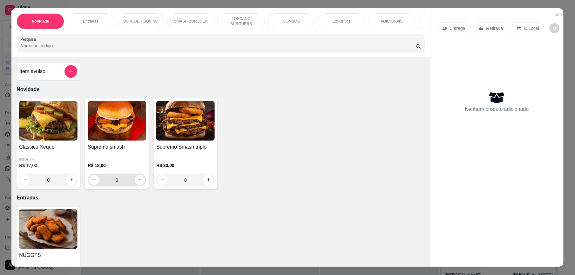
click at [138, 182] on icon "increase-product-quantity" at bounding box center [140, 180] width 5 height 5
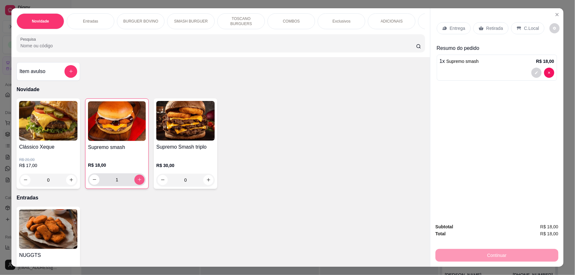
type input "1"
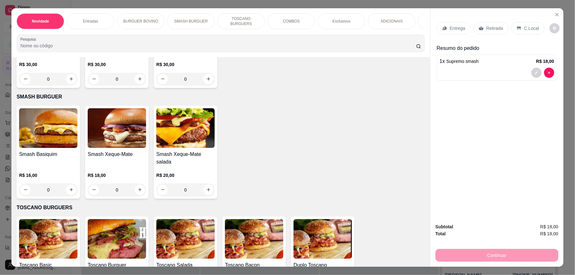
scroll to position [321, 0]
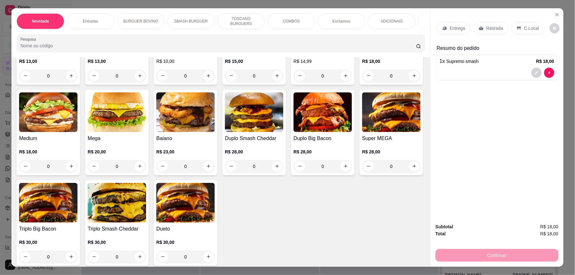
drag, startPoint x: 349, startPoint y: 146, endPoint x: 528, endPoint y: 122, distance: 180.1
click at [528, 122] on div "Entrega Retirada C.Local Resumo do pedido 1 x Supremo smash R$ 18,00" at bounding box center [497, 113] width 133 height 210
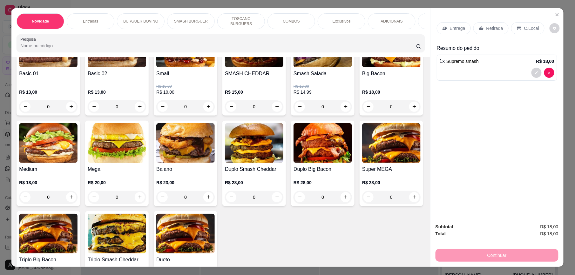
scroll to position [268, 0]
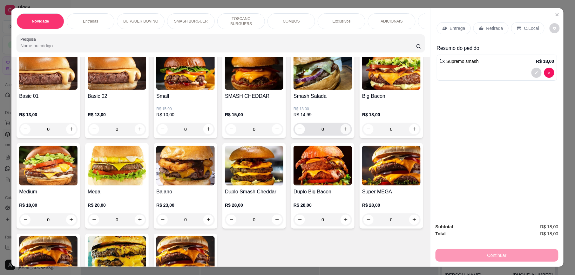
click at [343, 133] on button "increase-product-quantity" at bounding box center [346, 129] width 10 height 10
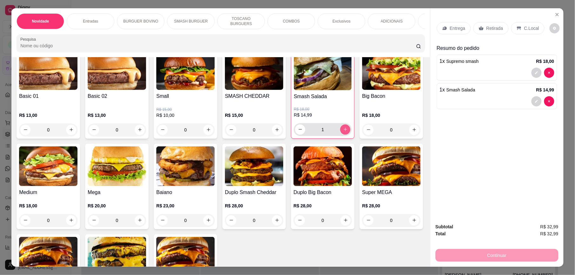
type input "1"
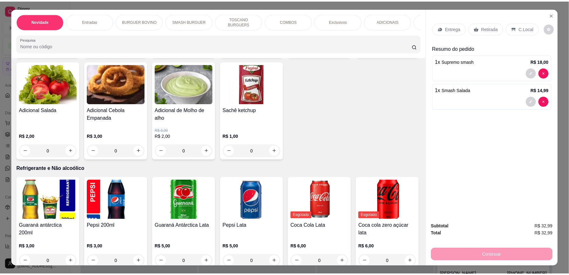
scroll to position [1349, 0]
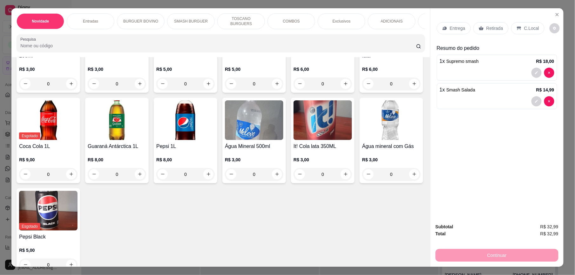
click at [420, 219] on div "Item avulso Novidade Clássico Xeque R$ 20,00 R$ 17,00 0 Supremo smash R$ 18,00 …" at bounding box center [220, 162] width 419 height 210
click at [210, 174] on icon "increase-product-quantity" at bounding box center [208, 174] width 3 height 3
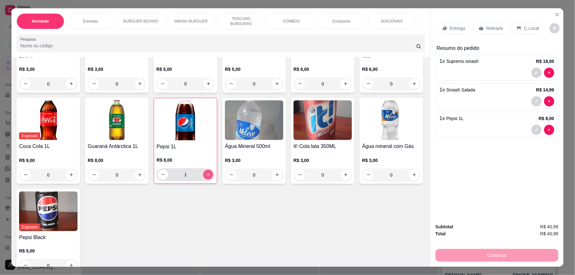
click at [210, 173] on icon "increase-product-quantity" at bounding box center [208, 174] width 3 height 3
type input "2"
click at [494, 29] on p "Retirada" at bounding box center [495, 28] width 17 height 6
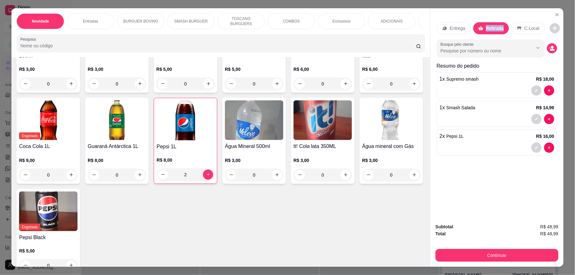
click at [373, 130] on div "Guaraná antárctica 200ml R$ 3,00 0 Pepsi 200ml R$ 3,00 0 Guaraná Antárctica Lat…" at bounding box center [221, 137] width 409 height 275
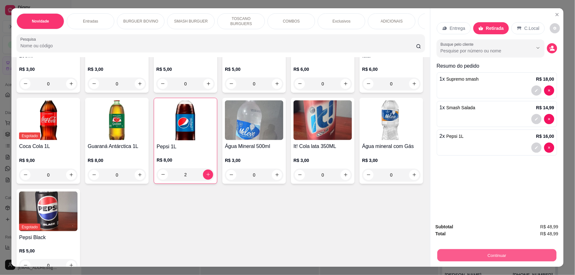
click at [454, 257] on button "Continuar" at bounding box center [497, 256] width 119 height 12
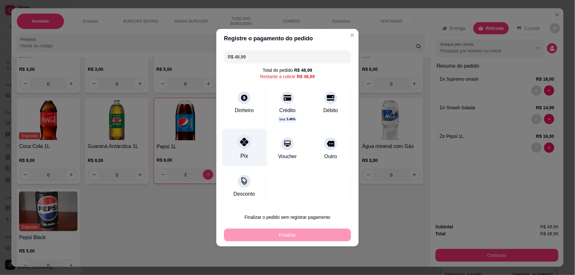
click at [242, 151] on div "Pix" at bounding box center [244, 147] width 45 height 37
type input "R$ 0,00"
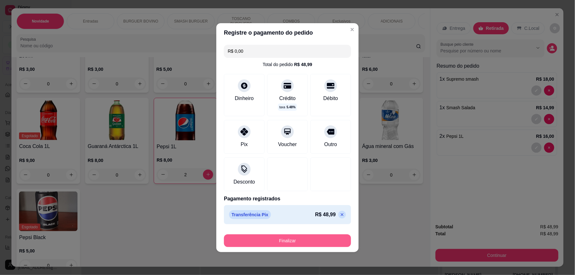
click at [286, 241] on button "Finalizar" at bounding box center [287, 241] width 127 height 13
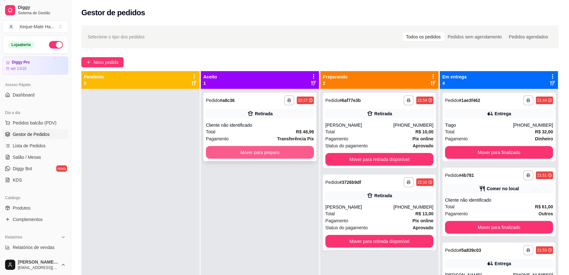
click at [241, 156] on button "Mover para preparo" at bounding box center [260, 152] width 108 height 13
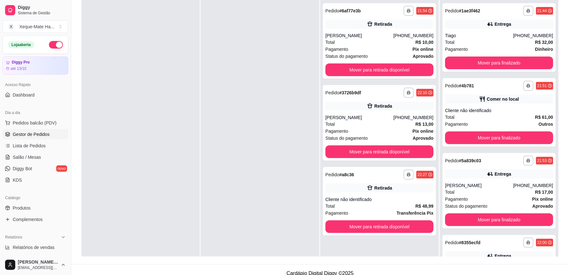
scroll to position [97, 0]
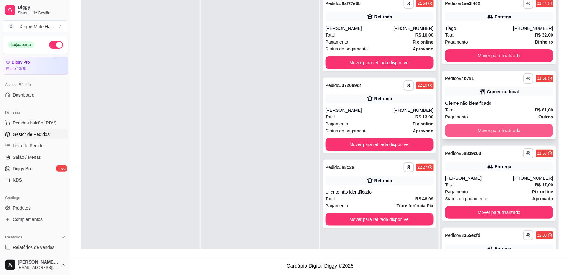
click at [502, 130] on button "Mover para finalizado" at bounding box center [499, 130] width 108 height 13
click at [502, 130] on div "Mover para finalizado" at bounding box center [499, 130] width 108 height 13
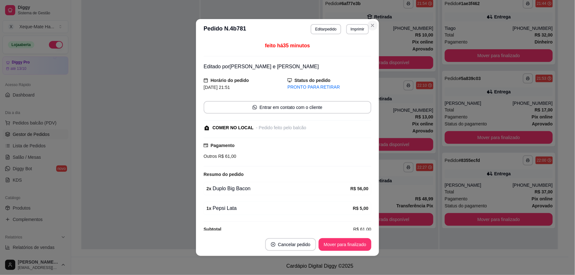
click at [369, 24] on div "**********" at bounding box center [379, 34] width 113 height 76
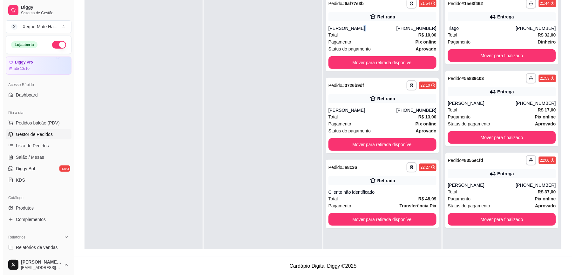
scroll to position [0, 0]
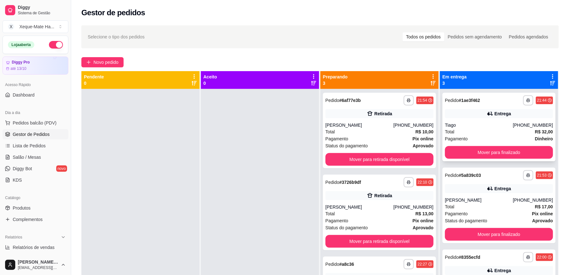
click at [499, 133] on div "Total R$ 32,00" at bounding box center [499, 131] width 108 height 7
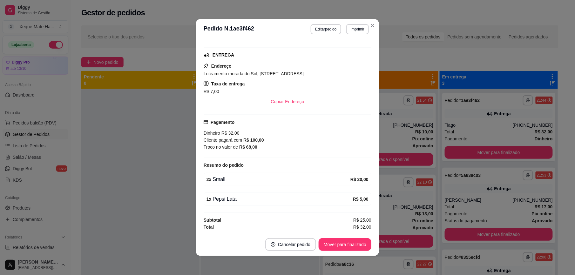
scroll to position [139, 0]
click at [343, 247] on button "Mover para finalizado" at bounding box center [345, 244] width 53 height 13
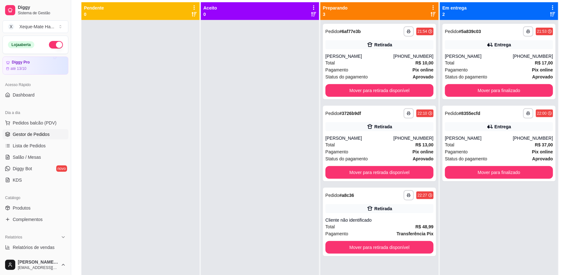
scroll to position [70, 0]
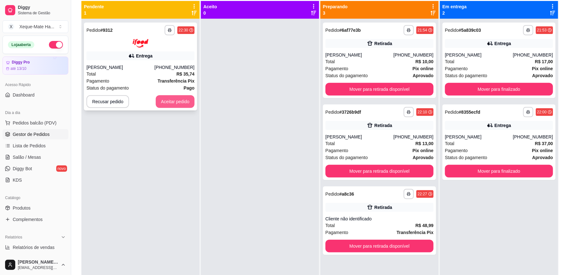
click at [169, 104] on button "Aceitar pedido" at bounding box center [175, 101] width 39 height 13
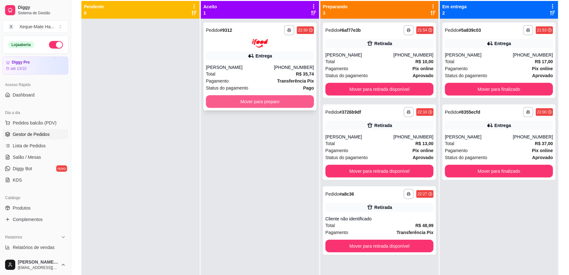
click at [240, 102] on button "Mover para preparo" at bounding box center [260, 101] width 108 height 13
click at [240, 102] on div "Mover para preparo" at bounding box center [260, 101] width 108 height 13
click at [228, 104] on button "Mover para preparo" at bounding box center [260, 101] width 108 height 13
click at [228, 104] on div "Mover para preparo" at bounding box center [260, 101] width 108 height 13
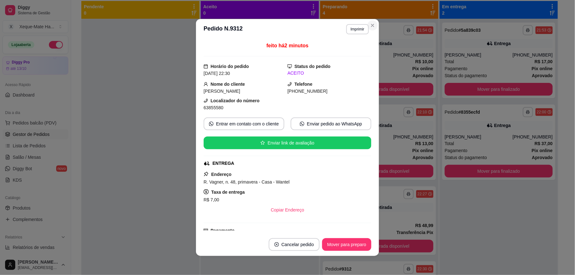
click at [369, 26] on div "**********" at bounding box center [379, 30] width 108 height 10
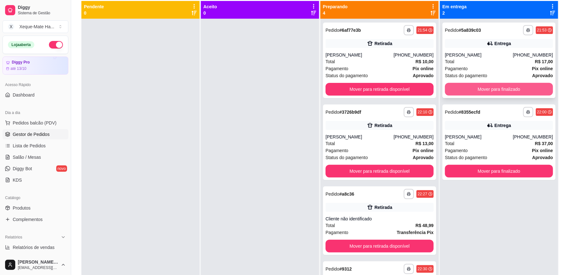
click at [486, 90] on button "Mover para finalizado" at bounding box center [499, 89] width 108 height 13
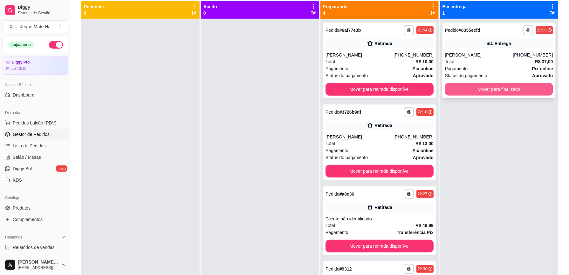
click at [478, 87] on button "Mover para finalizado" at bounding box center [499, 89] width 108 height 13
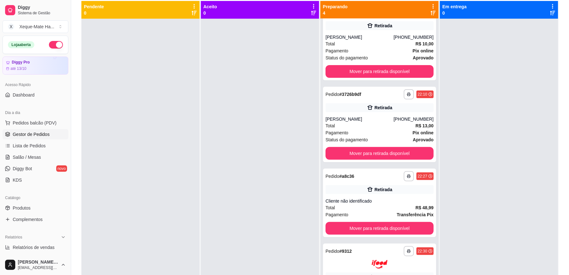
scroll to position [0, 0]
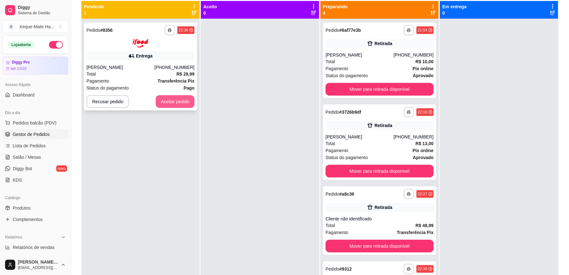
click at [168, 101] on button "Aceitar pedido" at bounding box center [175, 101] width 39 height 13
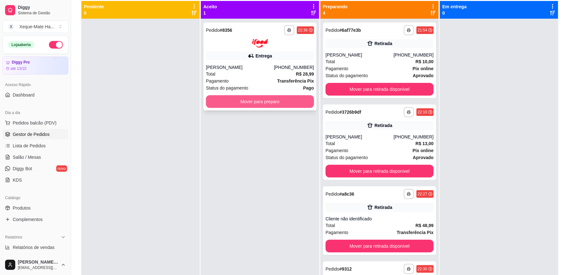
click at [241, 102] on button "Mover para preparo" at bounding box center [260, 101] width 108 height 13
click at [230, 102] on button "Mover para preparo" at bounding box center [260, 101] width 105 height 12
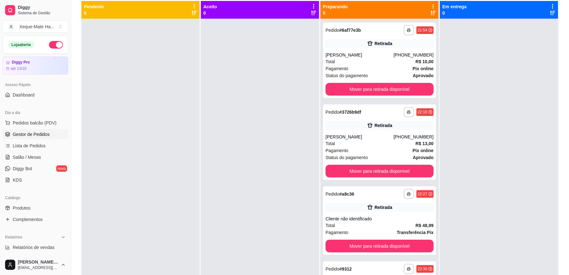
scroll to position [158, 0]
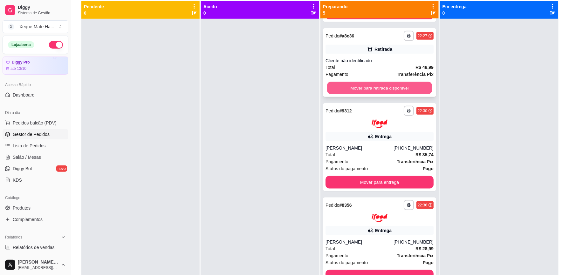
click at [389, 89] on button "Mover para retirada disponível" at bounding box center [379, 88] width 105 height 12
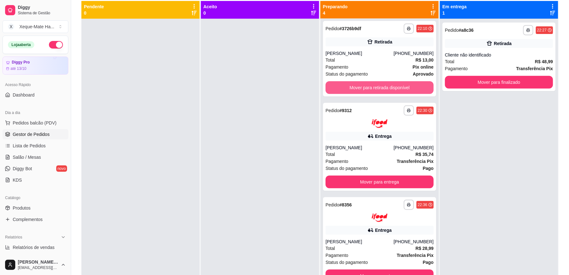
scroll to position [83, 0]
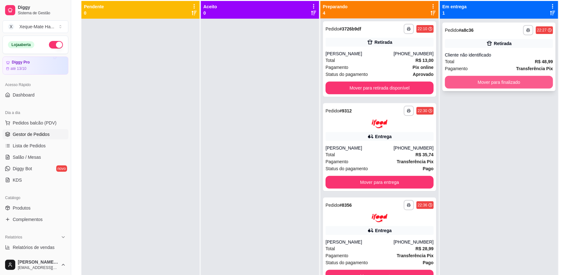
click at [469, 79] on button "Mover para finalizado" at bounding box center [499, 82] width 108 height 13
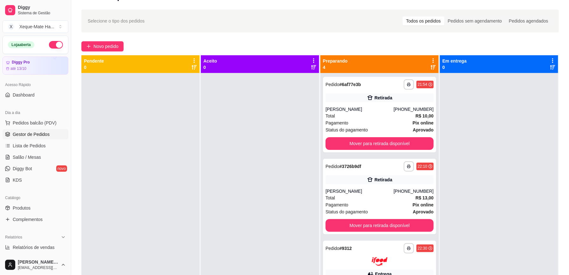
scroll to position [0, 0]
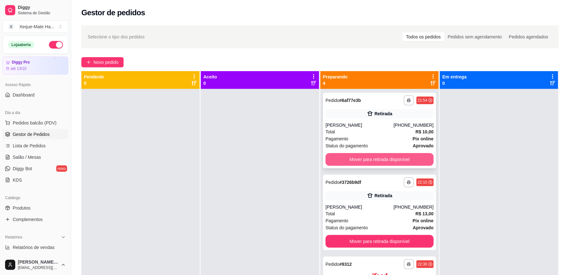
click at [374, 160] on button "Mover para retirada disponível" at bounding box center [379, 159] width 108 height 13
click at [374, 160] on div "Mover para retirada disponível" at bounding box center [379, 159] width 108 height 13
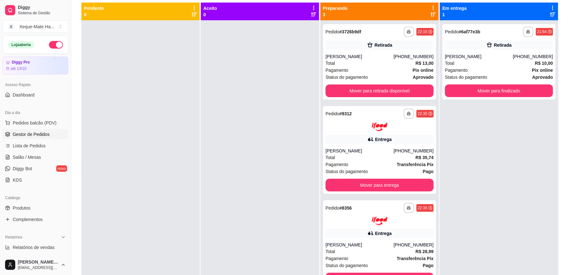
scroll to position [68, 0]
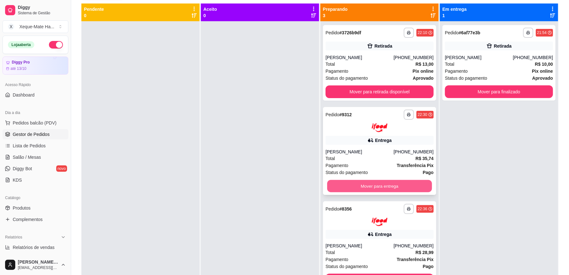
click at [381, 186] on button "Mover para entrega" at bounding box center [379, 186] width 105 height 12
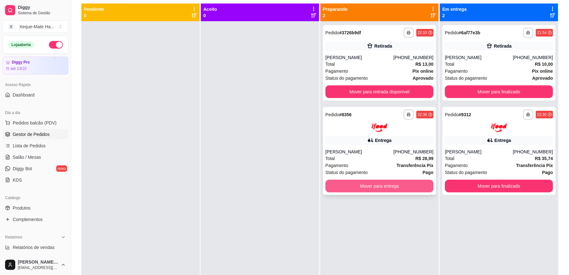
click at [389, 185] on button "Mover para entrega" at bounding box center [379, 186] width 108 height 13
click at [389, 185] on div "Mover para entrega" at bounding box center [379, 186] width 108 height 13
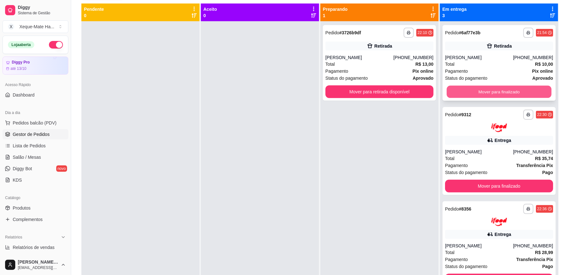
click at [487, 88] on button "Mover para finalizado" at bounding box center [499, 92] width 105 height 12
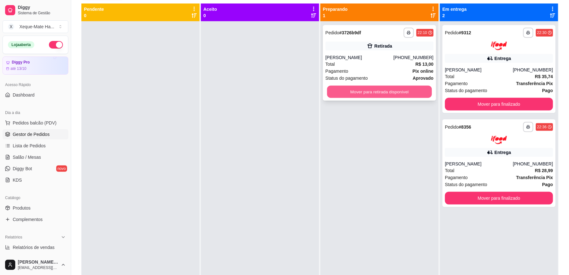
click at [327, 92] on button "Mover para retirada disponível" at bounding box center [379, 92] width 105 height 12
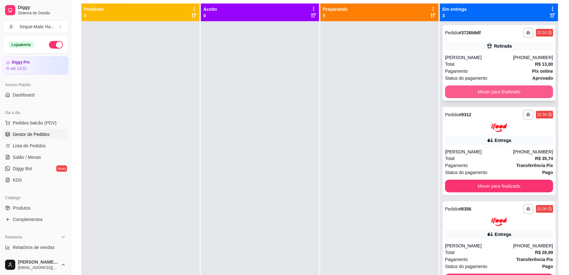
click at [489, 91] on button "Mover para finalizado" at bounding box center [499, 92] width 108 height 13
click at [489, 91] on div "Mover para finalizado" at bounding box center [499, 92] width 108 height 13
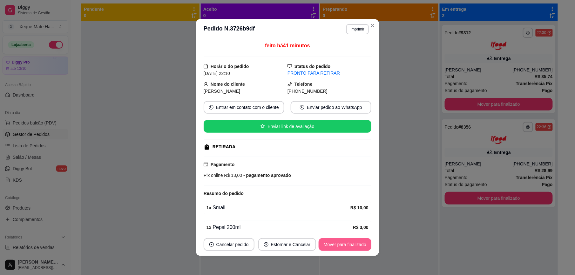
click at [357, 243] on button "Mover para finalizado" at bounding box center [345, 244] width 53 height 13
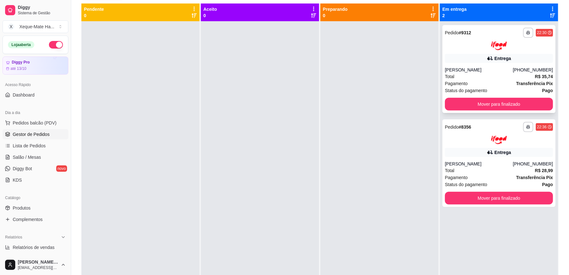
click at [481, 95] on div "**********" at bounding box center [498, 69] width 113 height 88
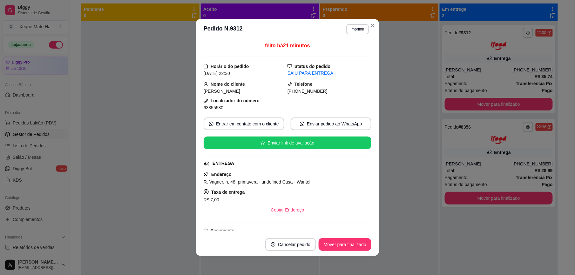
click at [328, 238] on footer "Cancelar pedido Mover para finalizado" at bounding box center [287, 244] width 183 height 23
click at [332, 241] on button "Mover para finalizado" at bounding box center [345, 245] width 51 height 12
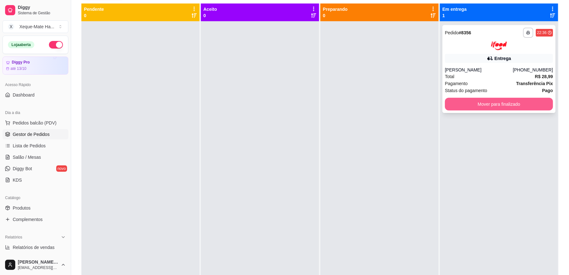
click at [458, 102] on button "Mover para finalizado" at bounding box center [499, 104] width 108 height 13
